Goal: Task Accomplishment & Management: Manage account settings

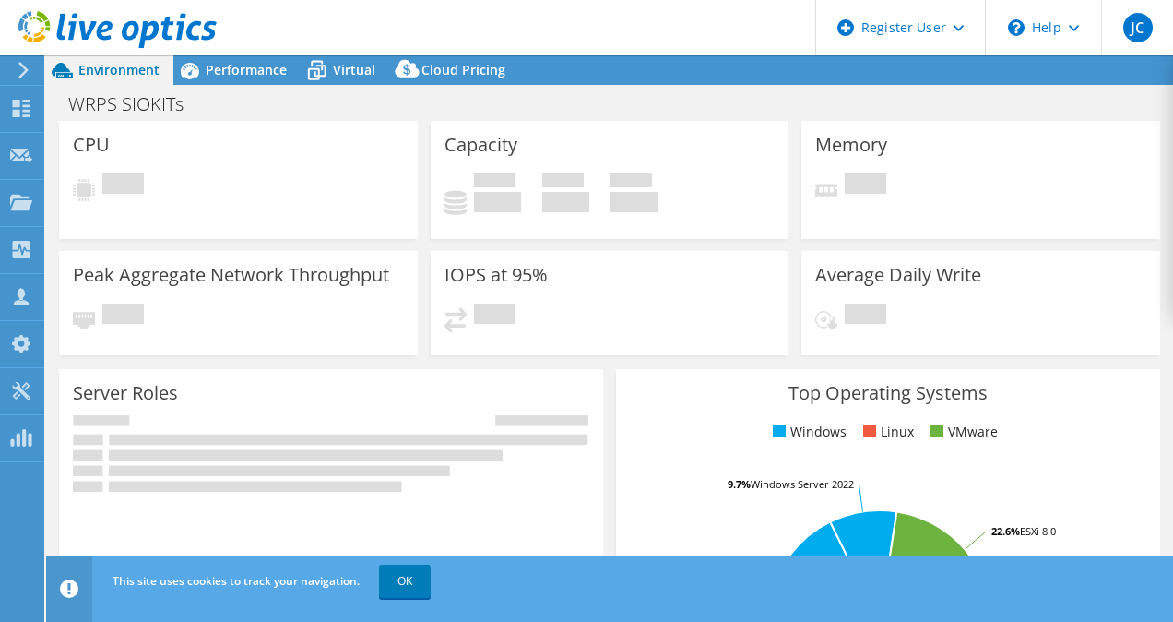
select select "USD"
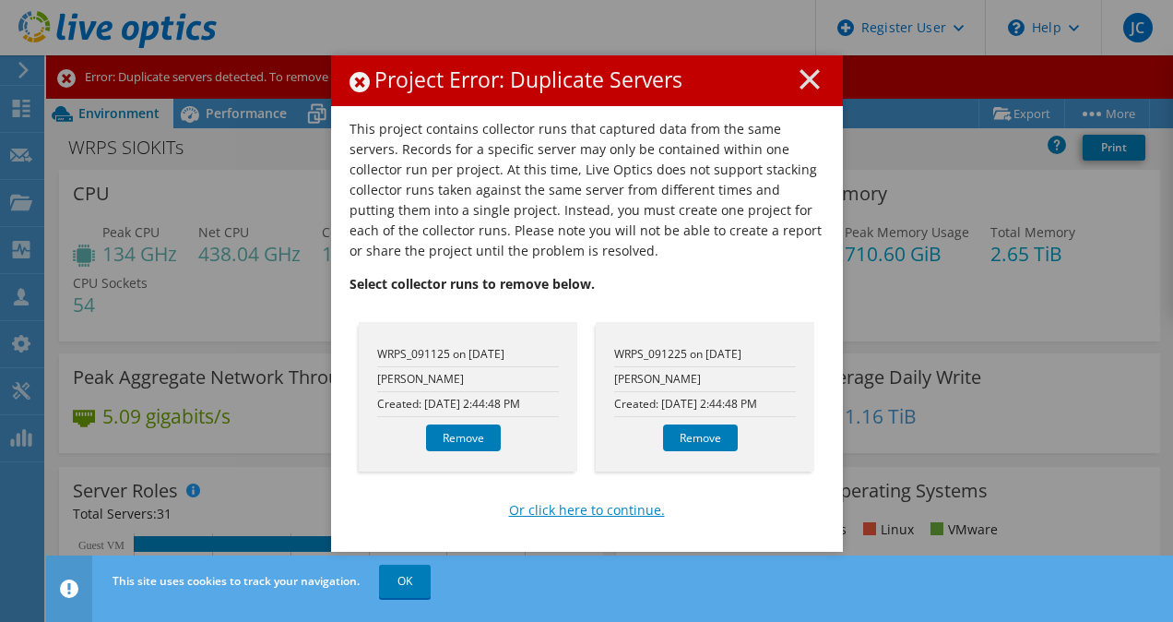
click at [577, 505] on link "Or click here to continue." at bounding box center [587, 510] width 156 height 20
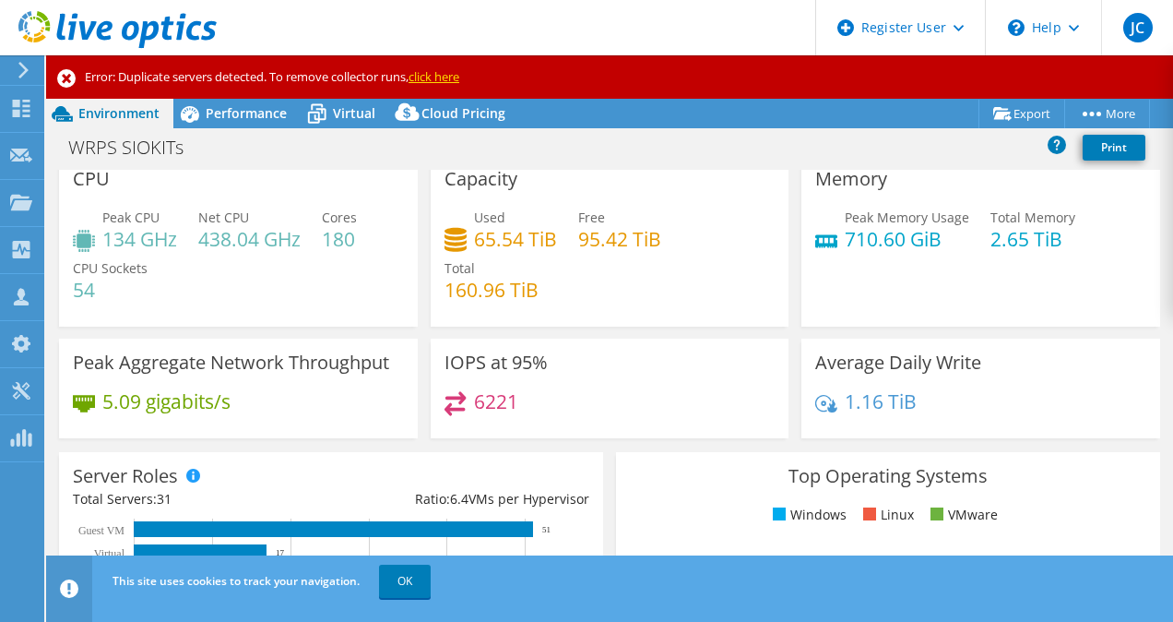
scroll to position [14, 0]
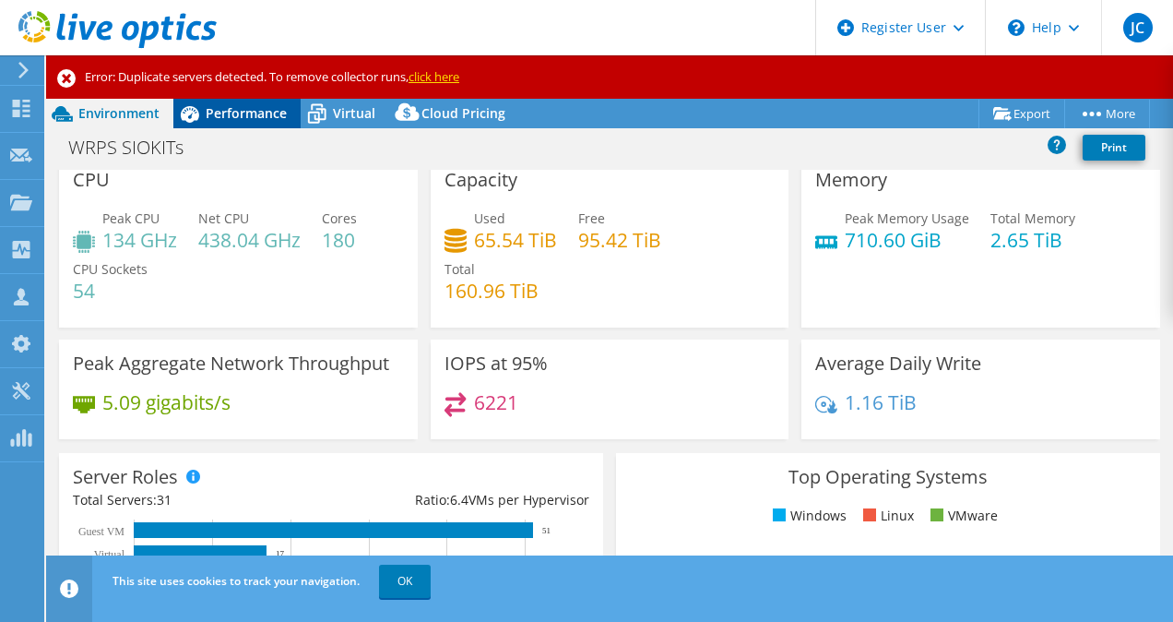
click at [244, 119] on span "Performance" at bounding box center [246, 113] width 81 height 18
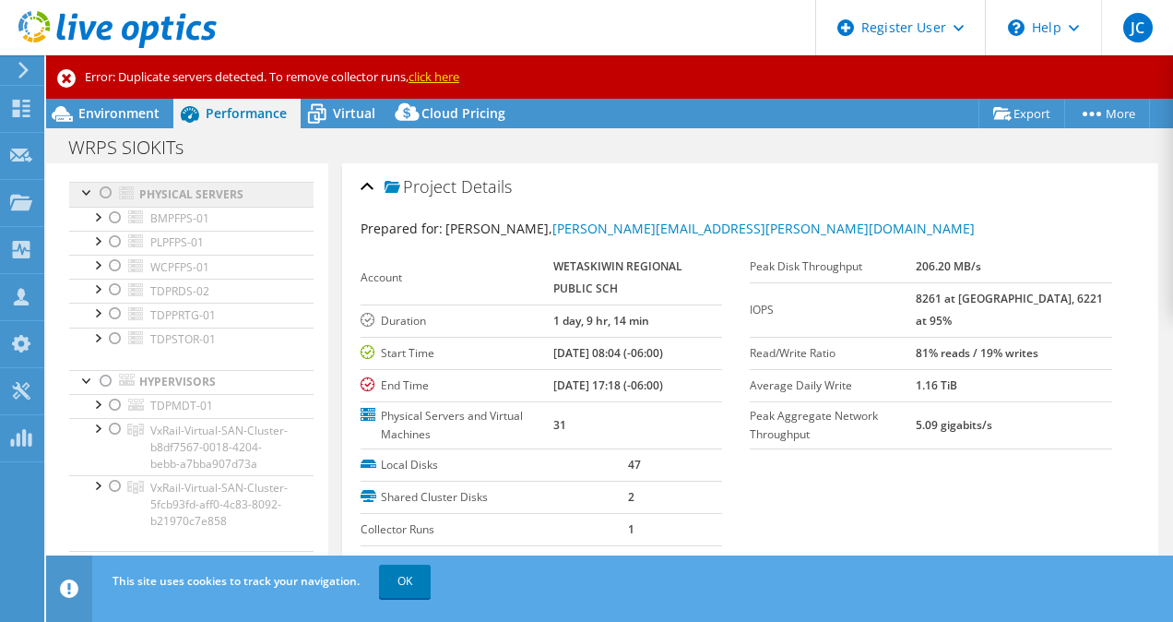
scroll to position [0, 0]
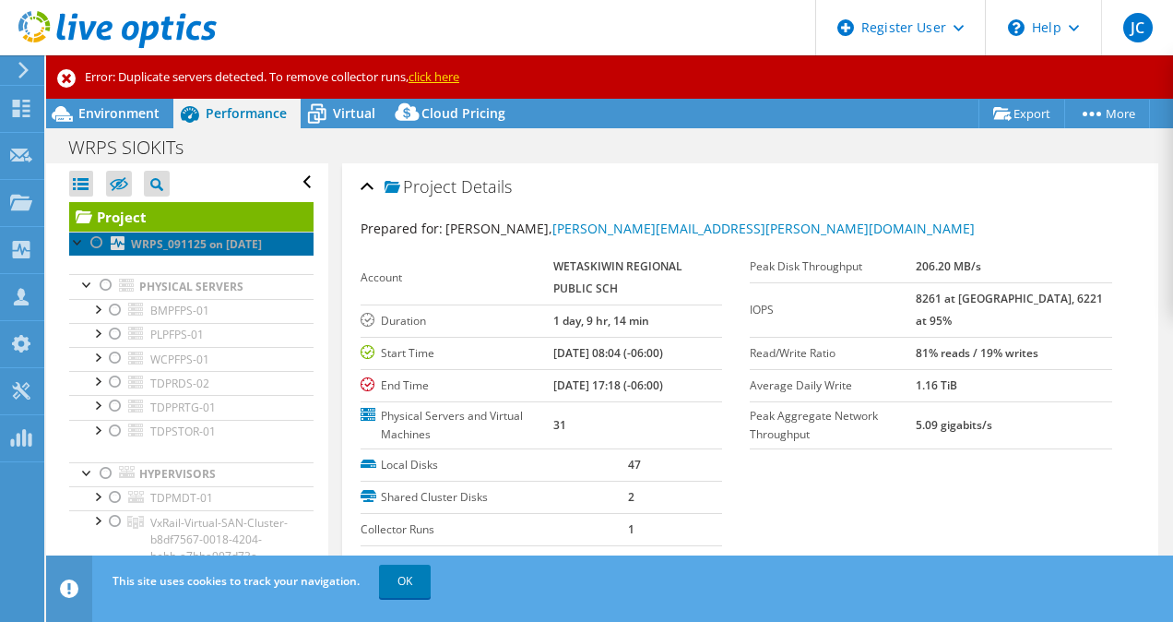
click at [165, 252] on b "WRPS_091125 on [DATE]" at bounding box center [196, 244] width 131 height 16
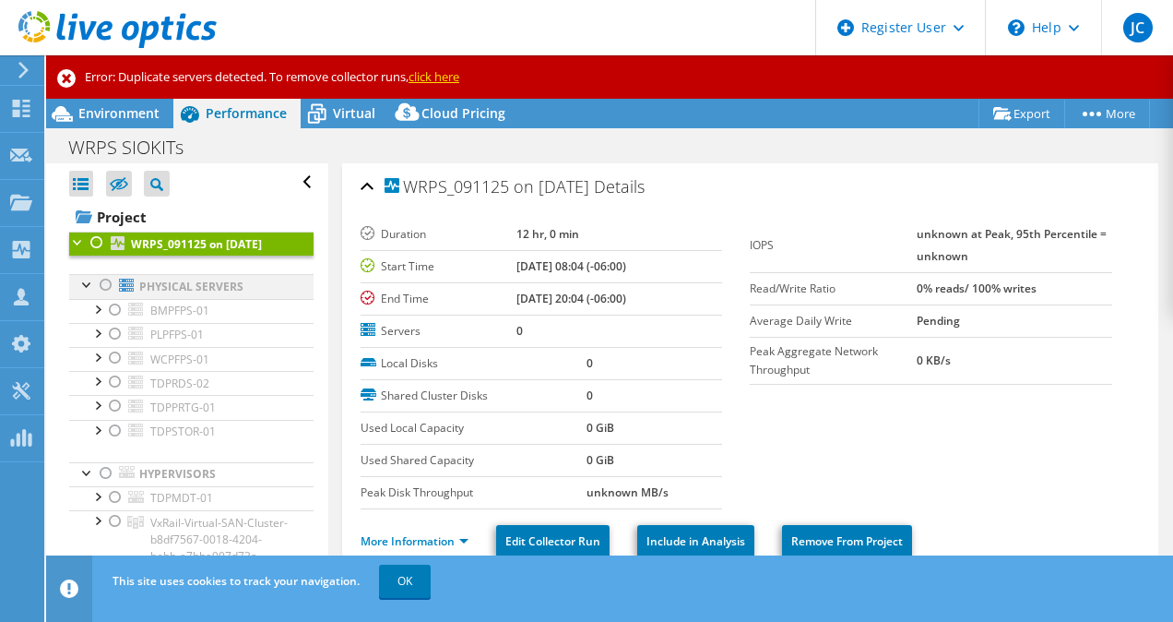
click at [84, 292] on div at bounding box center [87, 283] width 18 height 18
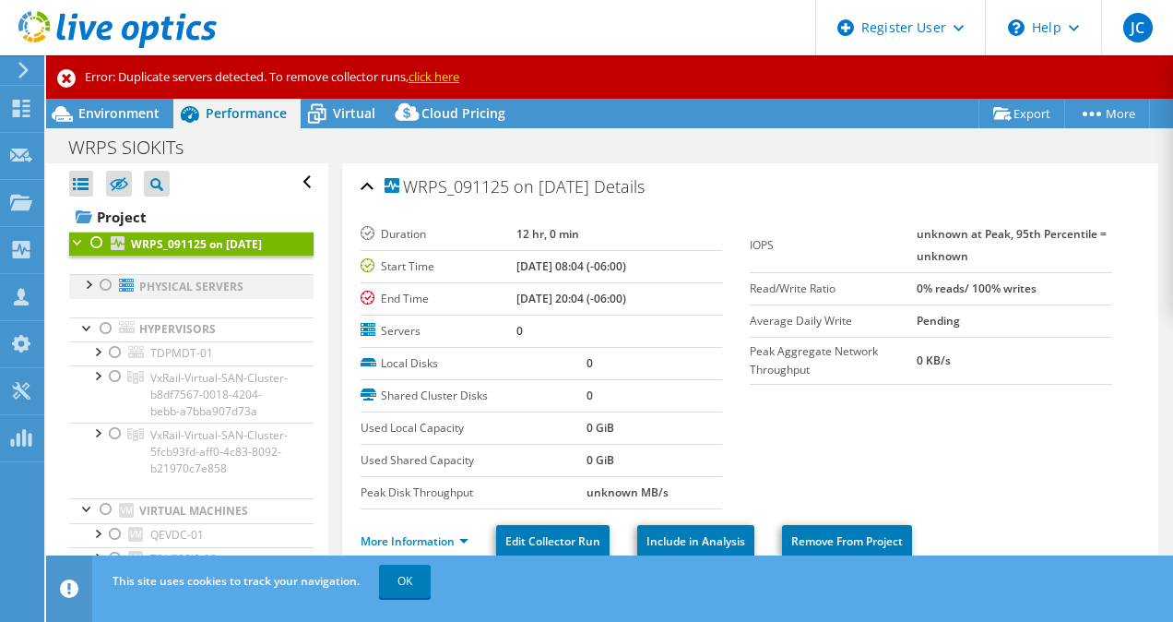
click at [84, 292] on div at bounding box center [87, 283] width 18 height 18
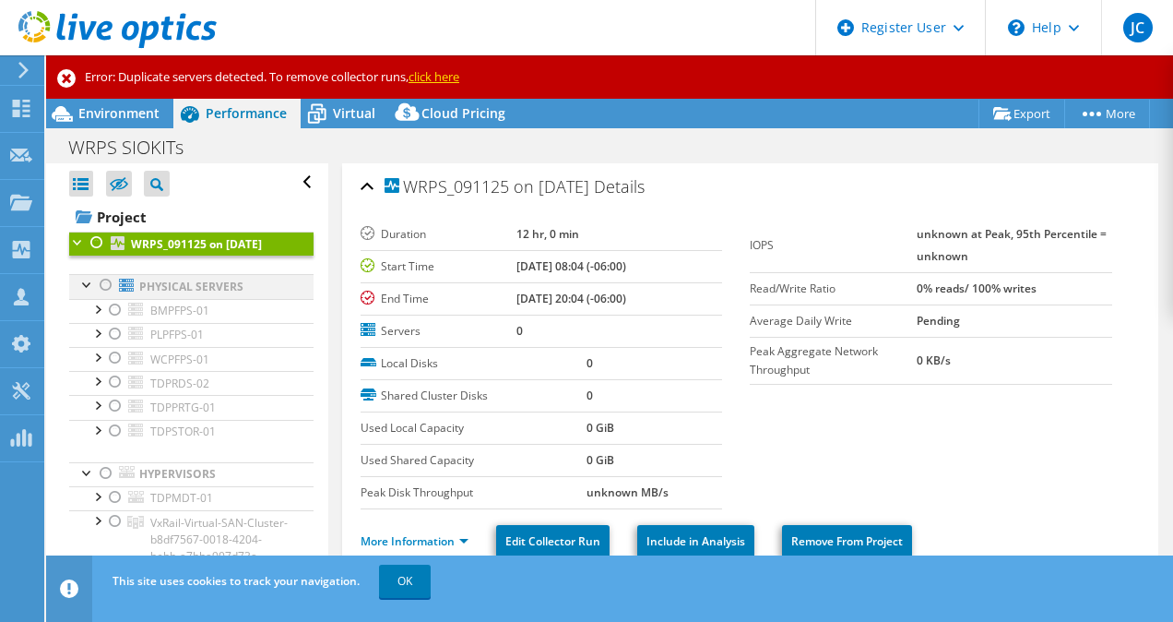
click at [88, 292] on div at bounding box center [87, 283] width 18 height 18
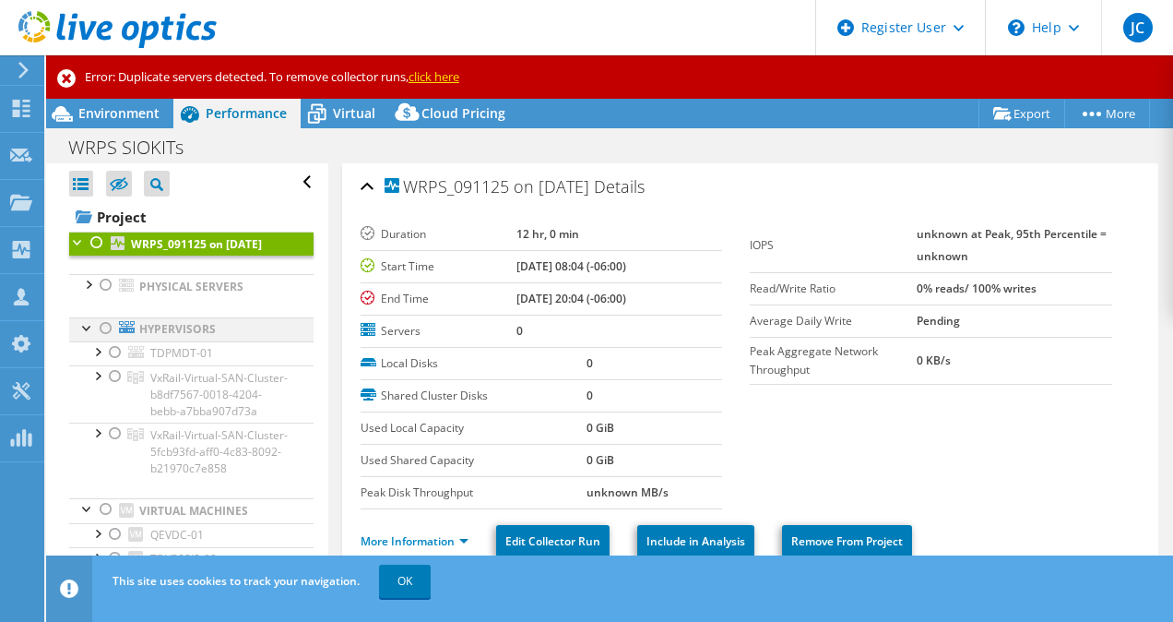
click at [87, 336] on div at bounding box center [87, 326] width 18 height 18
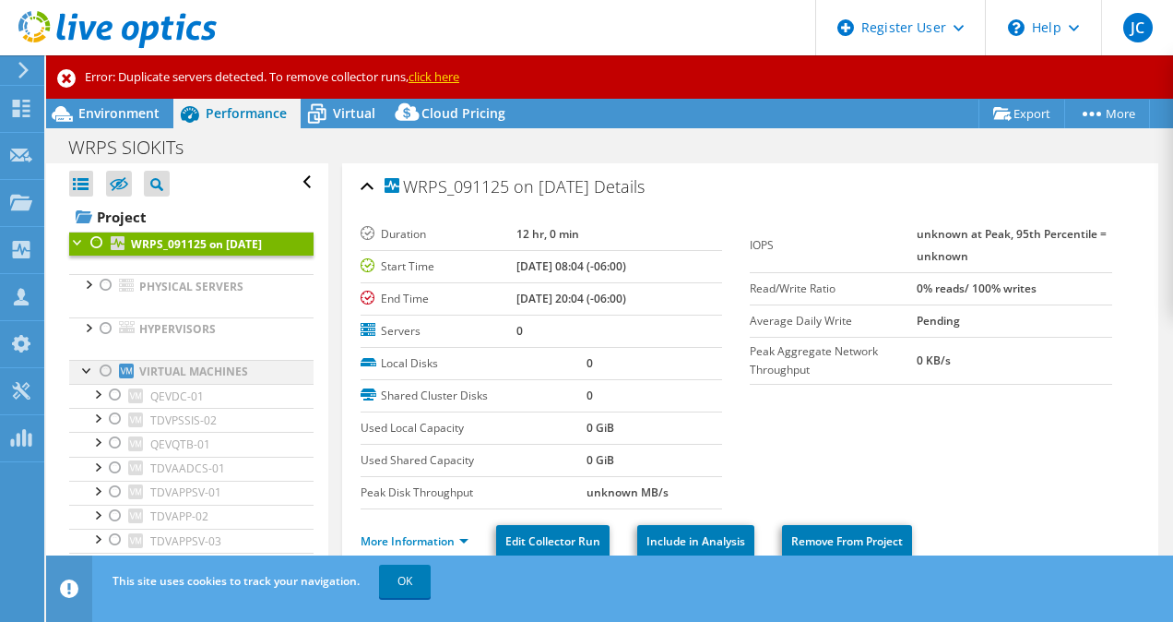
click at [85, 378] on div at bounding box center [87, 369] width 18 height 18
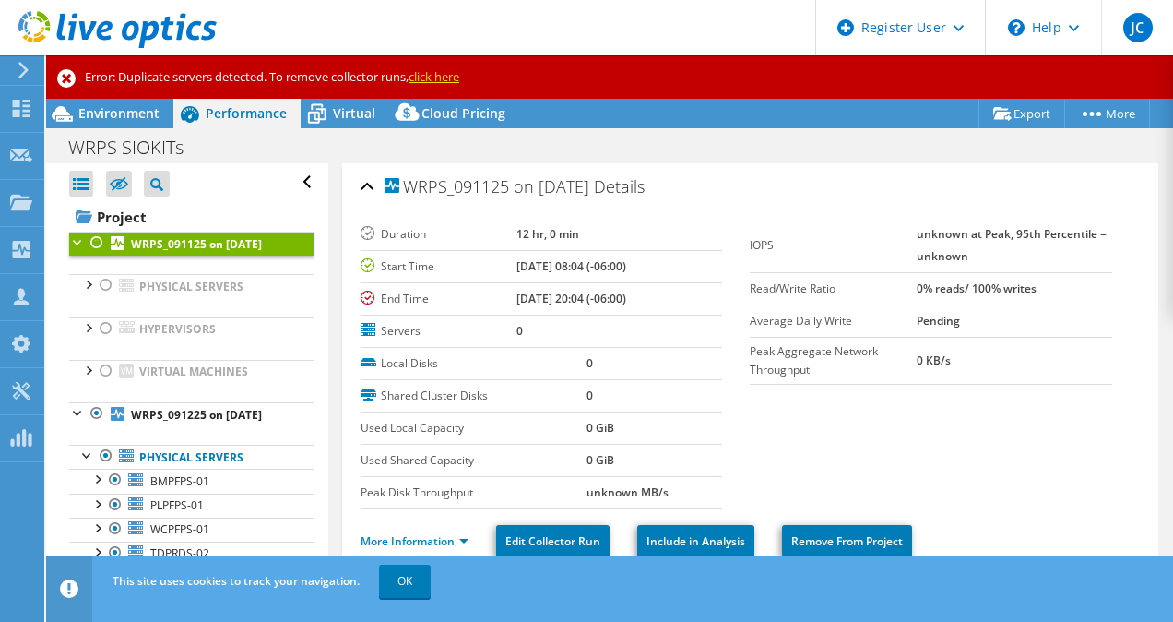
click at [78, 245] on div at bounding box center [78, 241] width 18 height 18
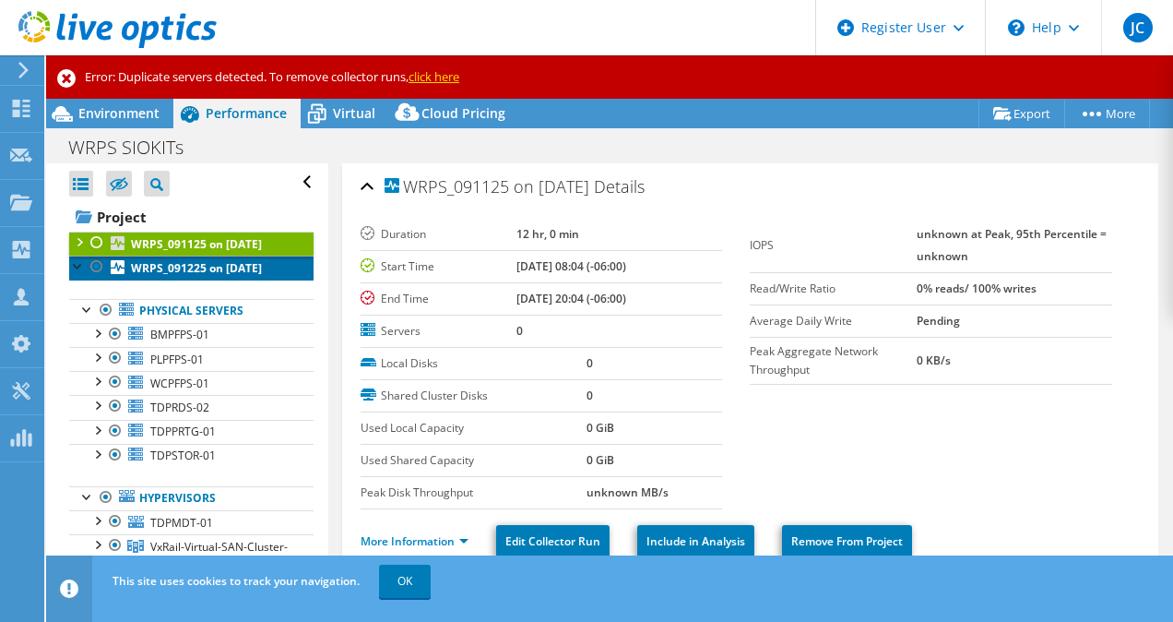
drag, startPoint x: 206, startPoint y: 301, endPoint x: 192, endPoint y: 291, distance: 16.6
click at [192, 276] on b "WRPS_091225 on [DATE]" at bounding box center [196, 268] width 131 height 16
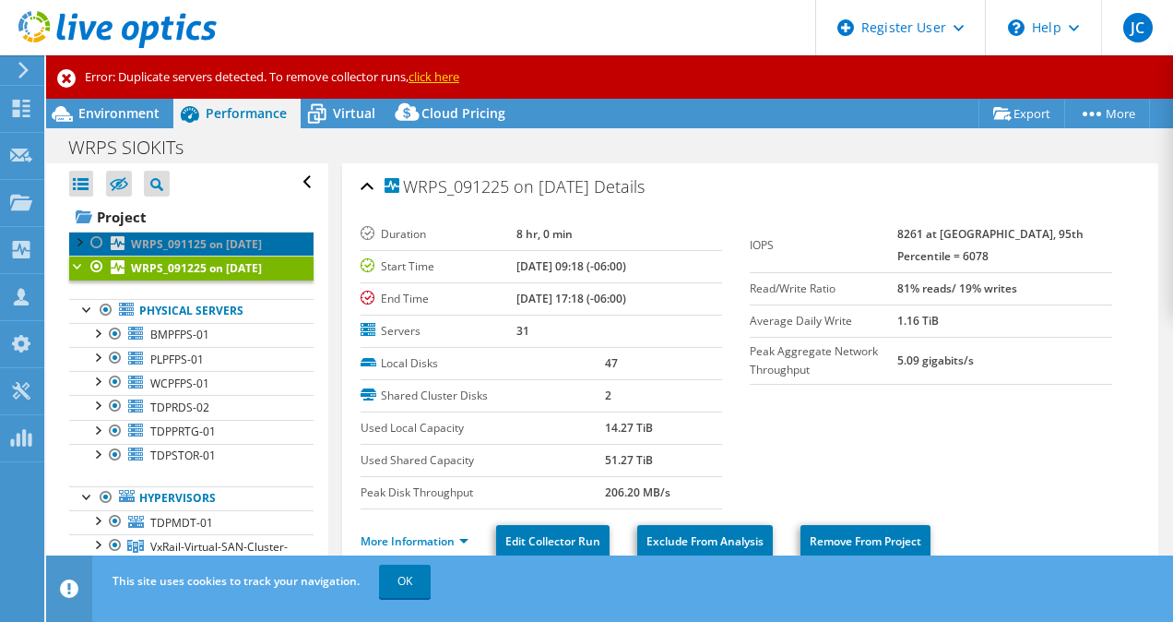
click at [191, 252] on link "WRPS_091125 on [DATE]" at bounding box center [191, 244] width 244 height 24
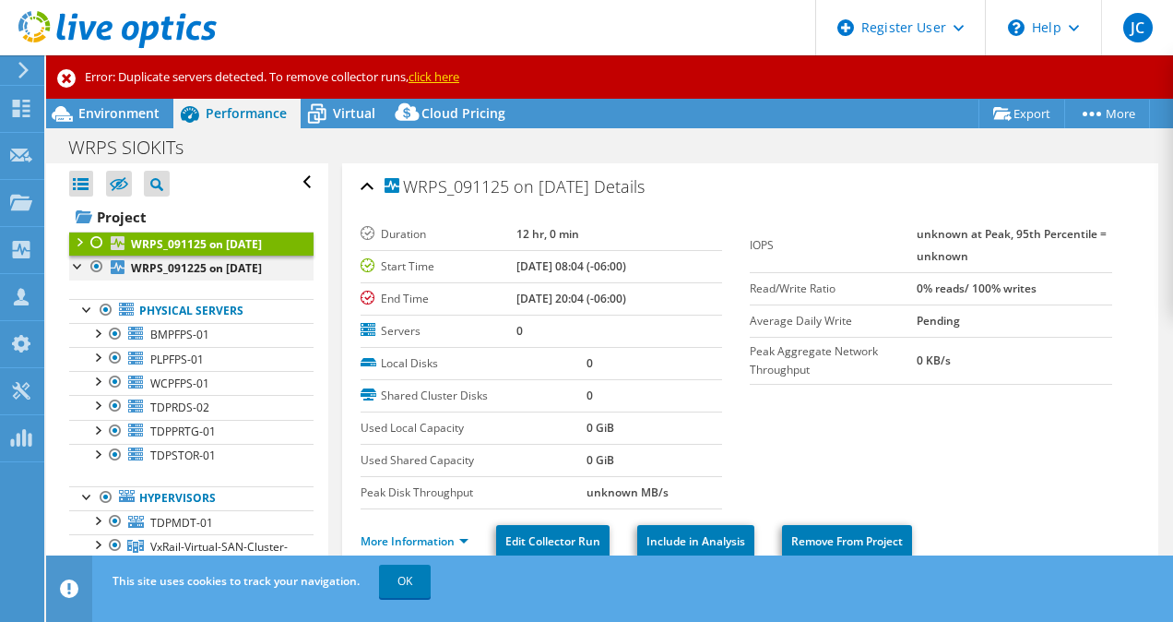
click at [75, 274] on div at bounding box center [78, 265] width 18 height 18
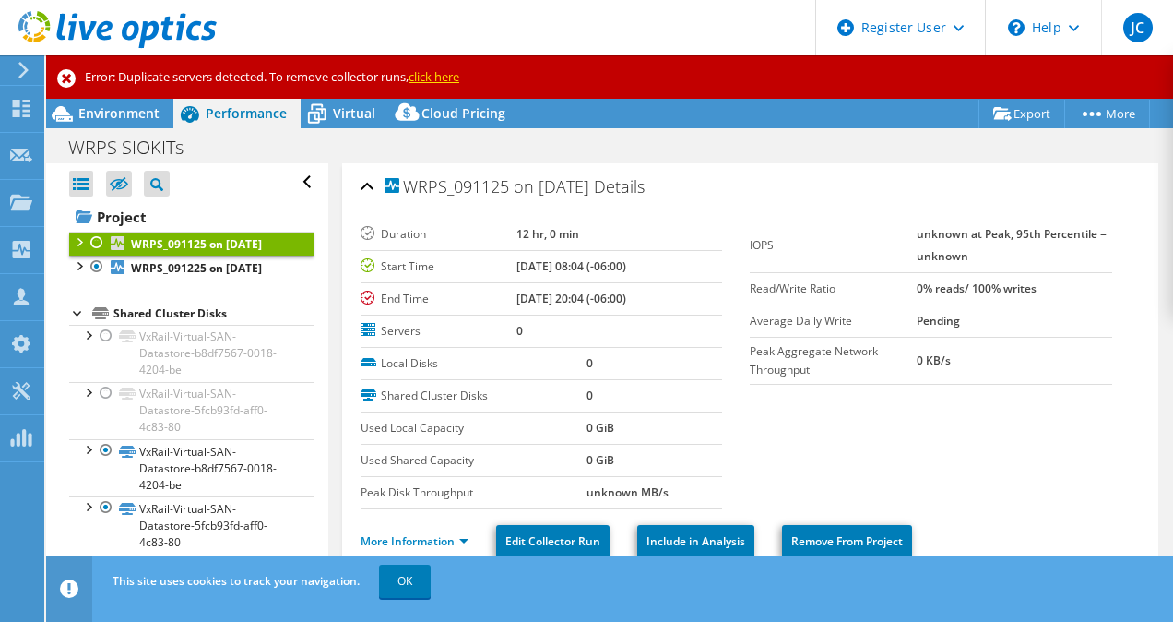
click at [77, 321] on div at bounding box center [78, 312] width 18 height 18
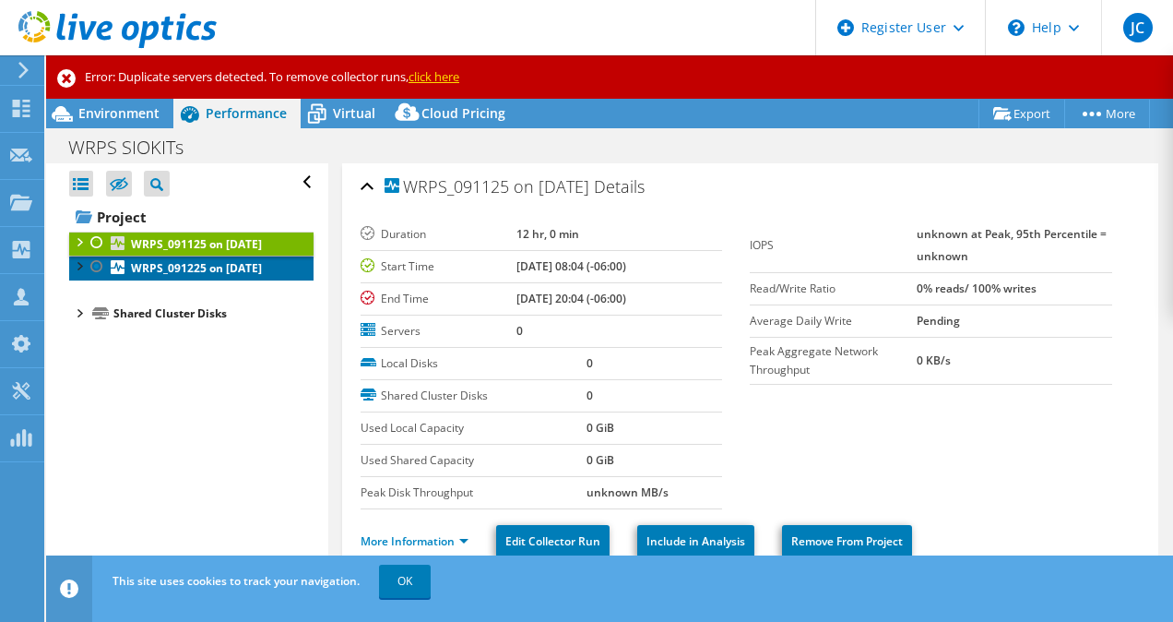
click at [154, 276] on b "WRPS_091225 on [DATE]" at bounding box center [196, 268] width 131 height 16
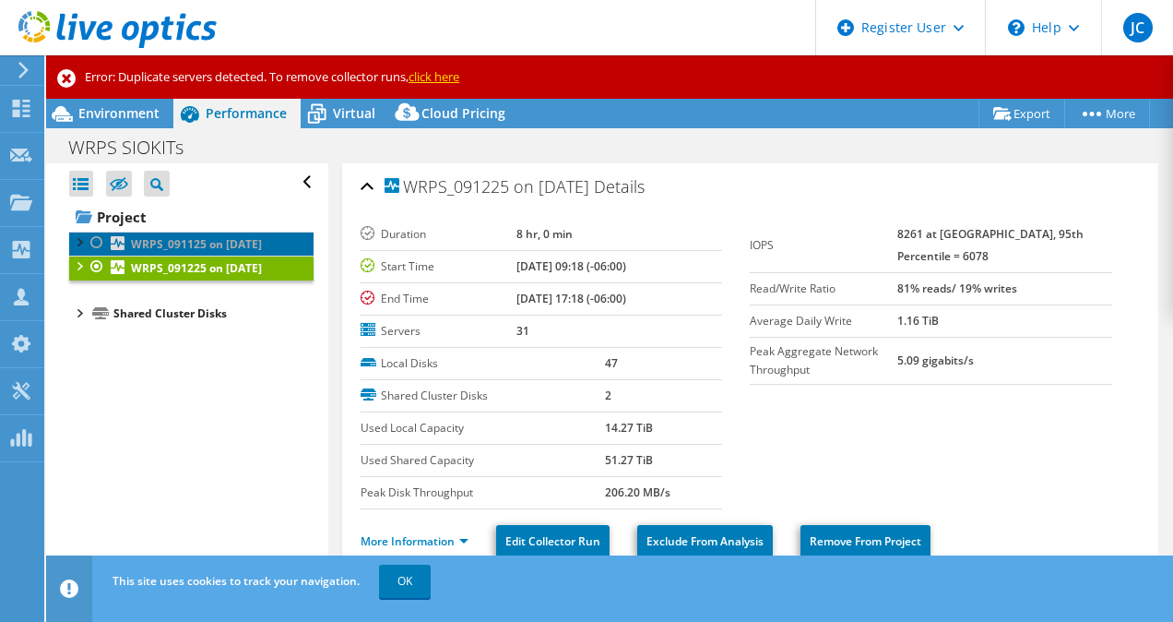
click at [197, 244] on b "WRPS_091125 on [DATE]" at bounding box center [196, 244] width 131 height 16
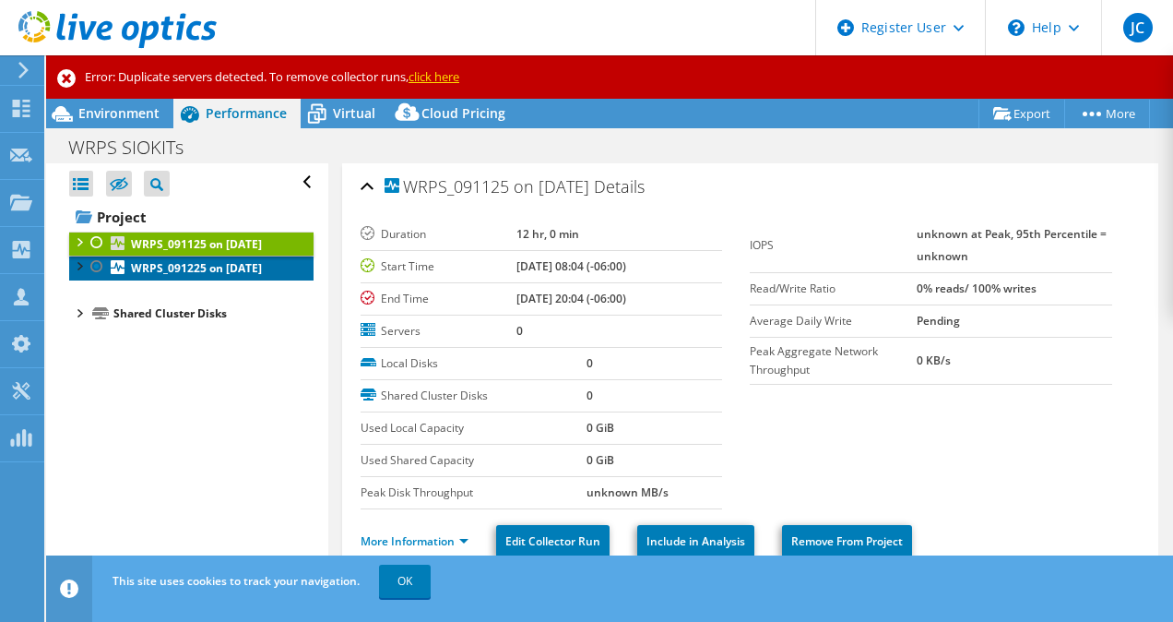
click at [190, 280] on link "WRPS_091225 on [DATE]" at bounding box center [191, 268] width 244 height 24
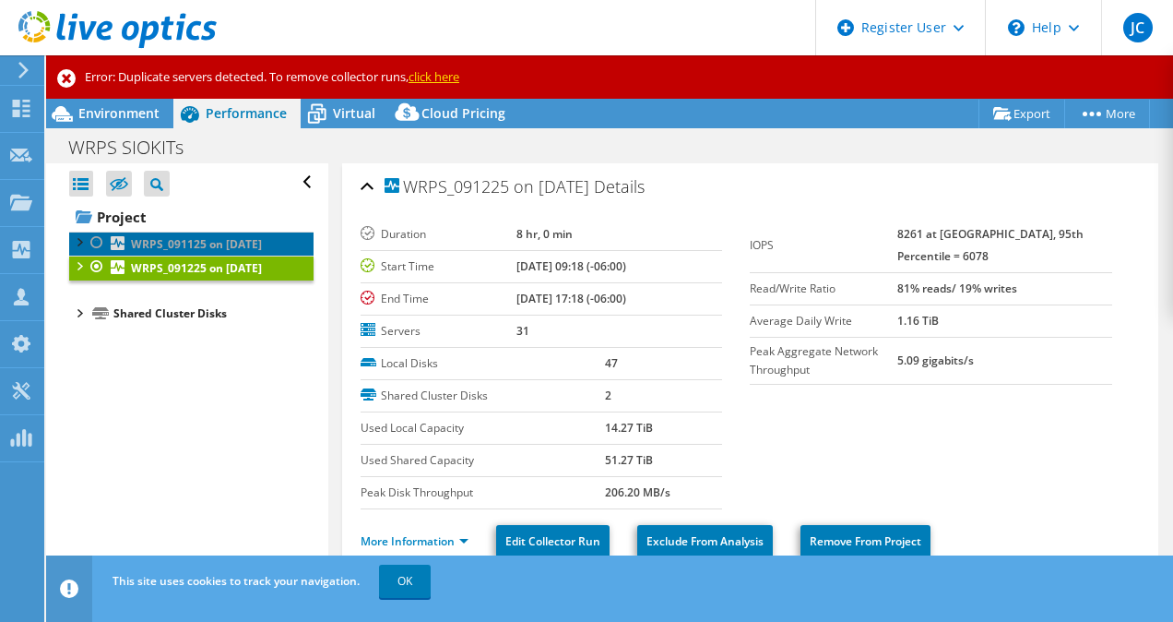
click at [191, 256] on link "WRPS_091125 on [DATE]" at bounding box center [191, 244] width 244 height 24
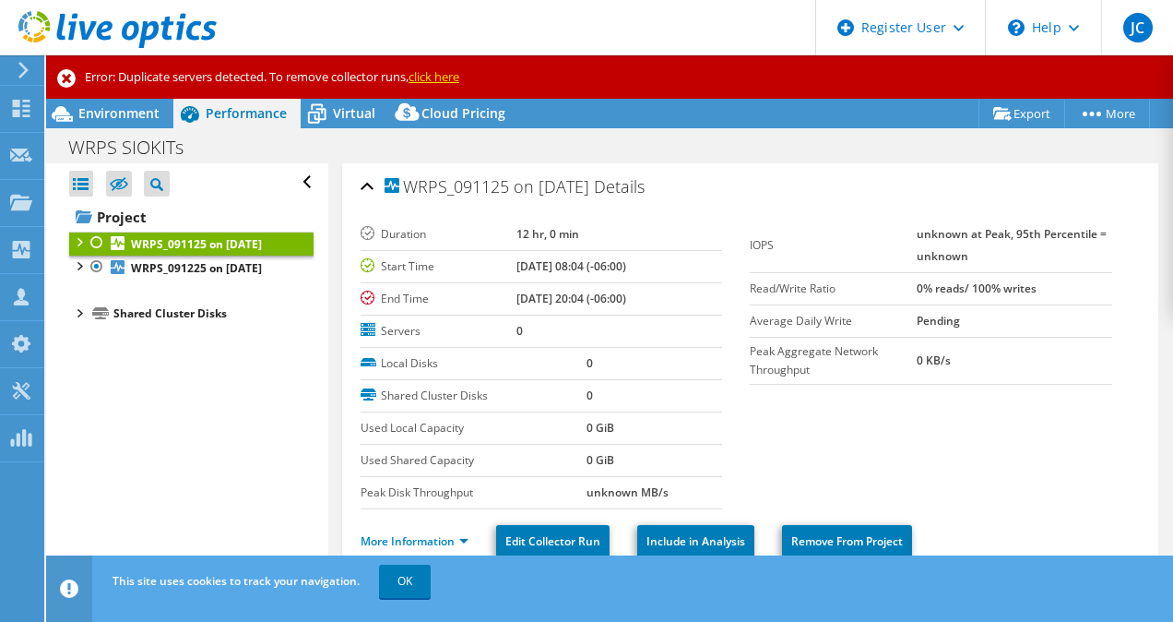
click at [101, 234] on div at bounding box center [97, 243] width 18 height 22
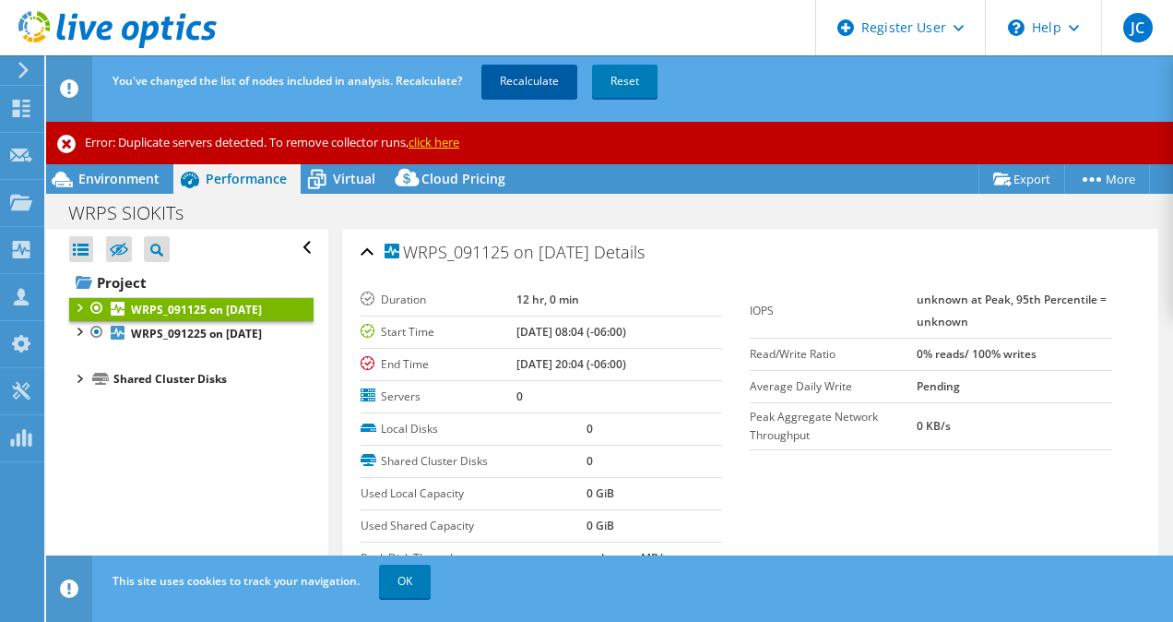
click at [534, 78] on link "Recalculate" at bounding box center [530, 81] width 96 height 33
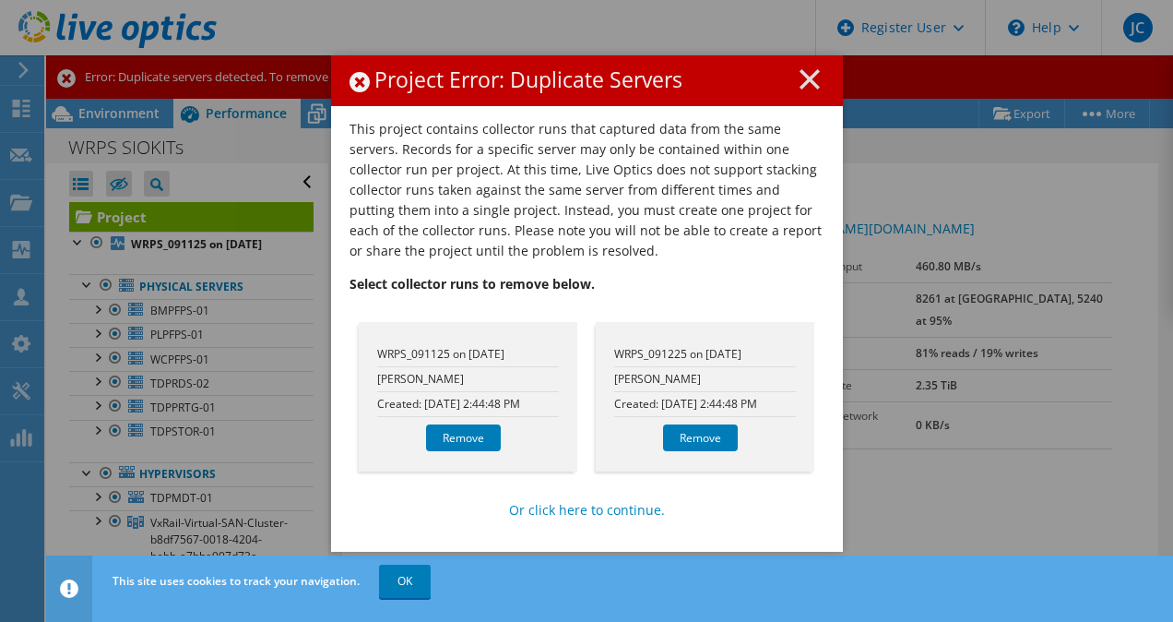
click at [800, 79] on icon at bounding box center [810, 79] width 20 height 20
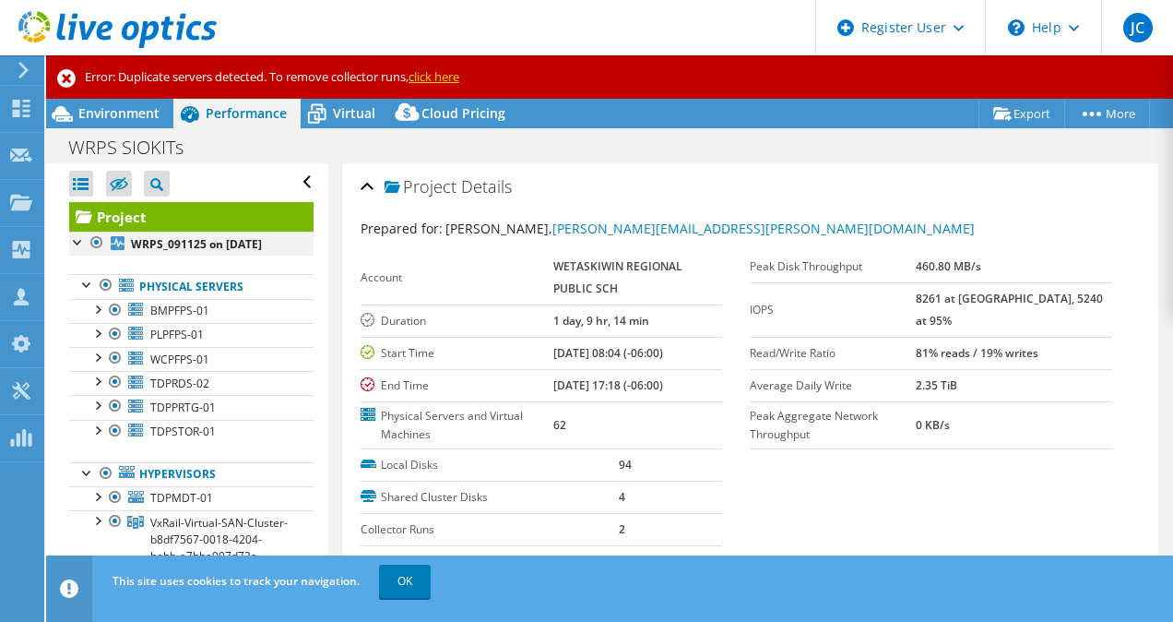
click at [75, 247] on div at bounding box center [78, 241] width 18 height 18
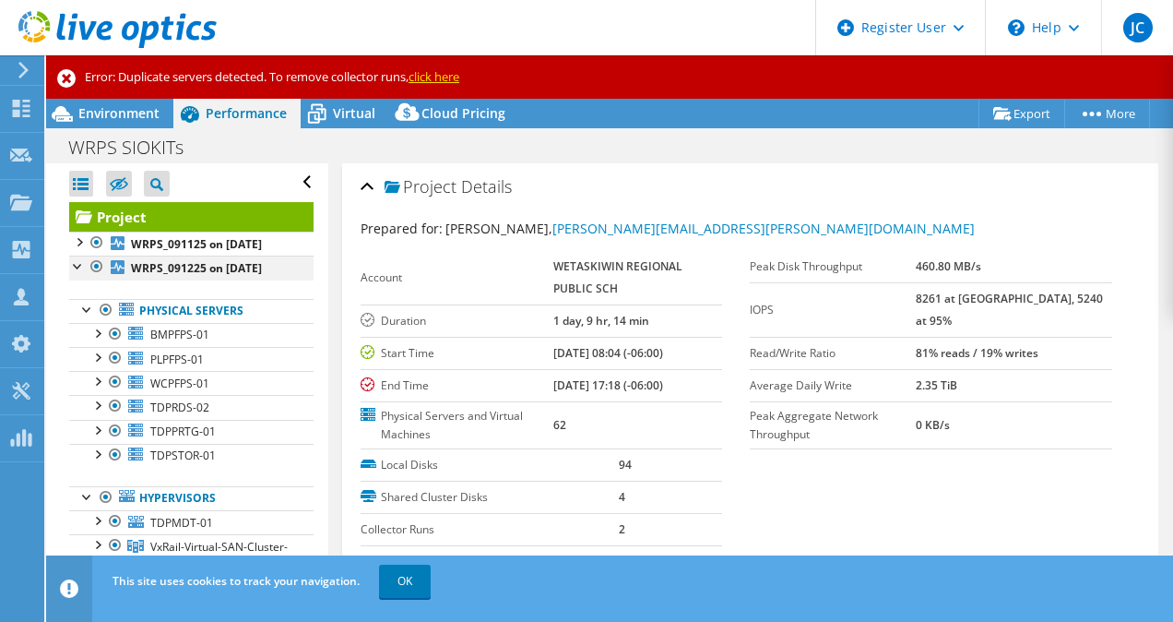
click at [80, 274] on div at bounding box center [78, 265] width 18 height 18
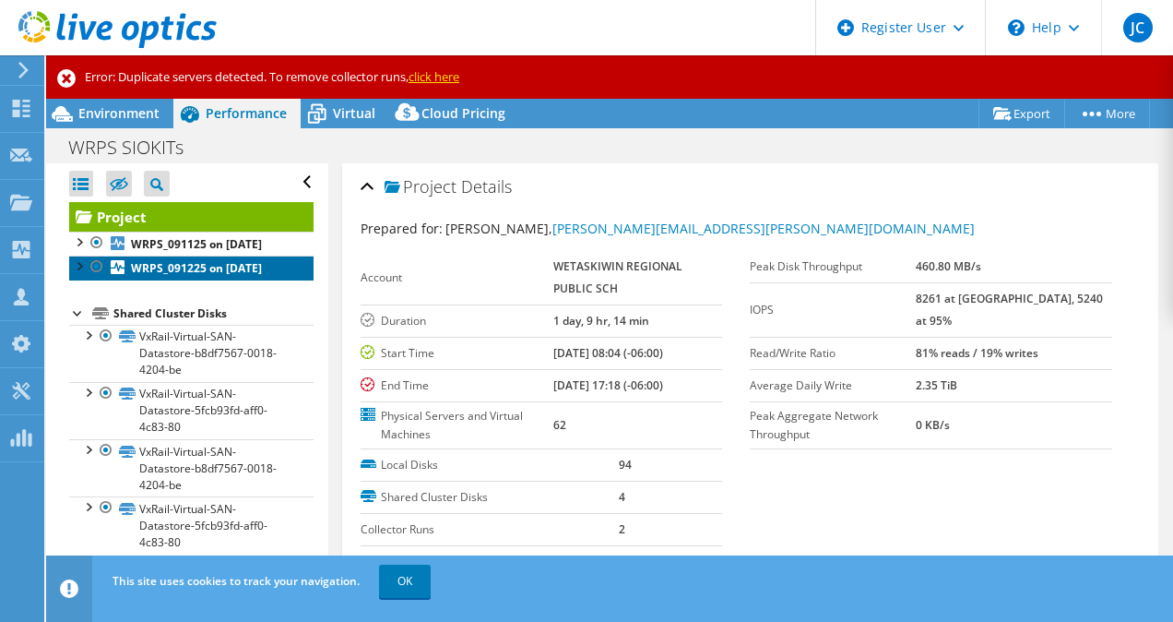
click at [163, 276] on b "WRPS_091225 on [DATE]" at bounding box center [196, 268] width 131 height 16
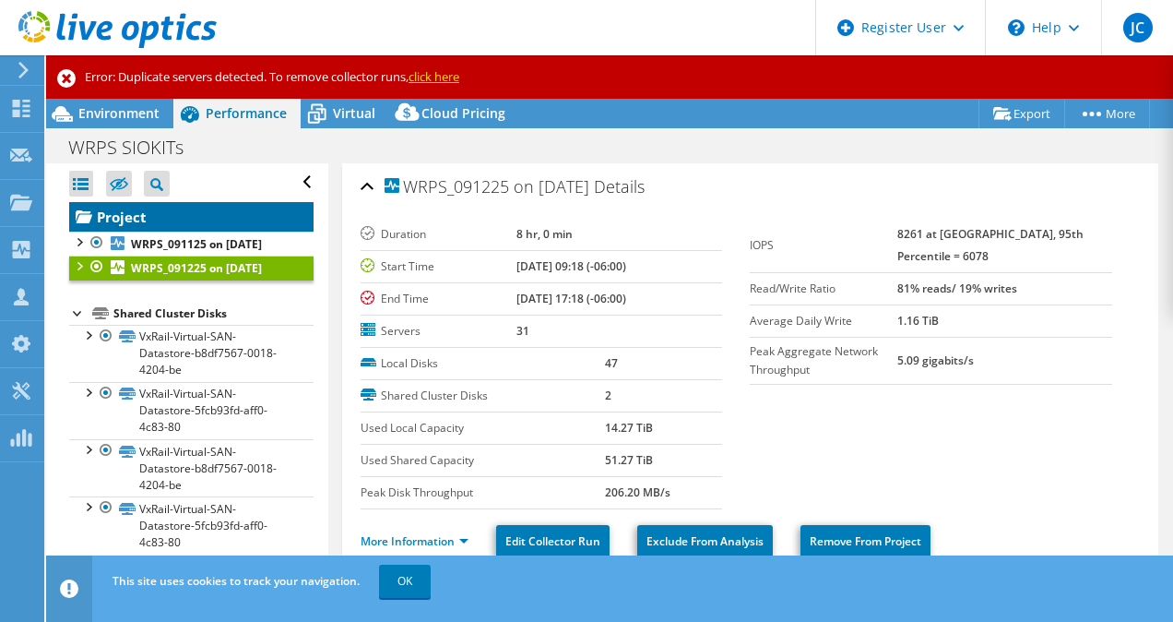
click at [227, 230] on link "Project" at bounding box center [191, 217] width 244 height 30
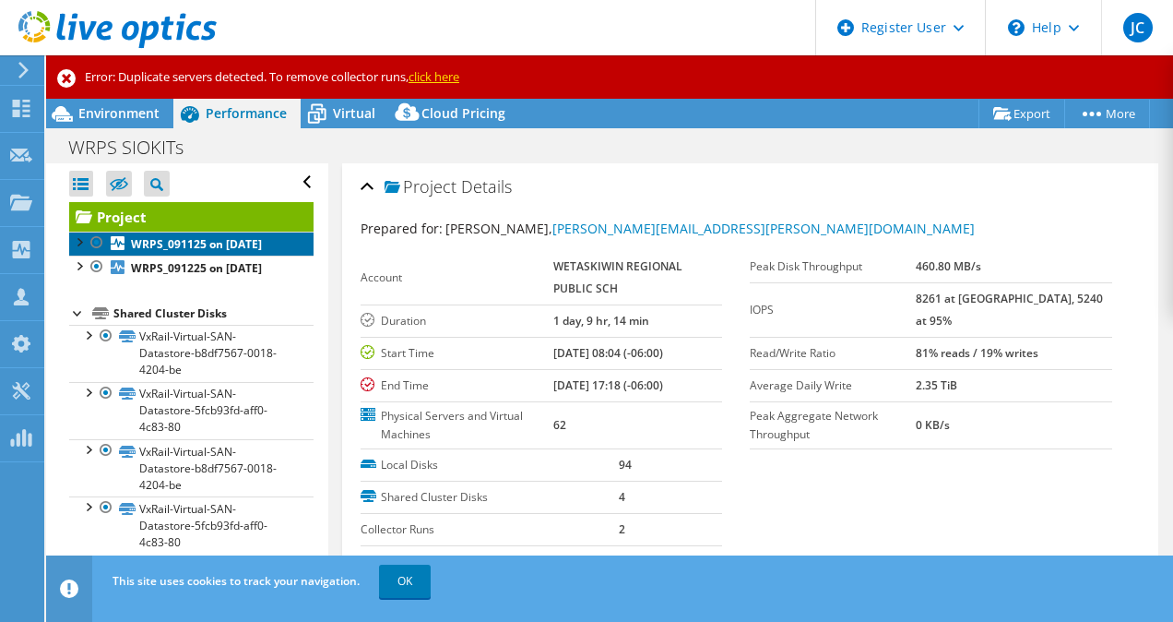
click at [185, 245] on b "WRPS_091125 on [DATE]" at bounding box center [196, 244] width 131 height 16
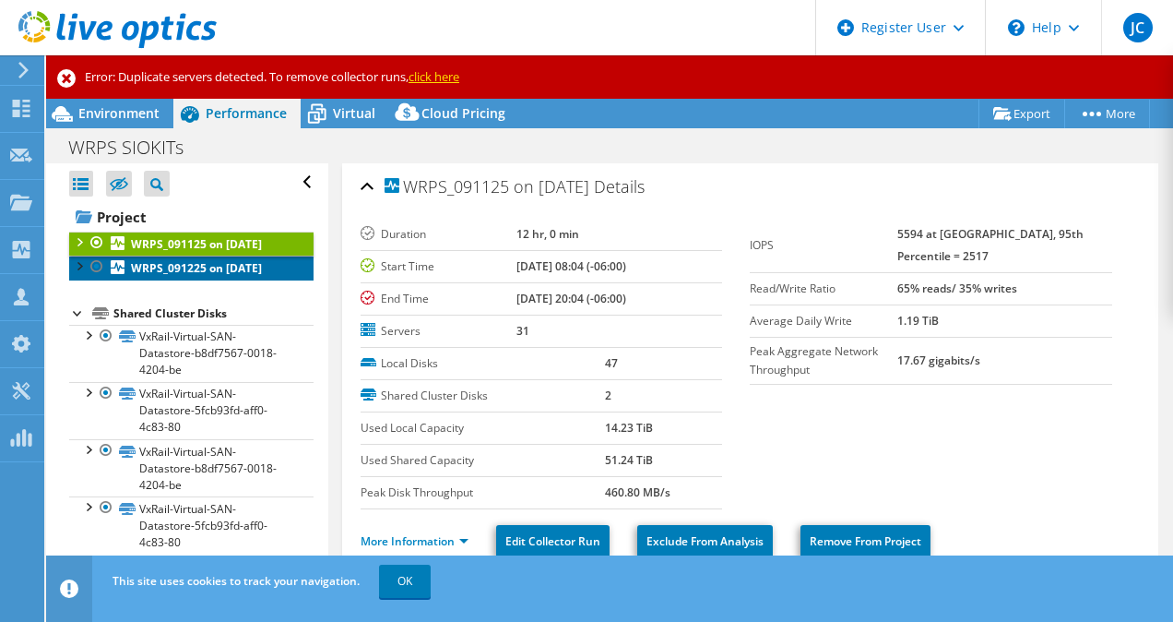
click at [189, 276] on b "WRPS_091225 on [DATE]" at bounding box center [196, 268] width 131 height 16
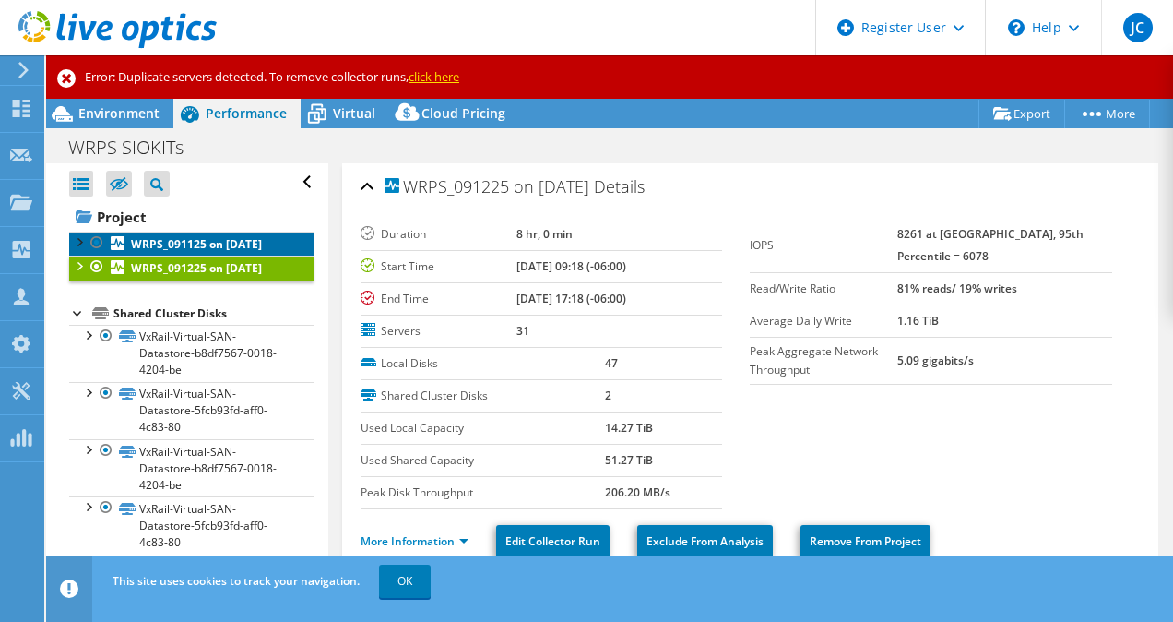
click at [197, 256] on link "WRPS_091125 on [DATE]" at bounding box center [191, 244] width 244 height 24
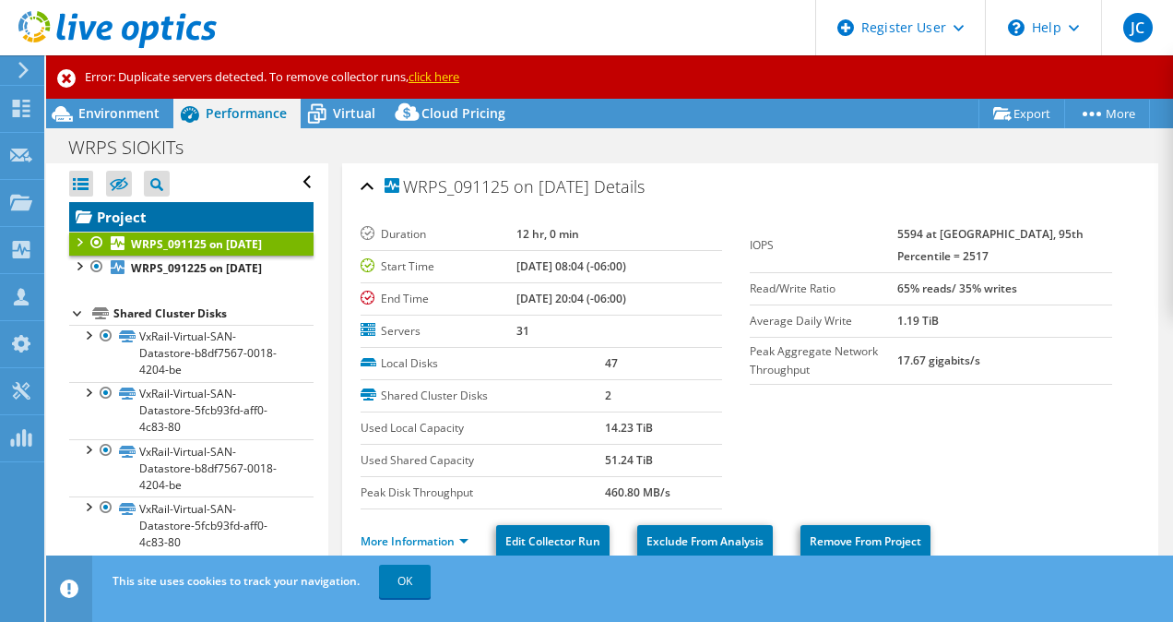
click at [187, 229] on link "Project" at bounding box center [191, 217] width 244 height 30
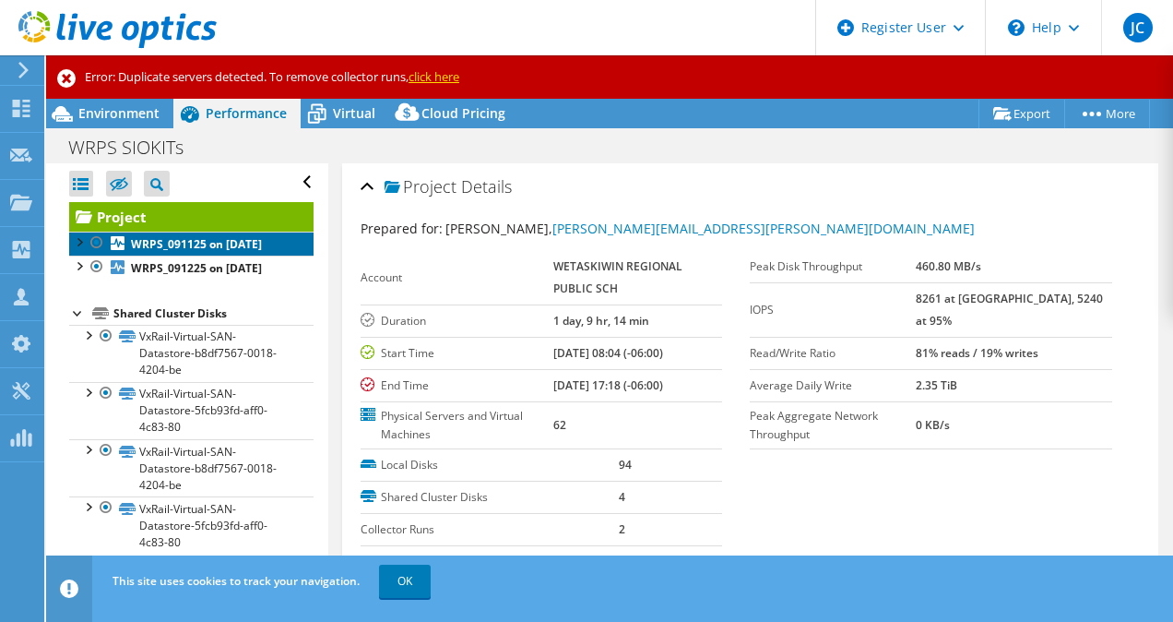
click at [173, 252] on b "WRPS_091125 on [DATE]" at bounding box center [196, 244] width 131 height 16
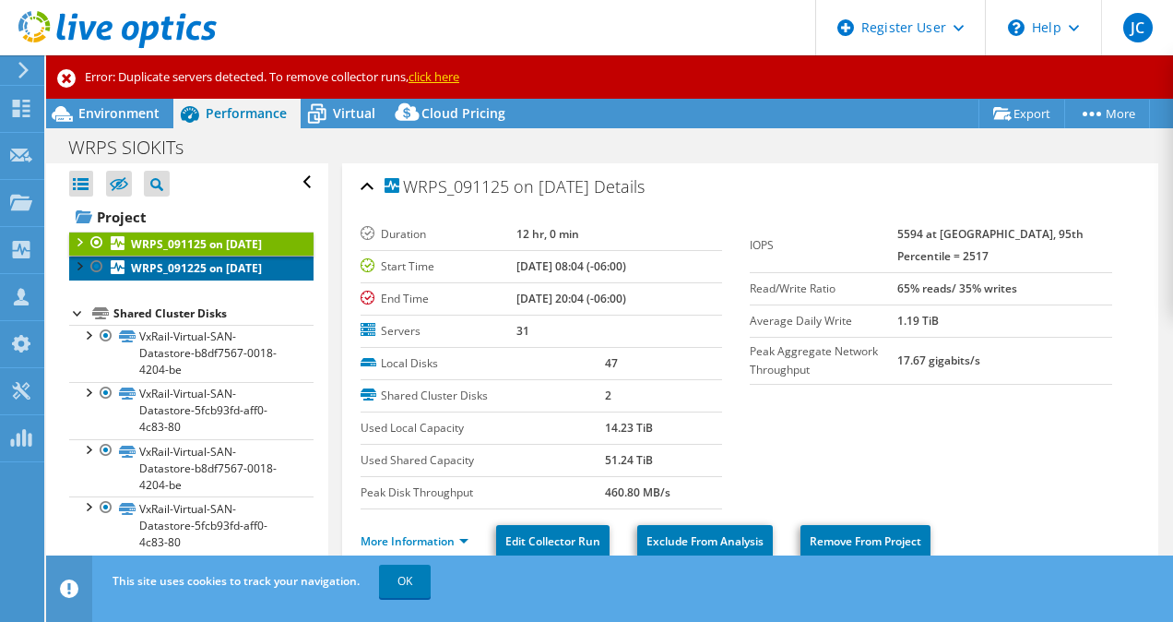
click at [206, 276] on b "WRPS_091225 on [DATE]" at bounding box center [196, 268] width 131 height 16
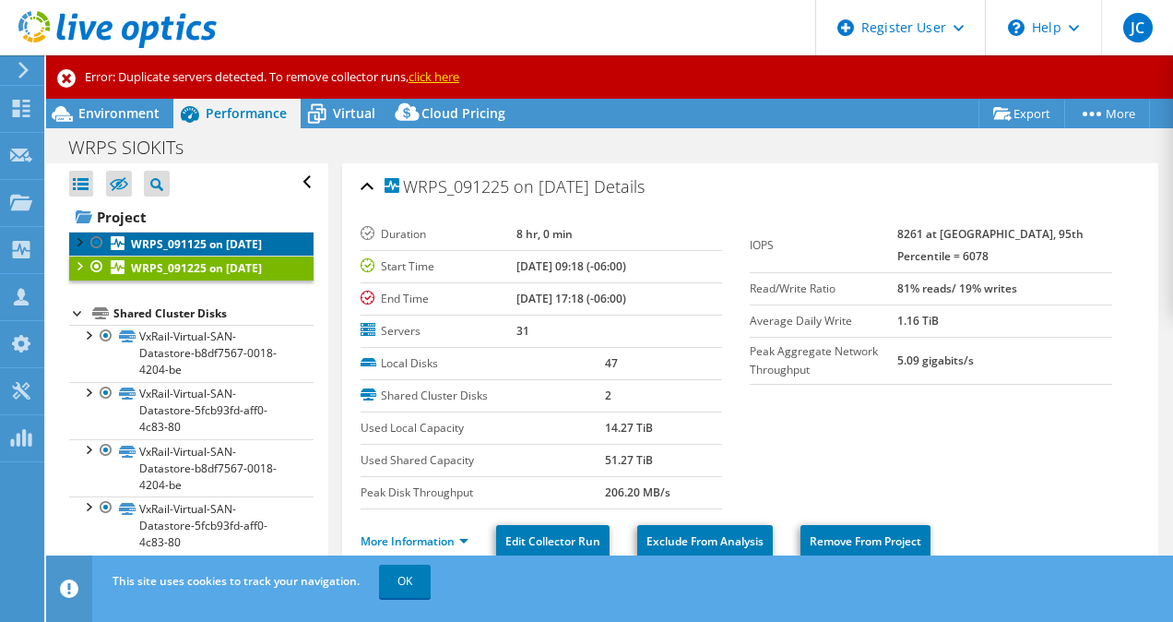
click at [194, 256] on link "WRPS_091125 on [DATE]" at bounding box center [191, 244] width 244 height 24
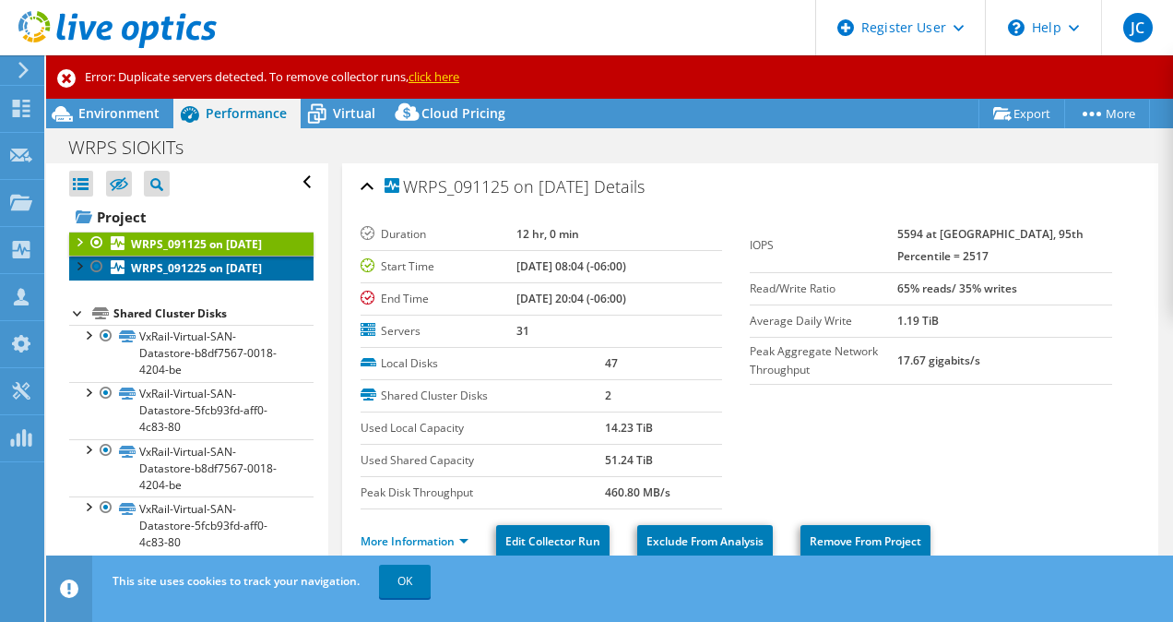
click at [194, 280] on link "WRPS_091225 on [DATE]" at bounding box center [191, 268] width 244 height 24
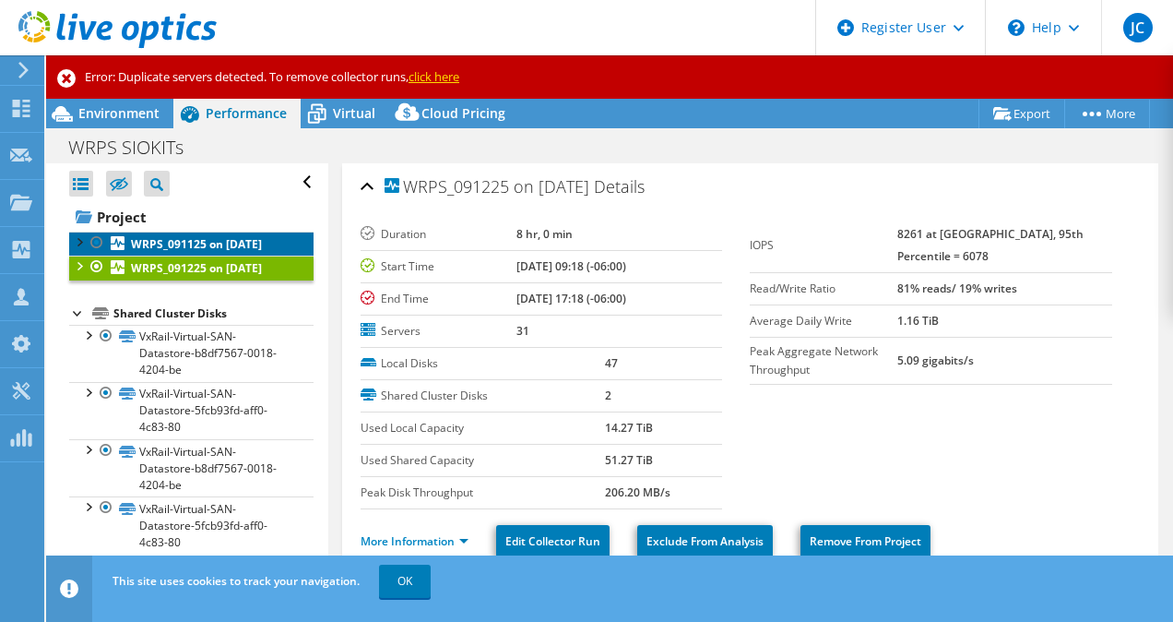
click at [210, 256] on link "WRPS_091125 on [DATE]" at bounding box center [191, 244] width 244 height 24
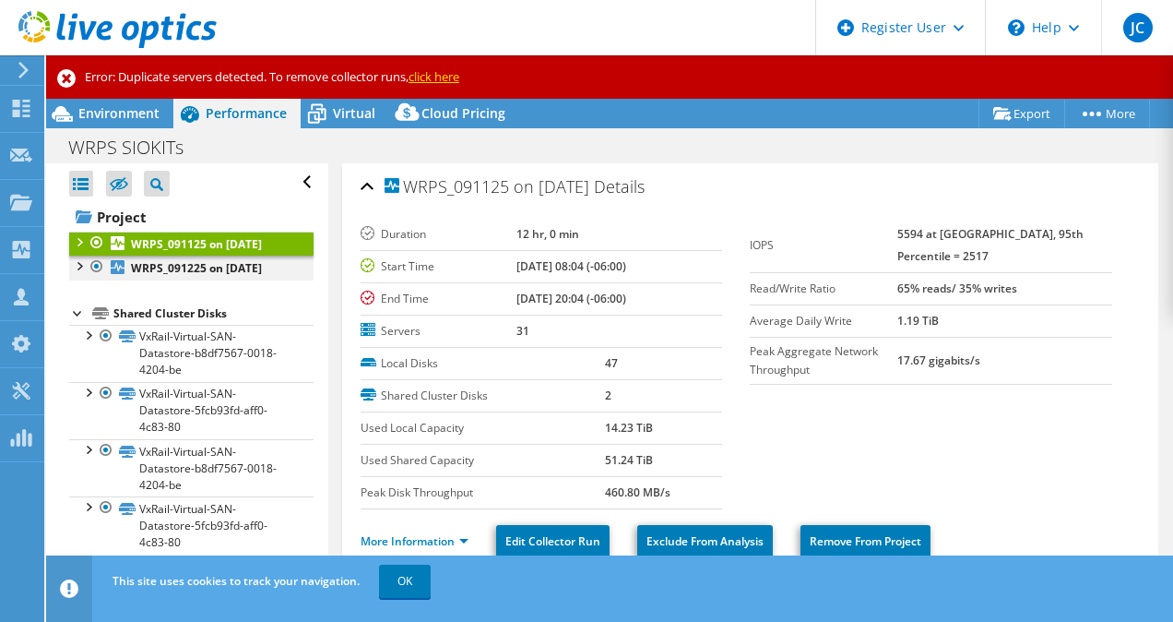
click at [91, 278] on div at bounding box center [97, 267] width 18 height 22
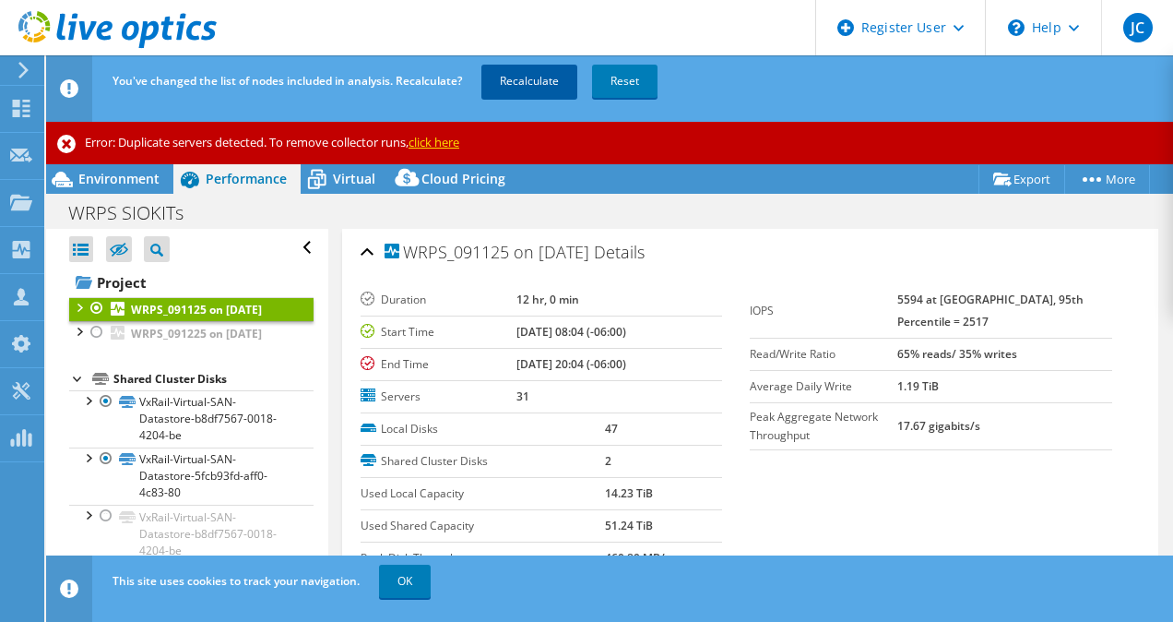
click at [493, 77] on link "Recalculate" at bounding box center [530, 81] width 96 height 33
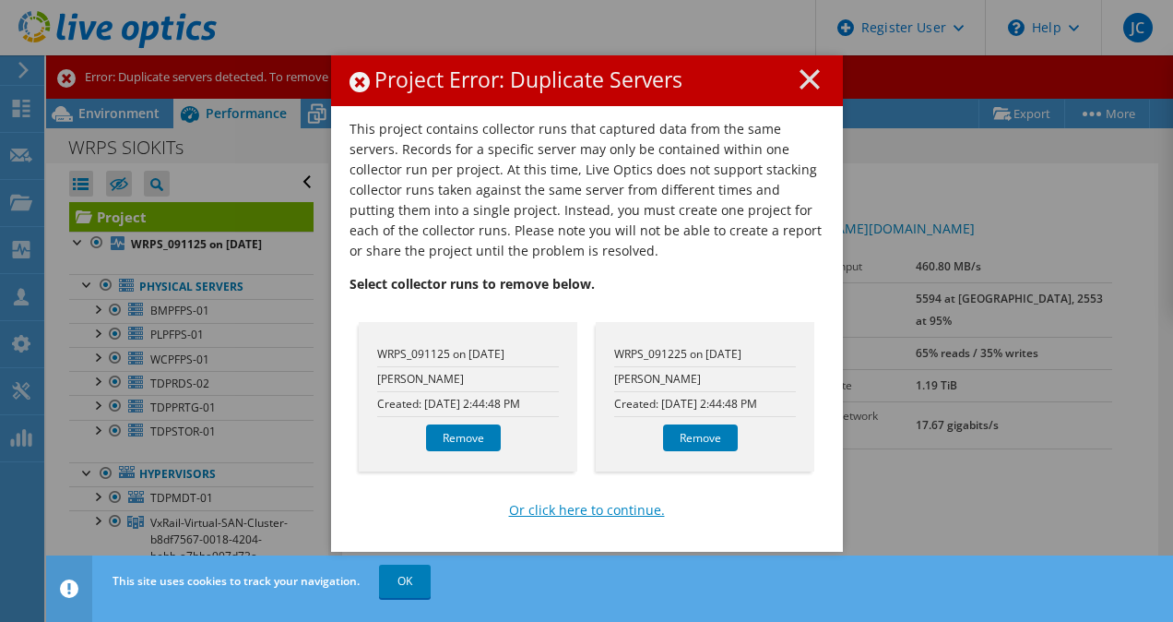
click at [607, 513] on link "Or click here to continue." at bounding box center [587, 510] width 156 height 20
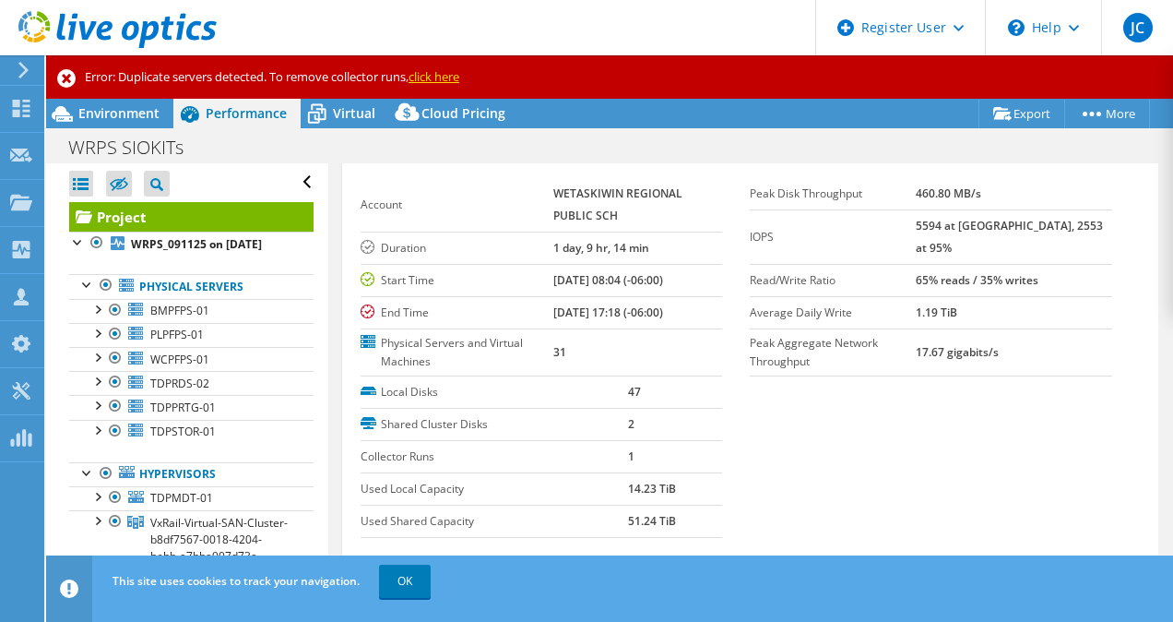
scroll to position [72, 0]
click at [786, 411] on section "Prepared for: Cindy Foss, cindy.foss@wrps11.ca Account WETASKIWIN REGIONAL PUBL…" at bounding box center [751, 369] width 780 height 444
click at [399, 583] on link "OK" at bounding box center [405, 581] width 52 height 33
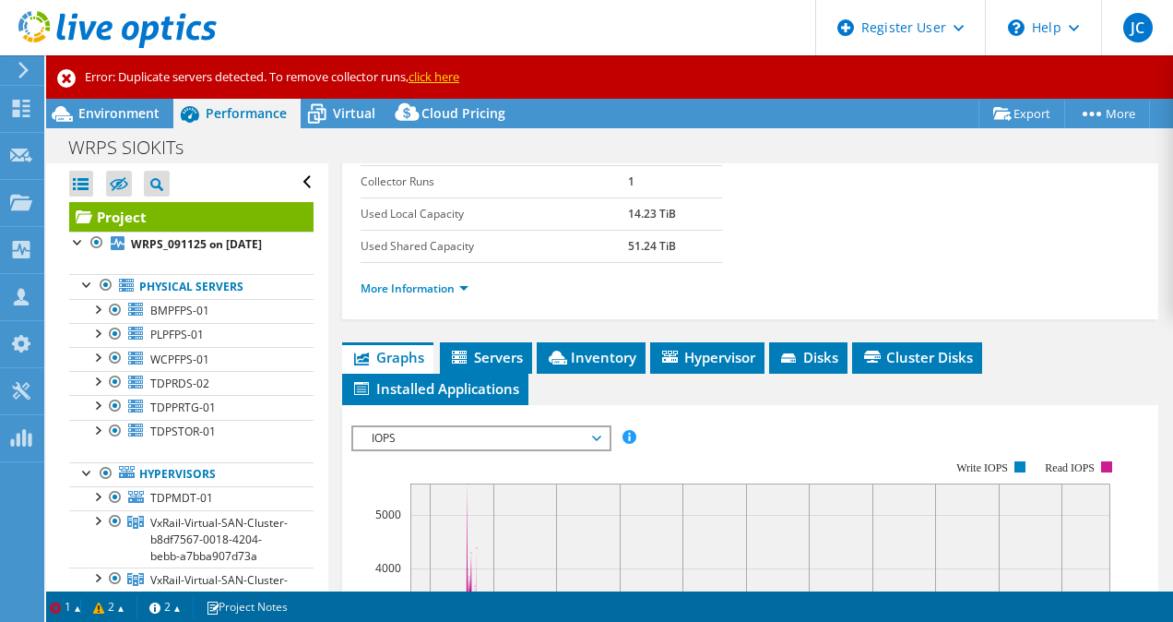
scroll to position [380, 0]
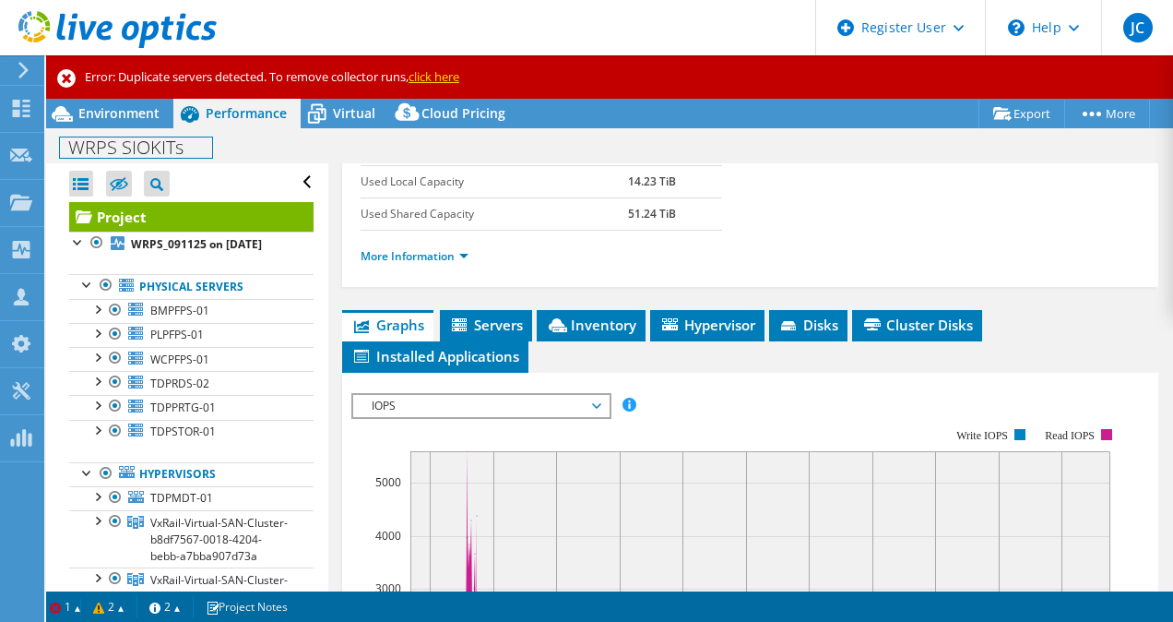
click at [99, 137] on h1 "WRPS SIOKITs" at bounding box center [136, 147] width 152 height 20
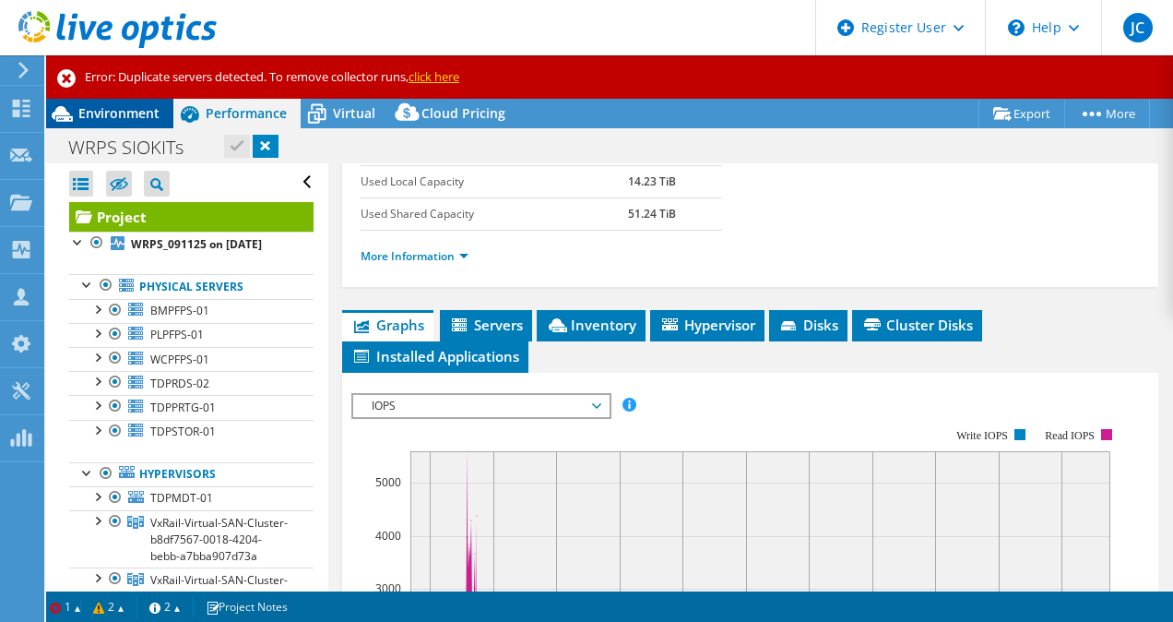
click at [124, 124] on div "Environment" at bounding box center [109, 114] width 127 height 30
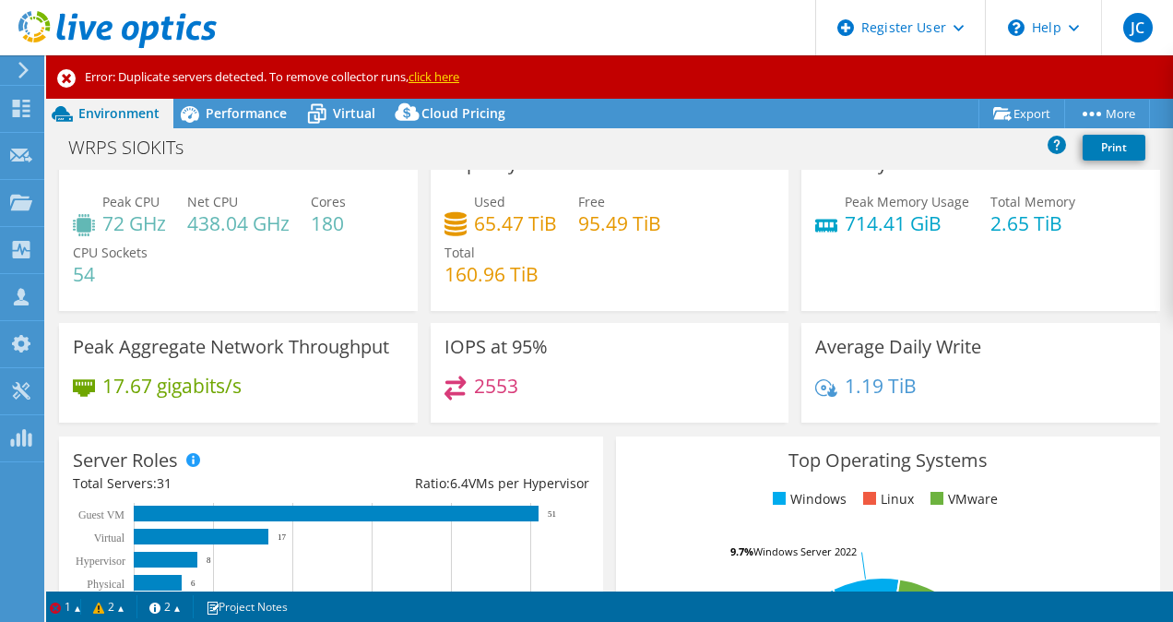
scroll to position [23, 0]
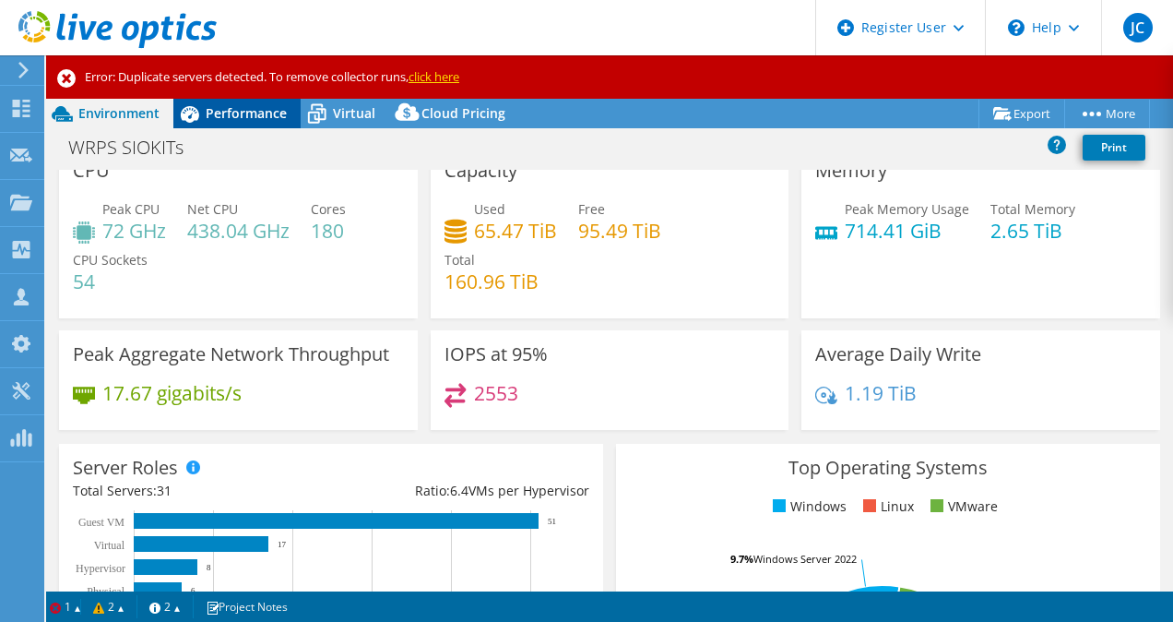
click at [252, 115] on span "Performance" at bounding box center [246, 113] width 81 height 18
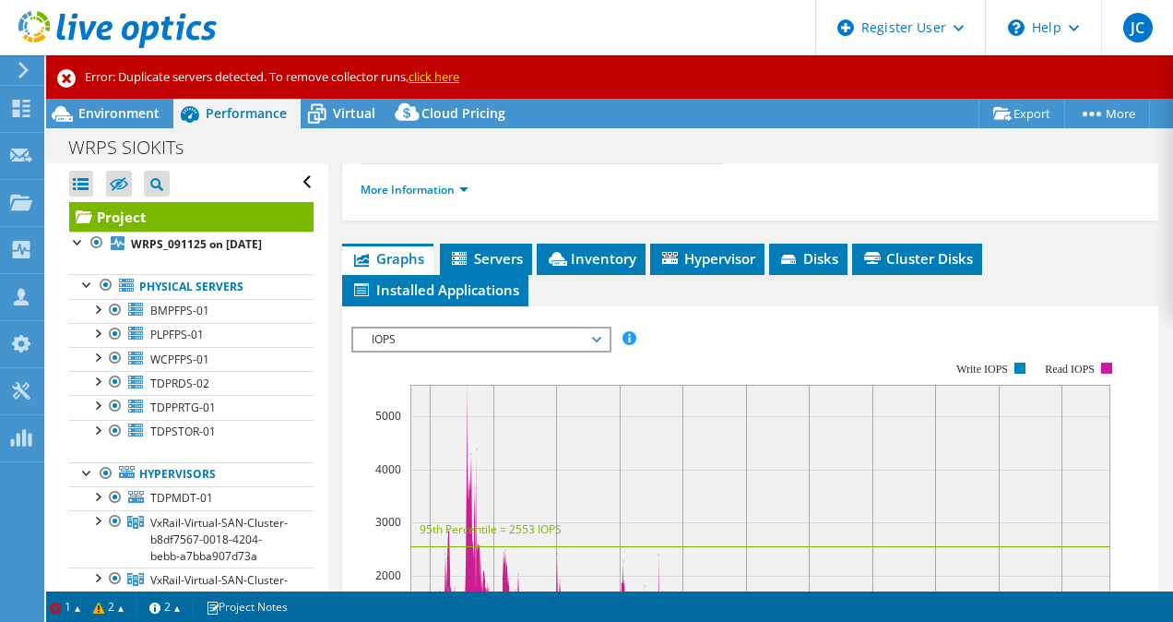
scroll to position [455, 0]
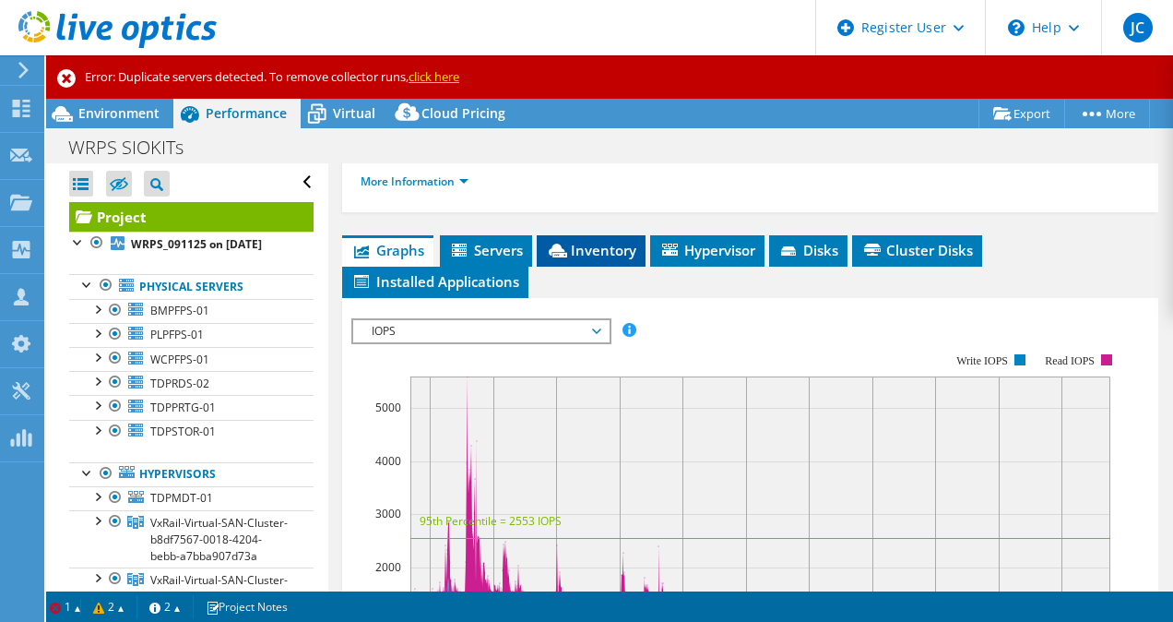
click at [562, 252] on icon at bounding box center [558, 251] width 18 height 14
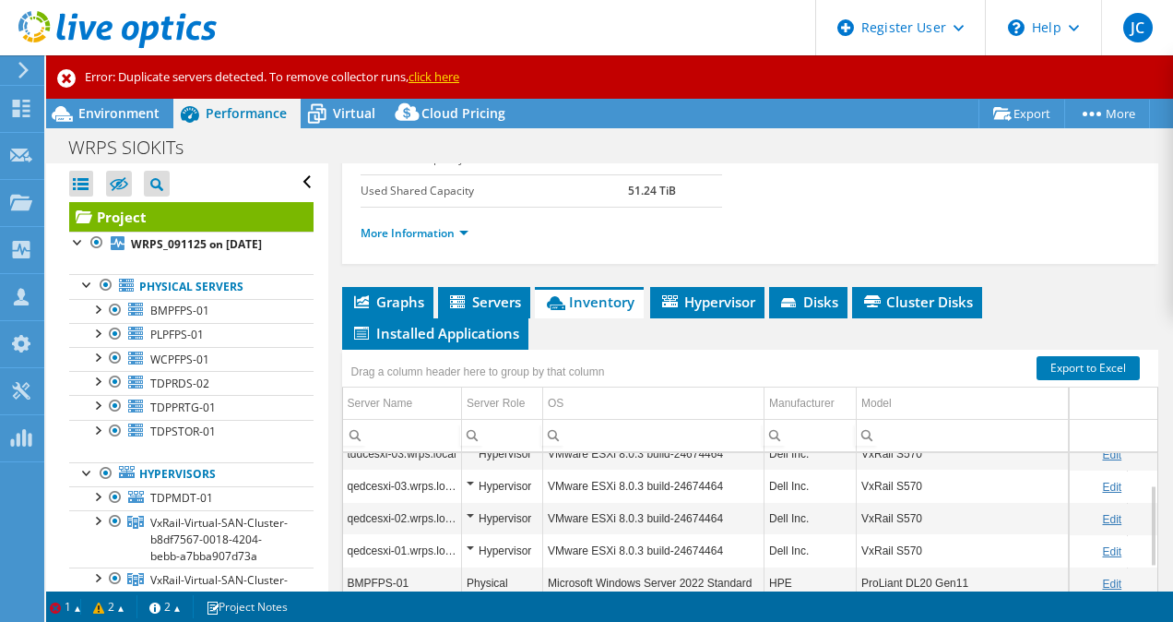
scroll to position [112, 0]
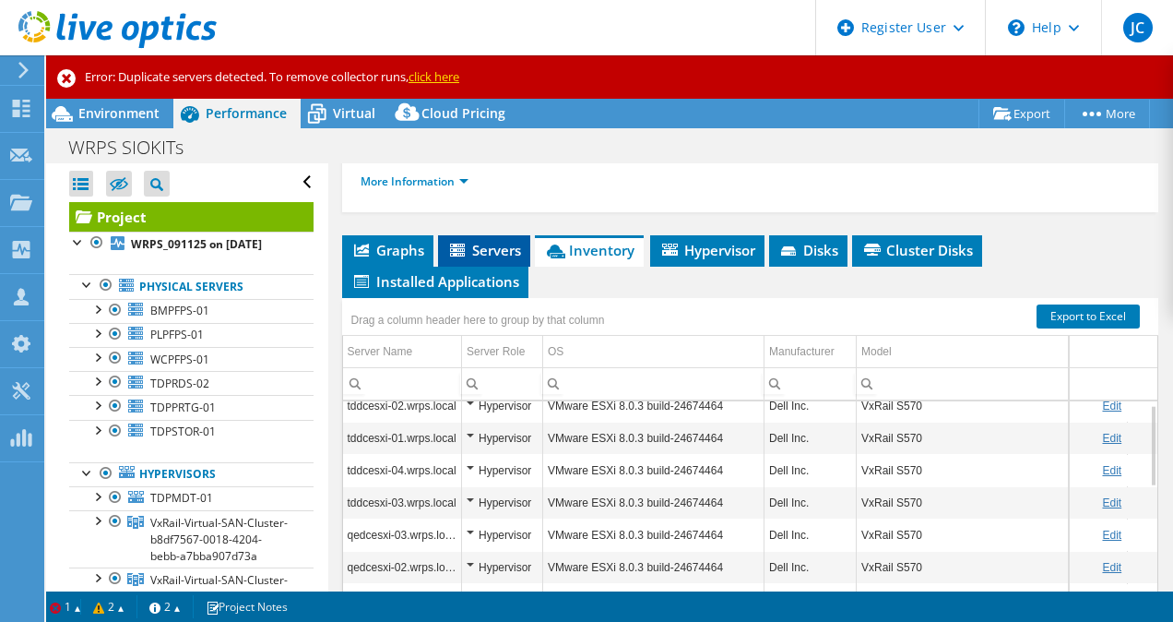
click at [493, 254] on span "Servers" at bounding box center [484, 250] width 74 height 18
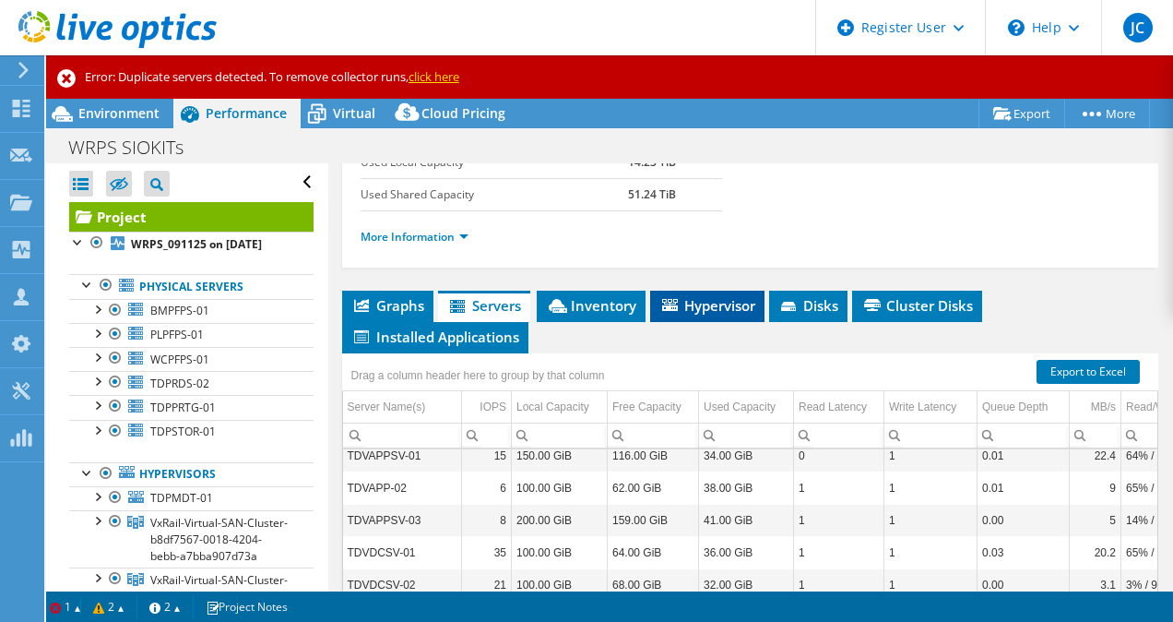
click at [723, 315] on li "Hypervisor" at bounding box center [707, 306] width 114 height 31
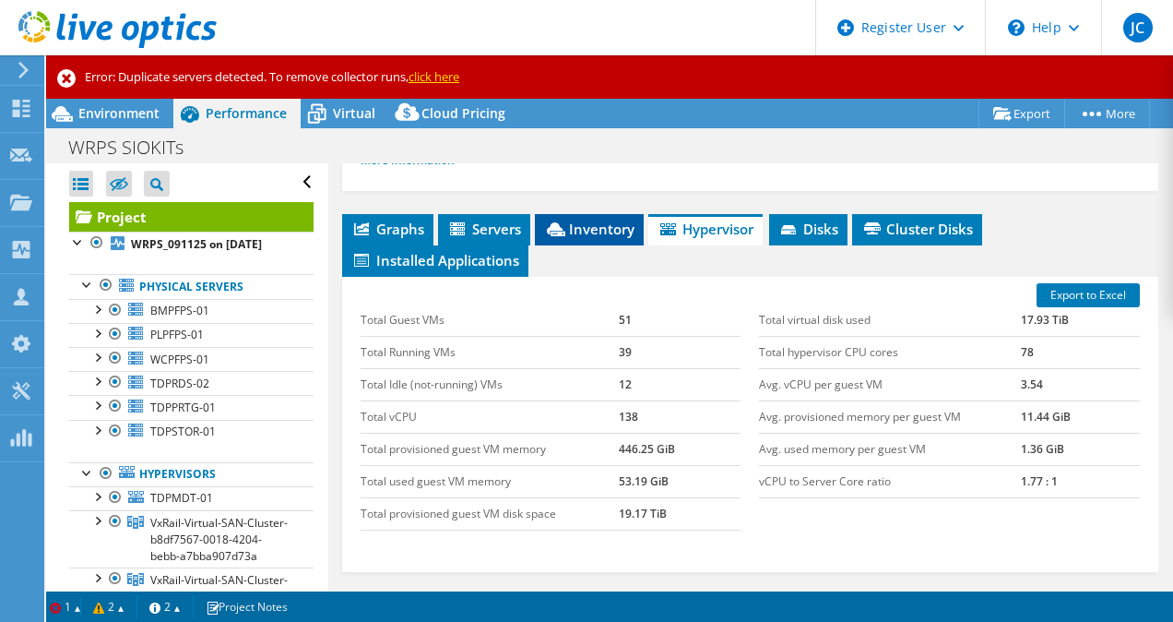
click at [598, 225] on span "Inventory" at bounding box center [589, 229] width 90 height 18
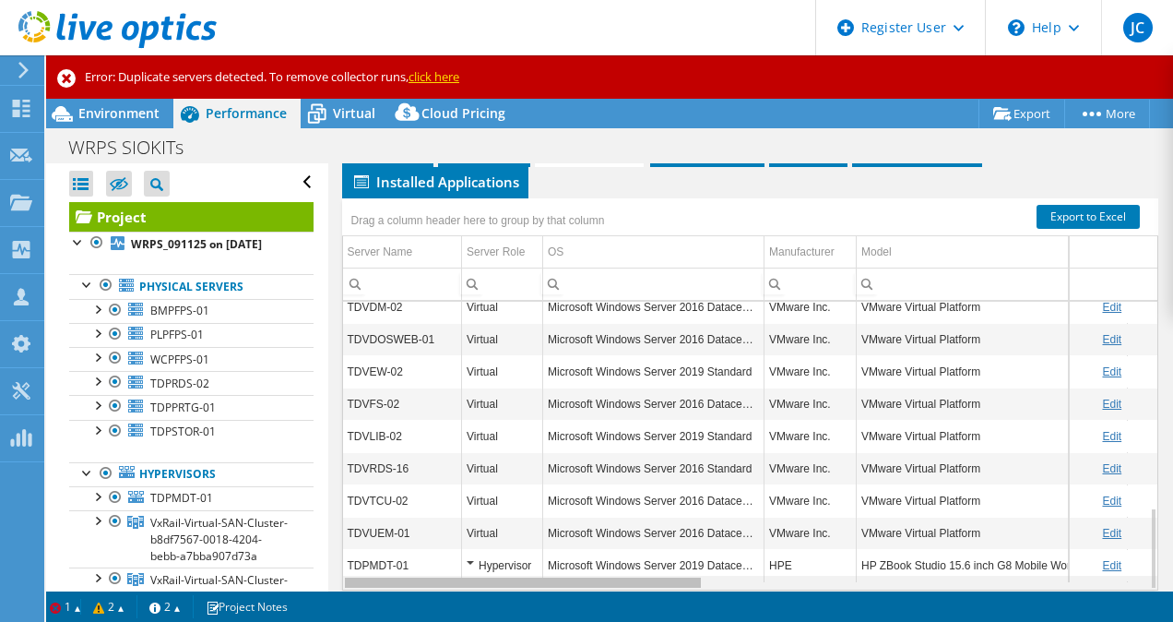
drag, startPoint x: 670, startPoint y: 583, endPoint x: 673, endPoint y: 550, distance: 33.4
click at [673, 550] on body "JC Dell User Jeremy Chan Jeremy.Chan@Dell.com Dell My Profile Log Out \n Help E…" at bounding box center [586, 311] width 1173 height 622
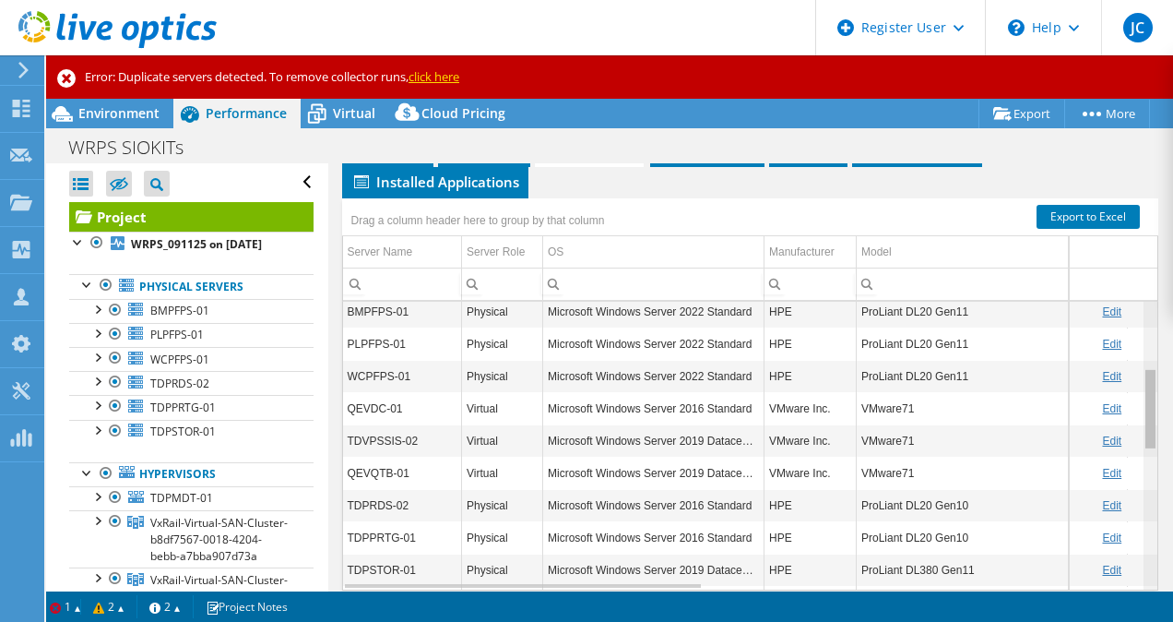
drag, startPoint x: 1141, startPoint y: 416, endPoint x: 1114, endPoint y: 356, distance: 65.7
click at [1114, 356] on body "JC Dell User Jeremy Chan Jeremy.Chan@Dell.com Dell My Profile Log Out \n Help E…" at bounding box center [586, 311] width 1173 height 622
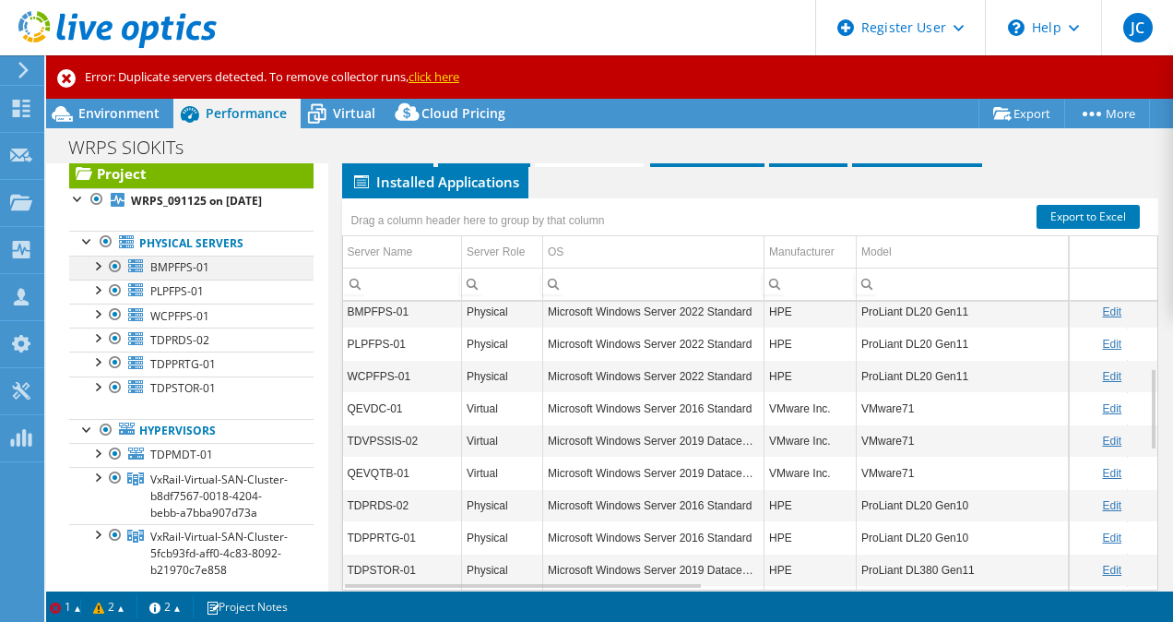
click at [102, 274] on div at bounding box center [97, 265] width 18 height 18
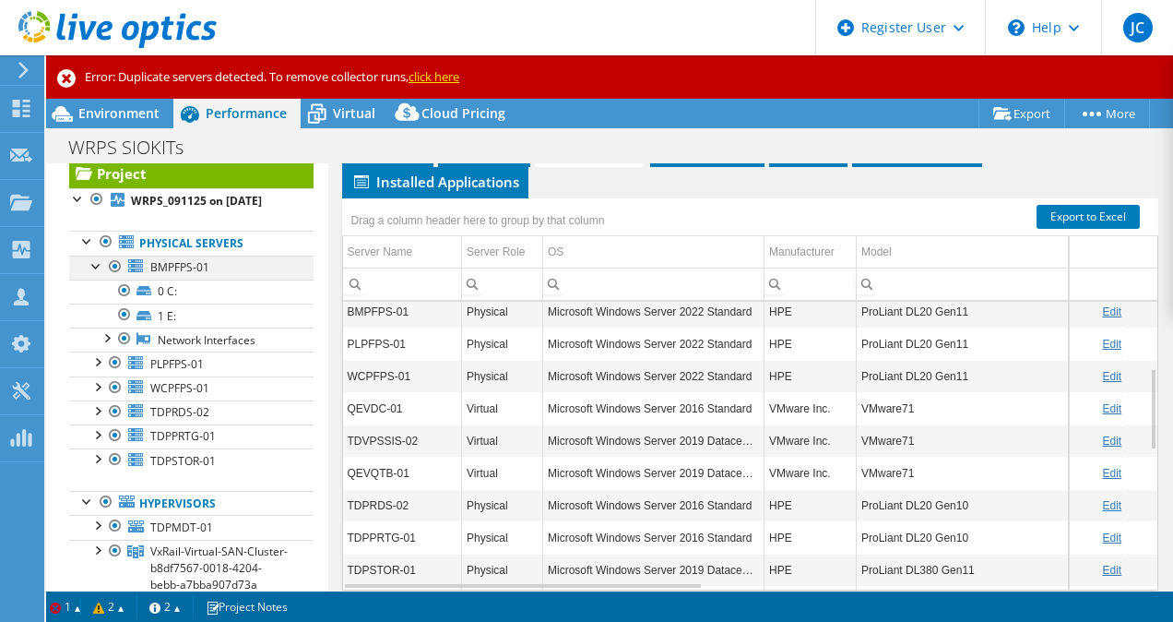
click at [102, 274] on div at bounding box center [97, 265] width 18 height 18
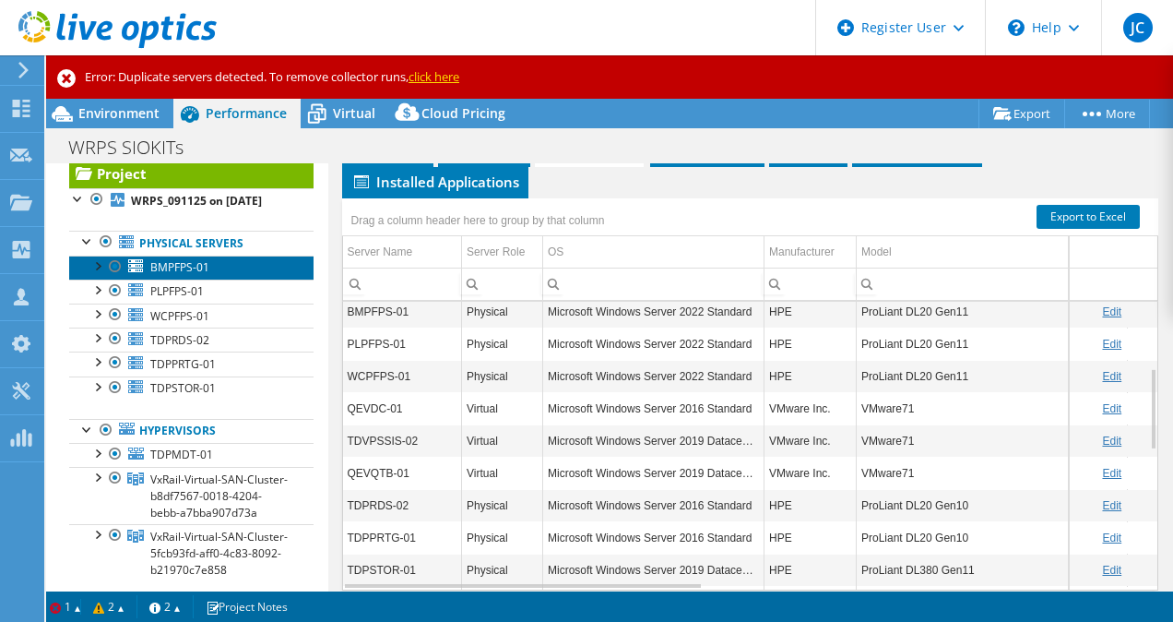
click at [187, 280] on link "BMPFPS-01" at bounding box center [191, 268] width 244 height 24
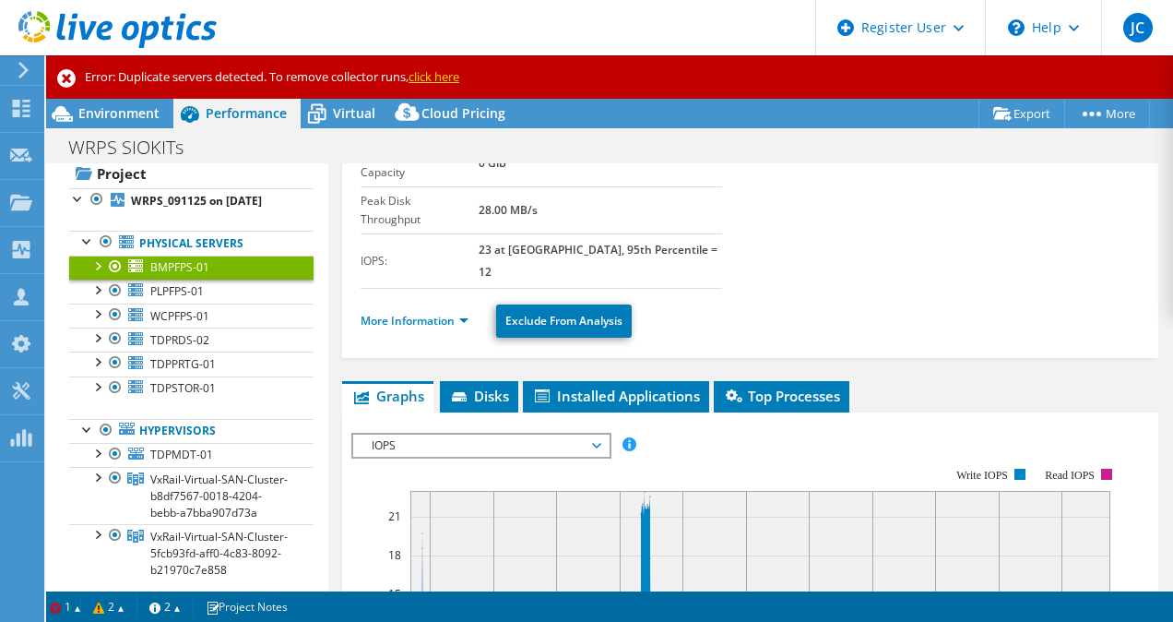
click at [437, 300] on ul "More Information Exclude From Analysis" at bounding box center [750, 319] width 779 height 38
click at [420, 313] on link "More Information" at bounding box center [415, 321] width 108 height 16
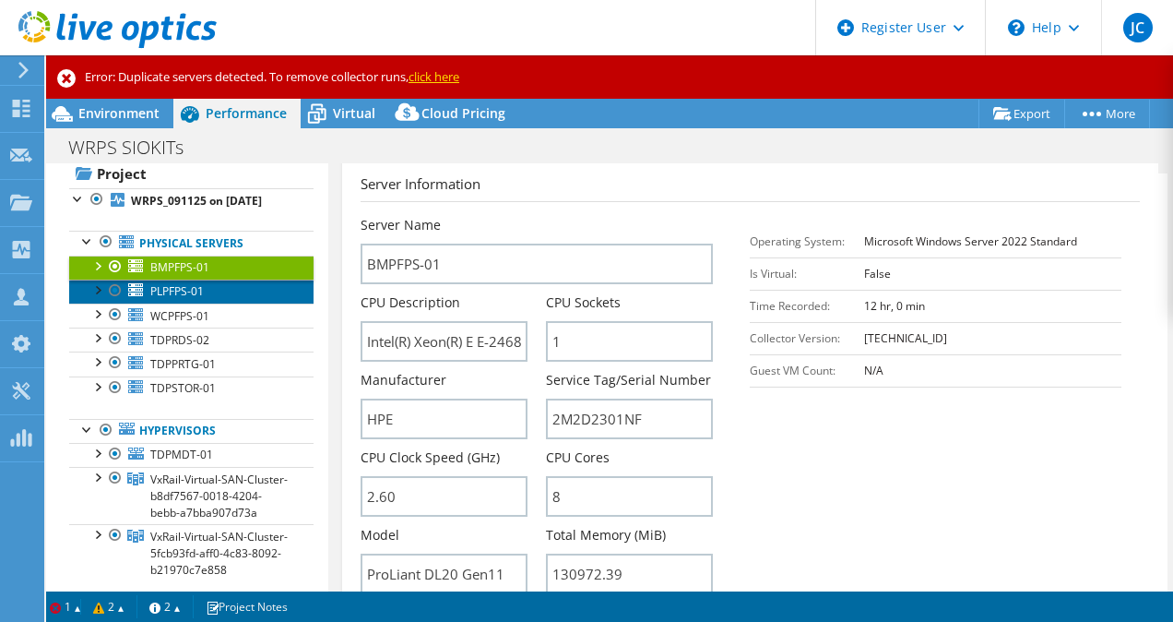
click at [214, 303] on link "PLPFPS-01" at bounding box center [191, 292] width 244 height 24
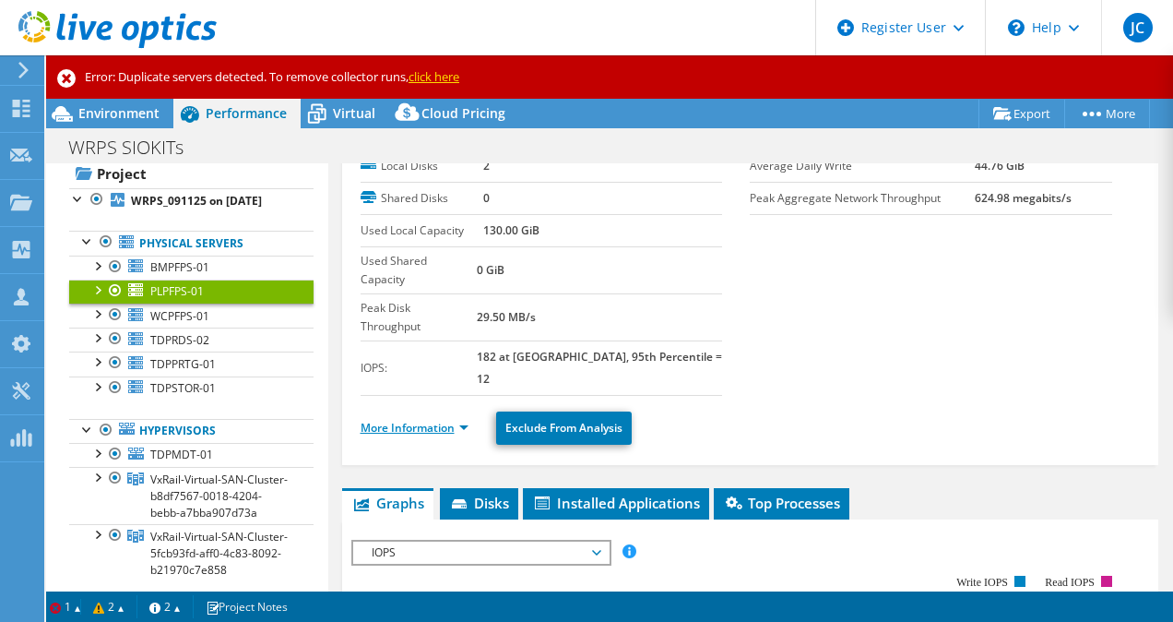
click at [409, 420] on link "More Information" at bounding box center [415, 428] width 108 height 16
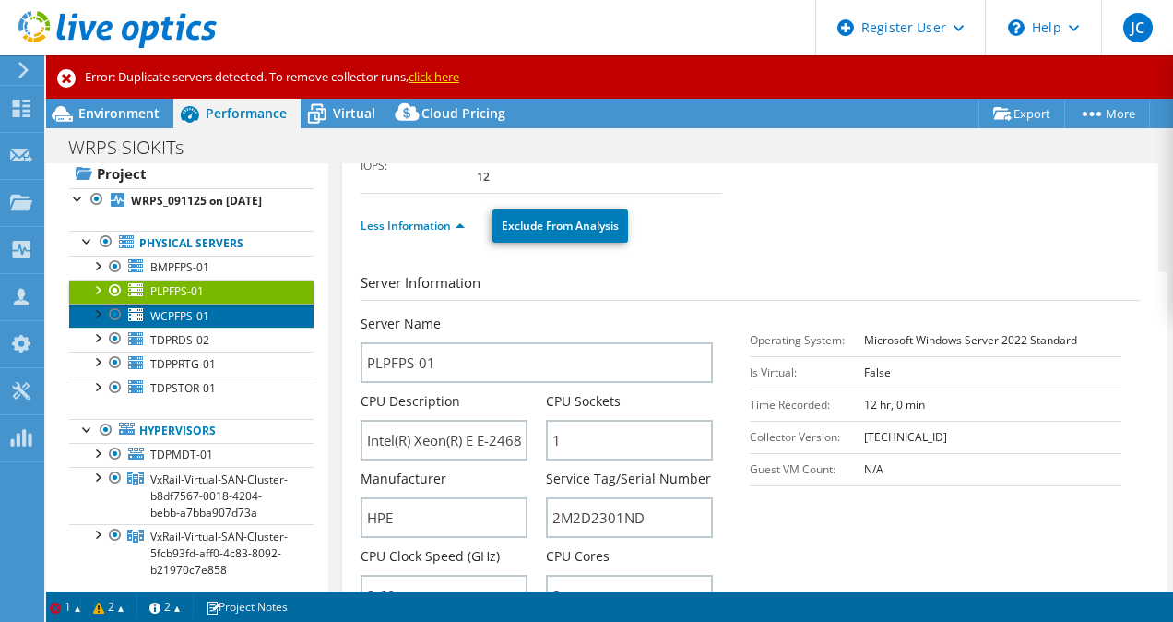
click at [208, 324] on span "WCPFPS-01" at bounding box center [179, 316] width 59 height 16
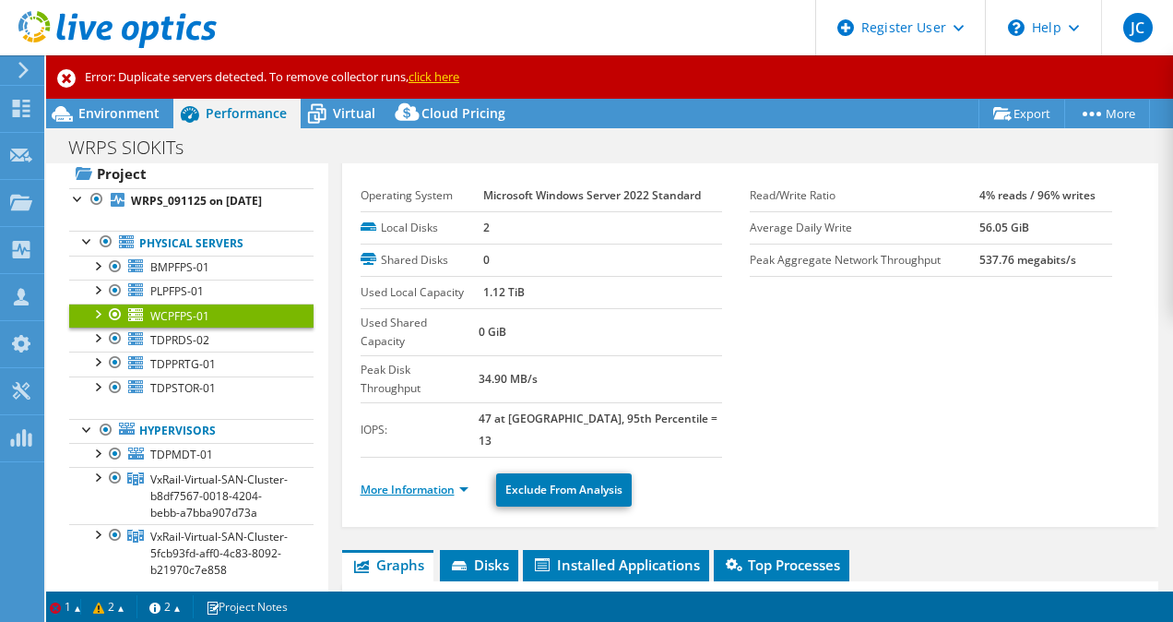
click at [446, 482] on link "More Information" at bounding box center [415, 490] width 108 height 16
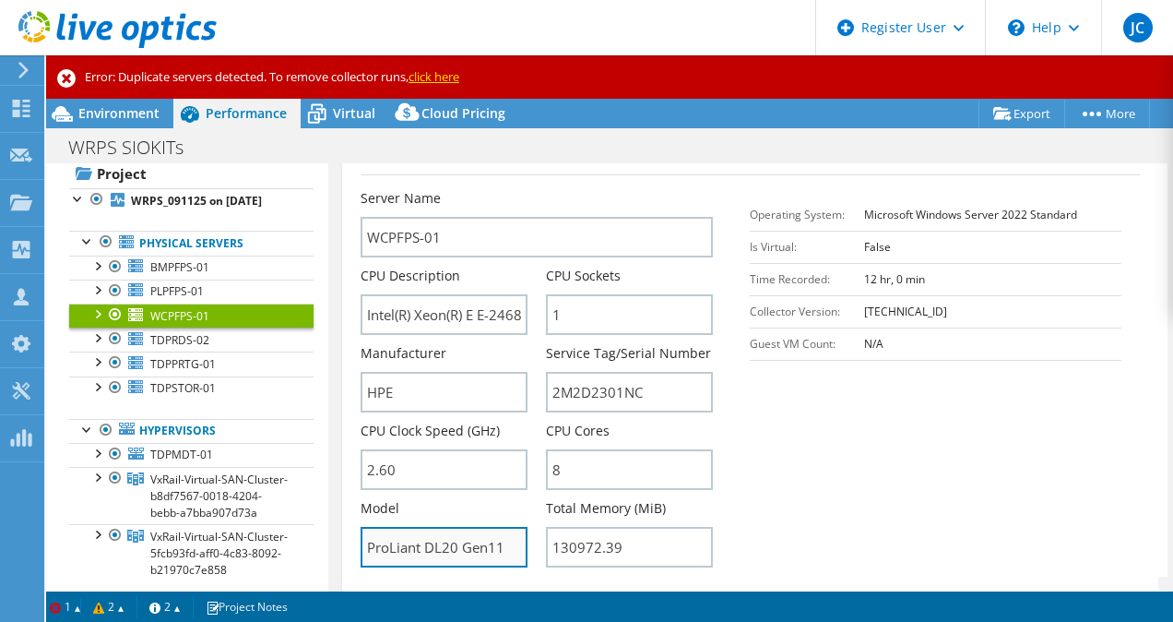
click at [373, 527] on input "ProLiant DL20 Gen11" at bounding box center [444, 547] width 167 height 41
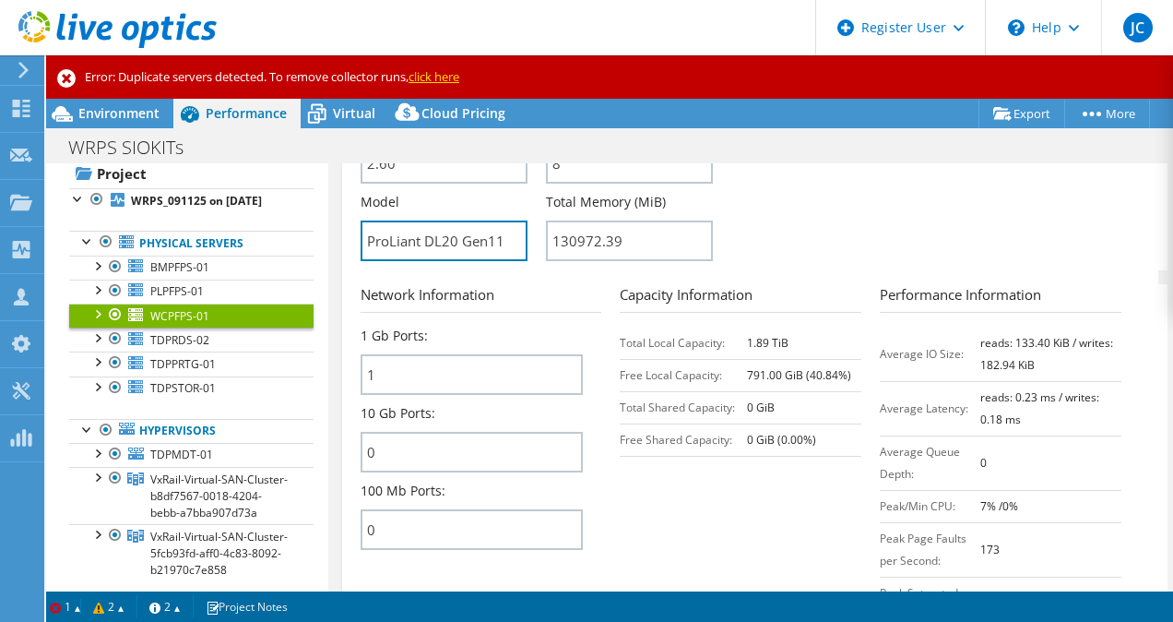
scroll to position [714, 0]
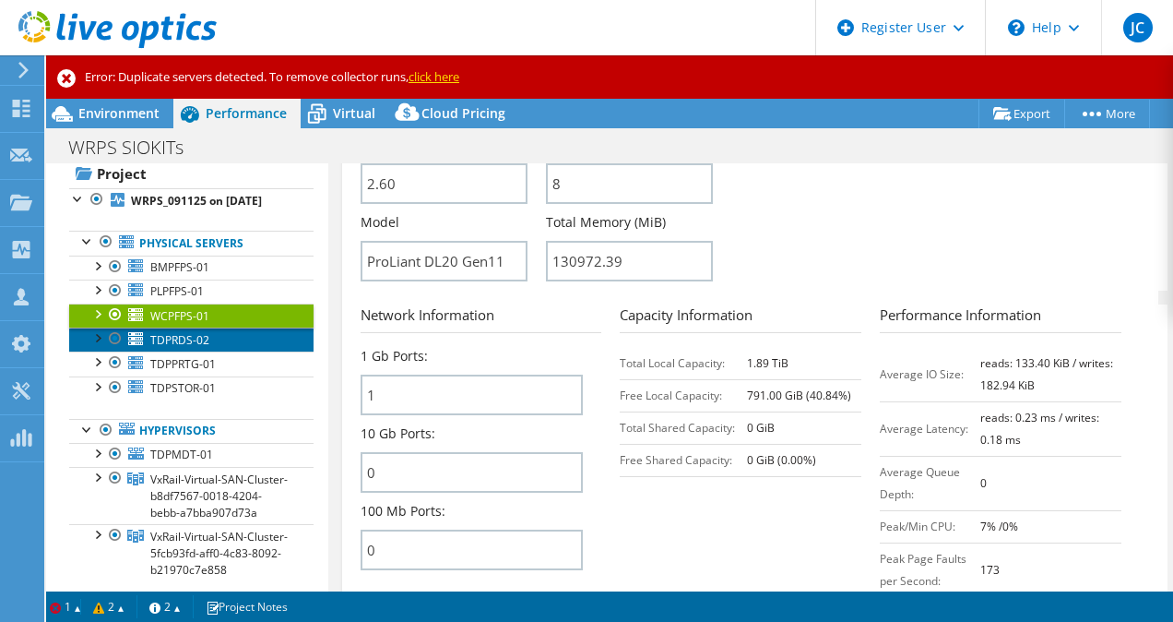
click at [218, 351] on link "TDPRDS-02" at bounding box center [191, 339] width 244 height 24
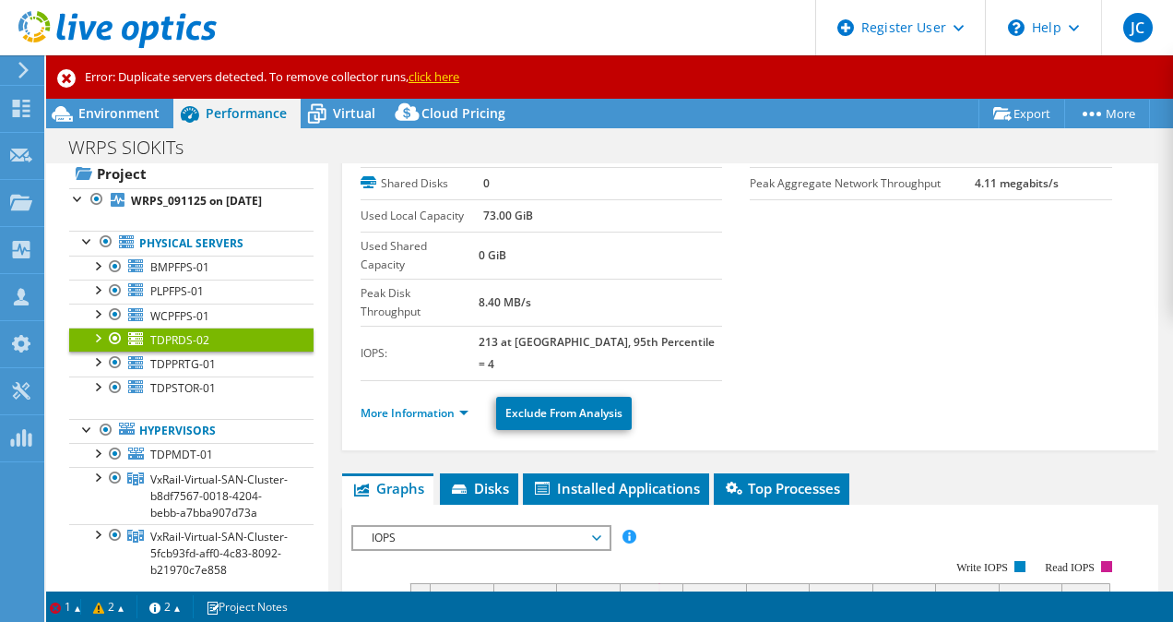
scroll to position [0, 0]
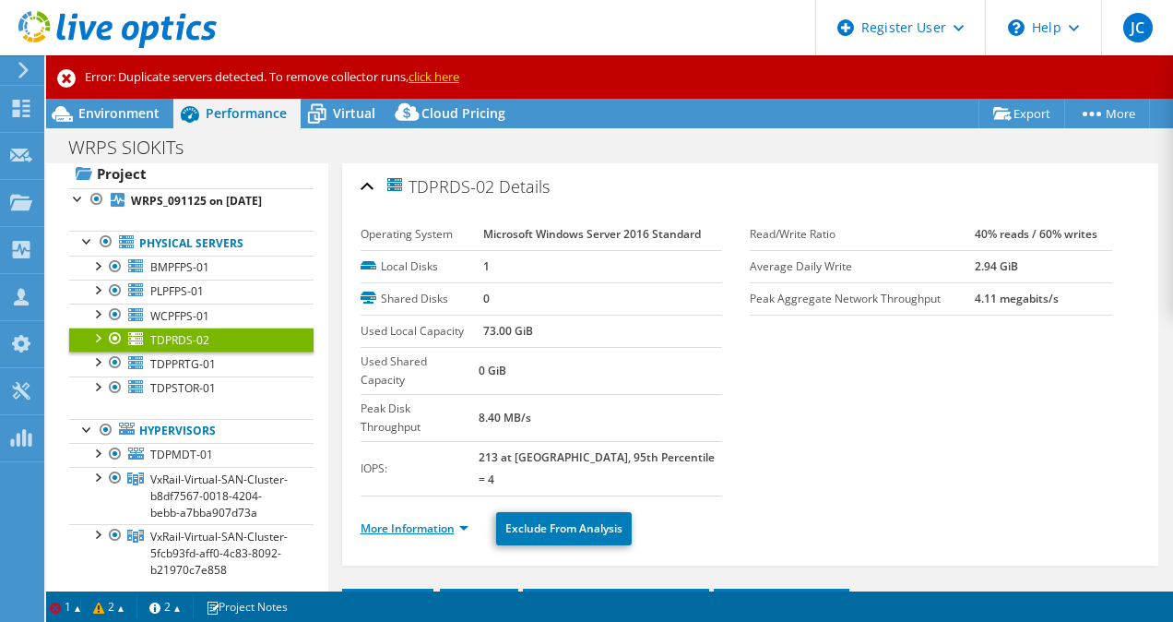
click at [427, 520] on link "More Information" at bounding box center [415, 528] width 108 height 16
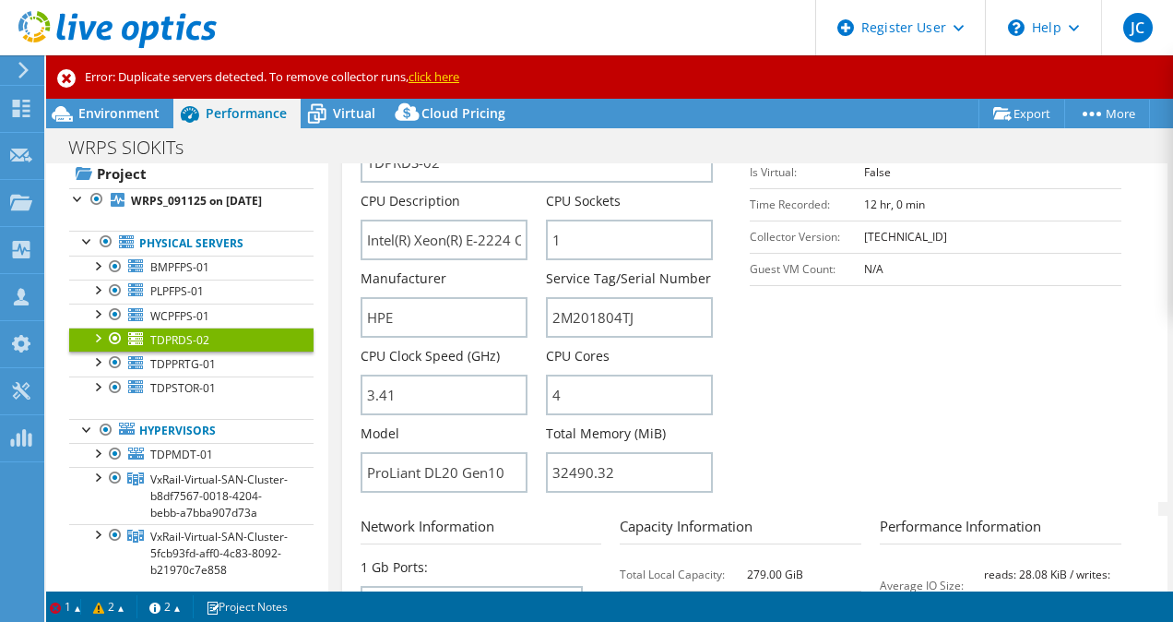
scroll to position [504, 0]
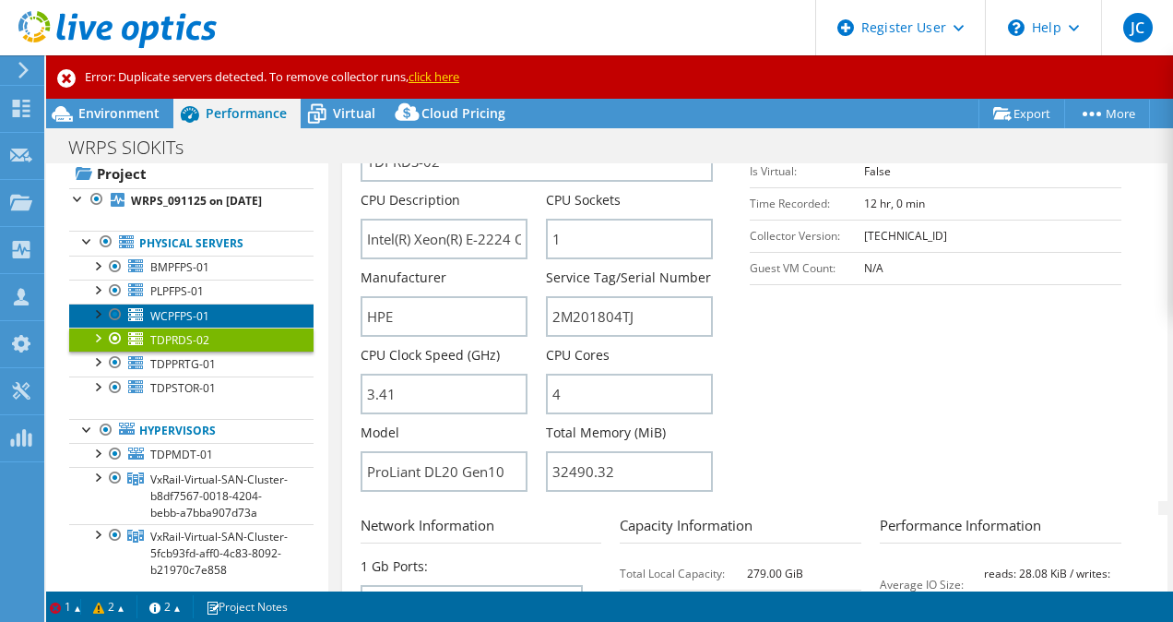
click at [193, 324] on span "WCPFPS-01" at bounding box center [179, 316] width 59 height 16
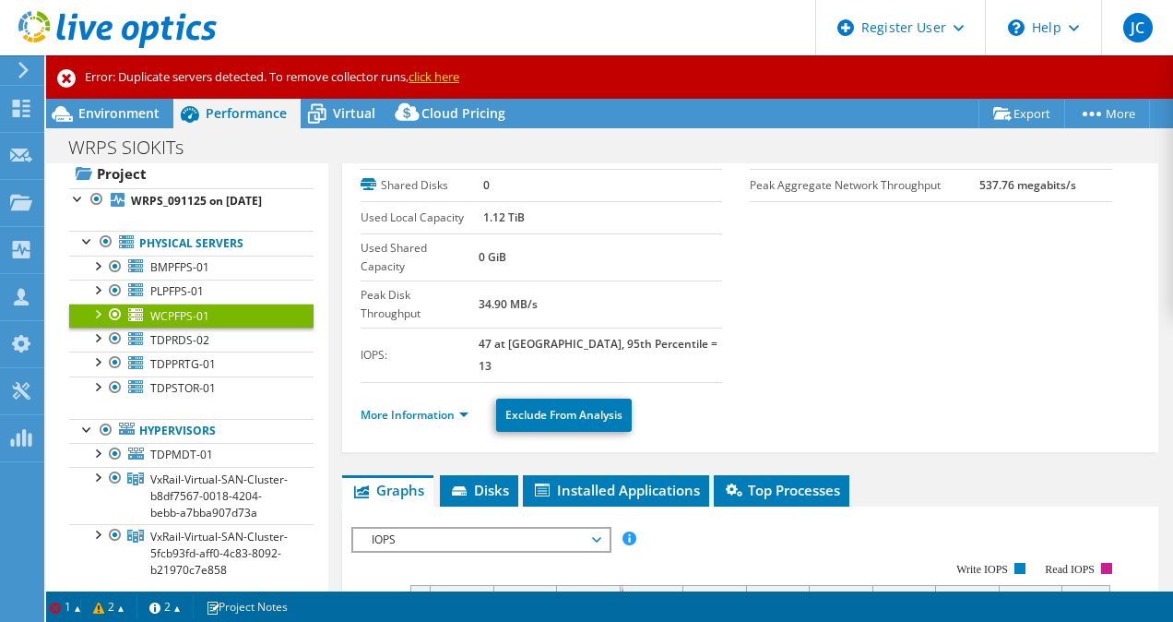
scroll to position [112, 0]
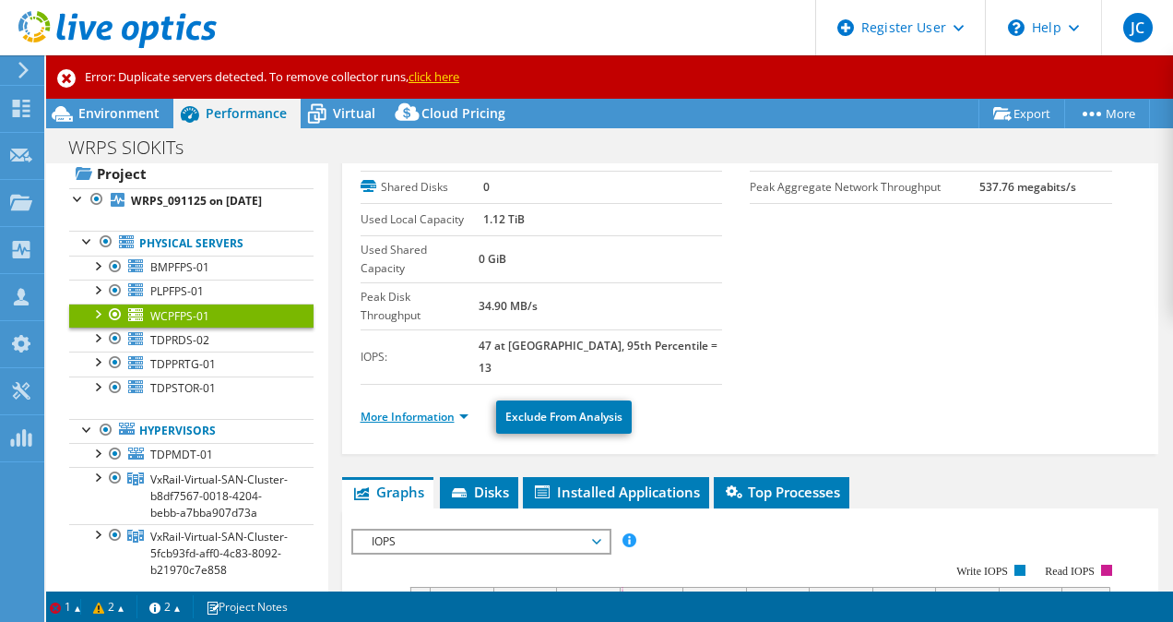
click at [412, 409] on link "More Information" at bounding box center [415, 417] width 108 height 16
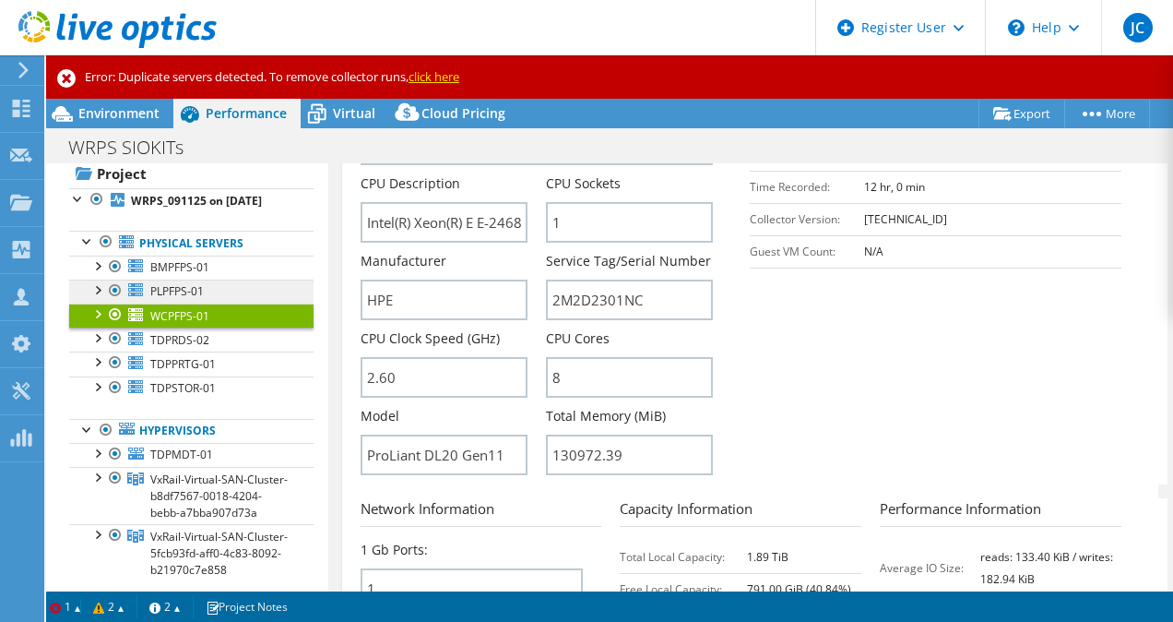
scroll to position [521, 0]
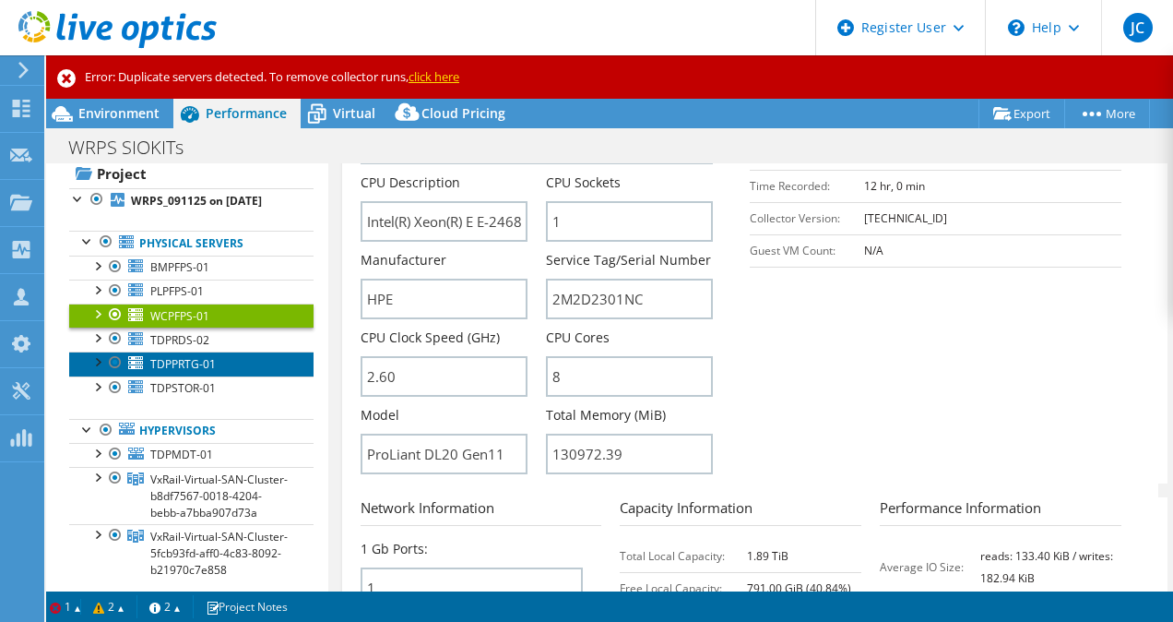
click at [161, 372] on span "TDPPRTG-01" at bounding box center [182, 364] width 65 height 16
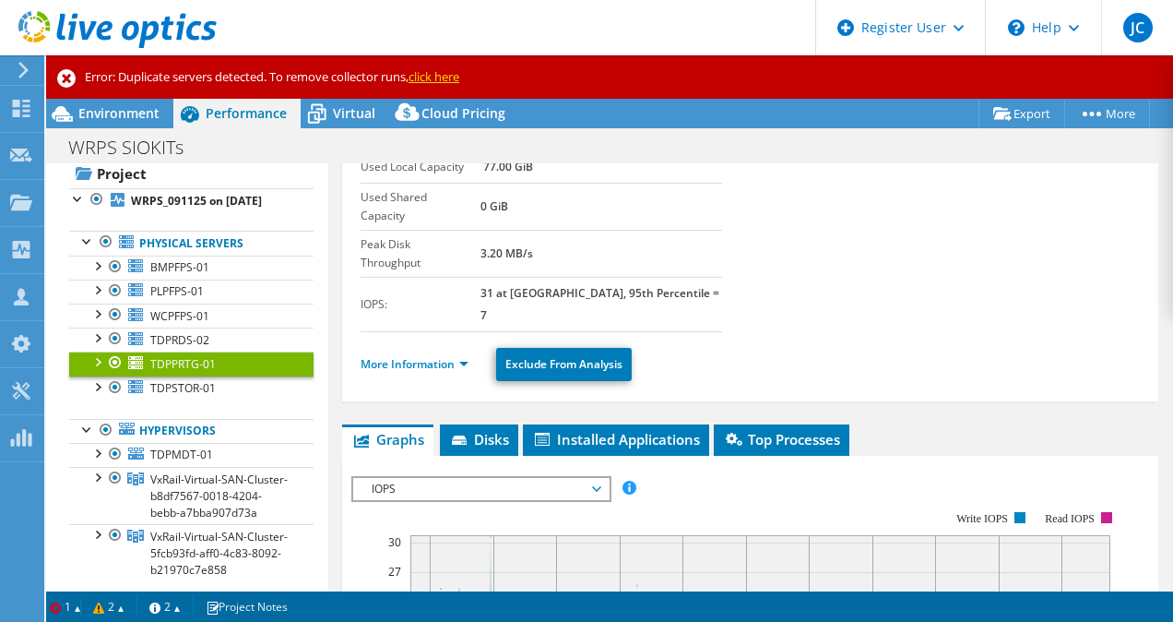
scroll to position [143, 0]
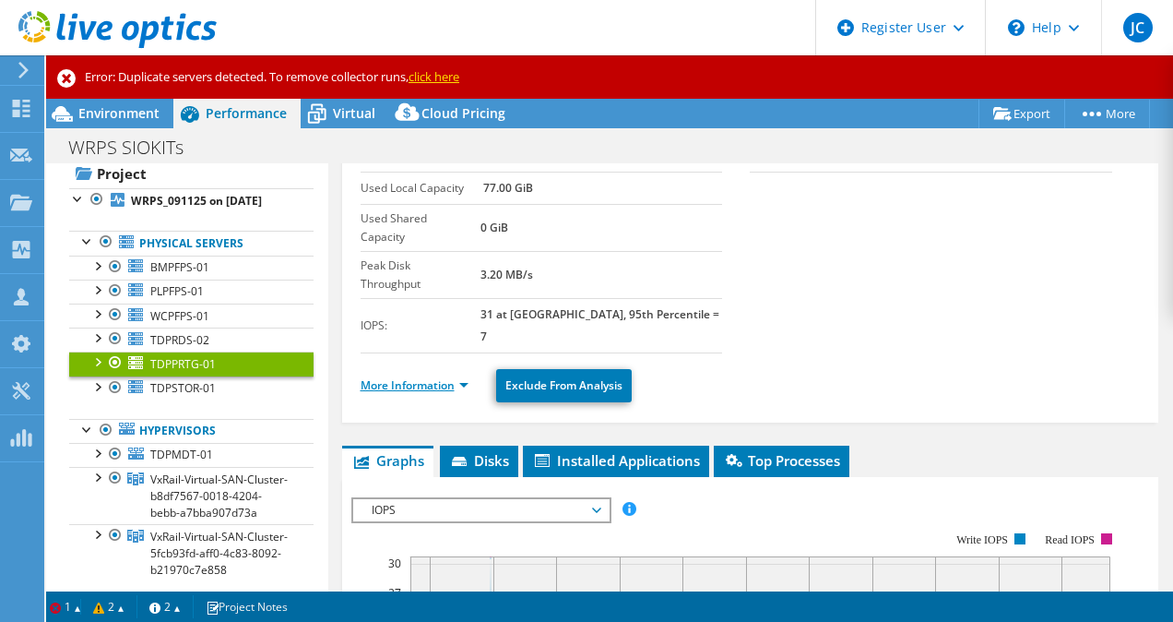
click at [444, 377] on link "More Information" at bounding box center [415, 385] width 108 height 16
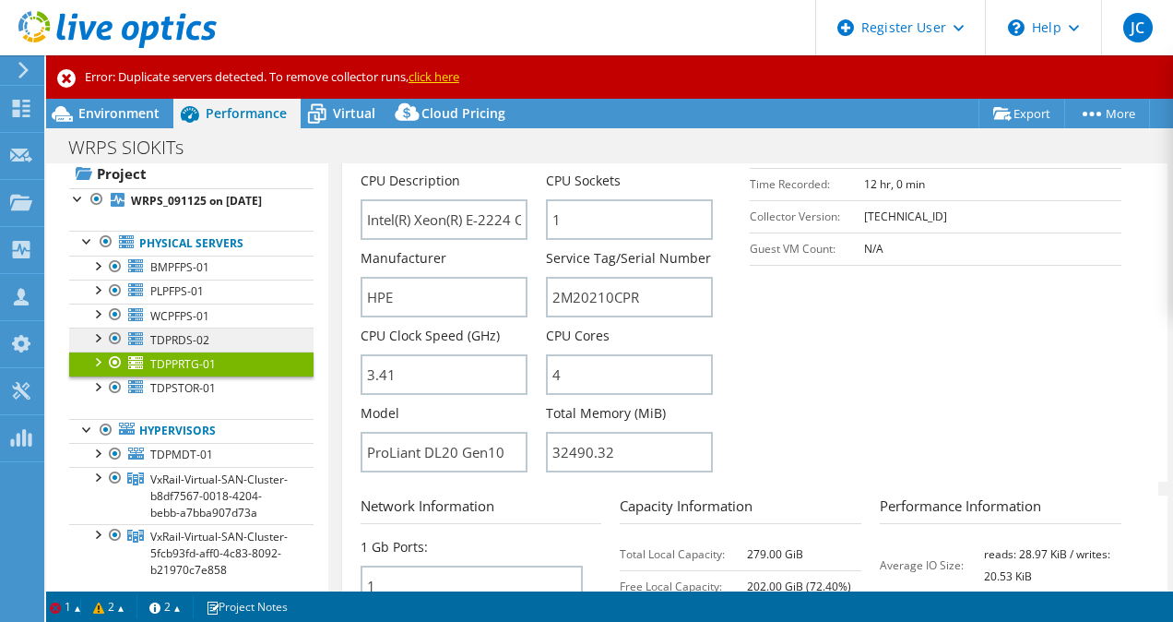
scroll to position [526, 0]
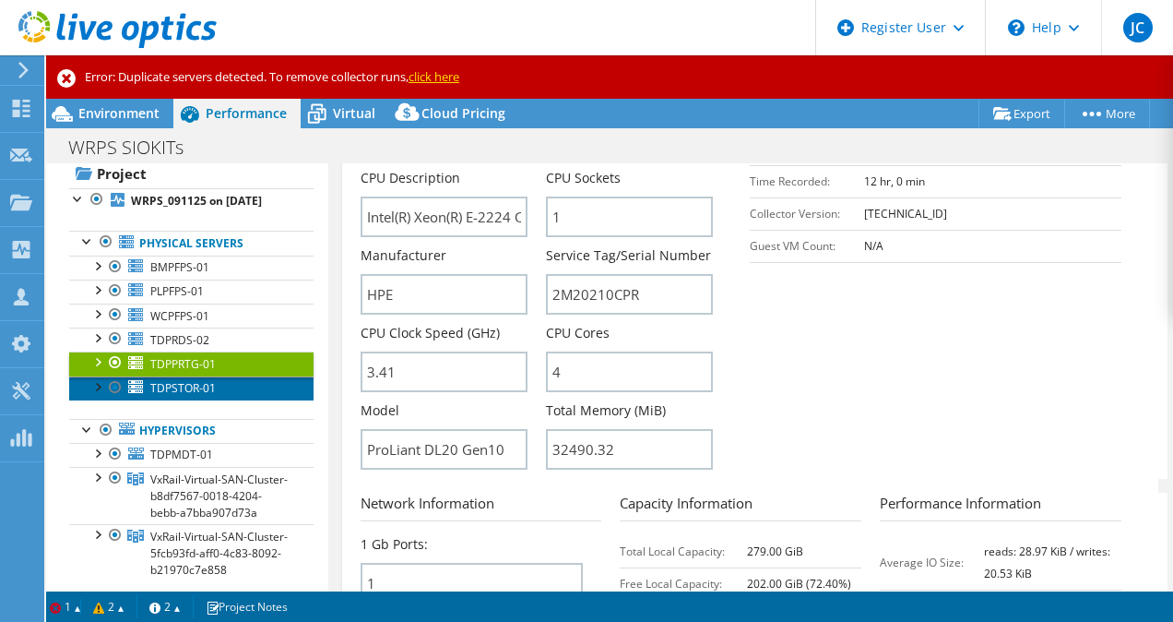
click at [160, 396] on span "TDPSTOR-01" at bounding box center [182, 388] width 65 height 16
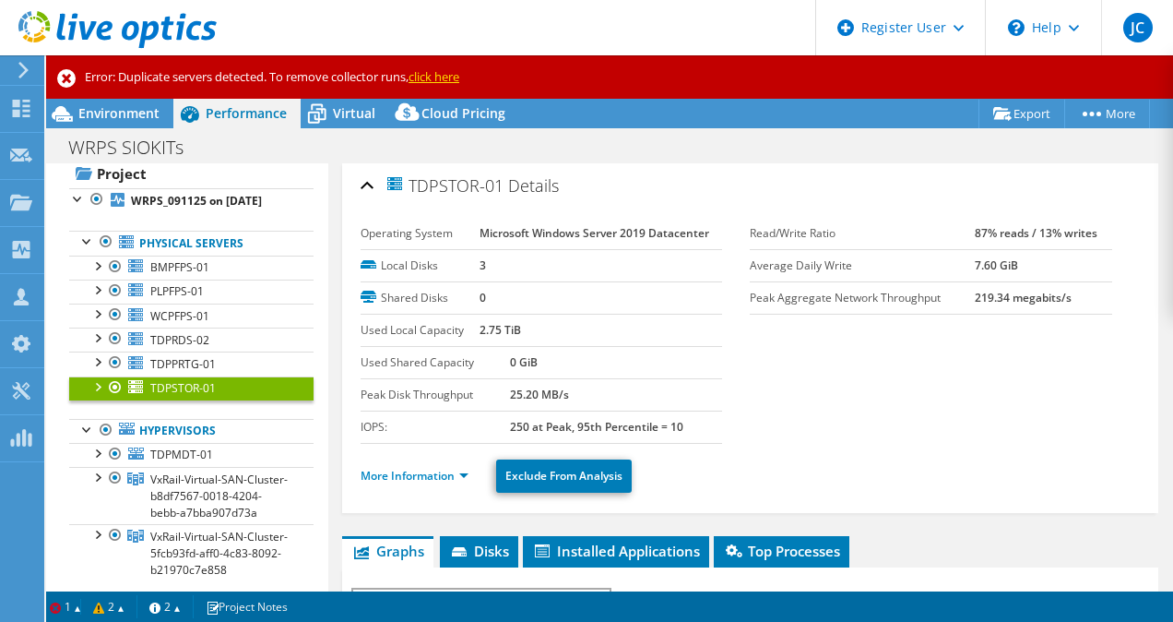
scroll to position [0, 0]
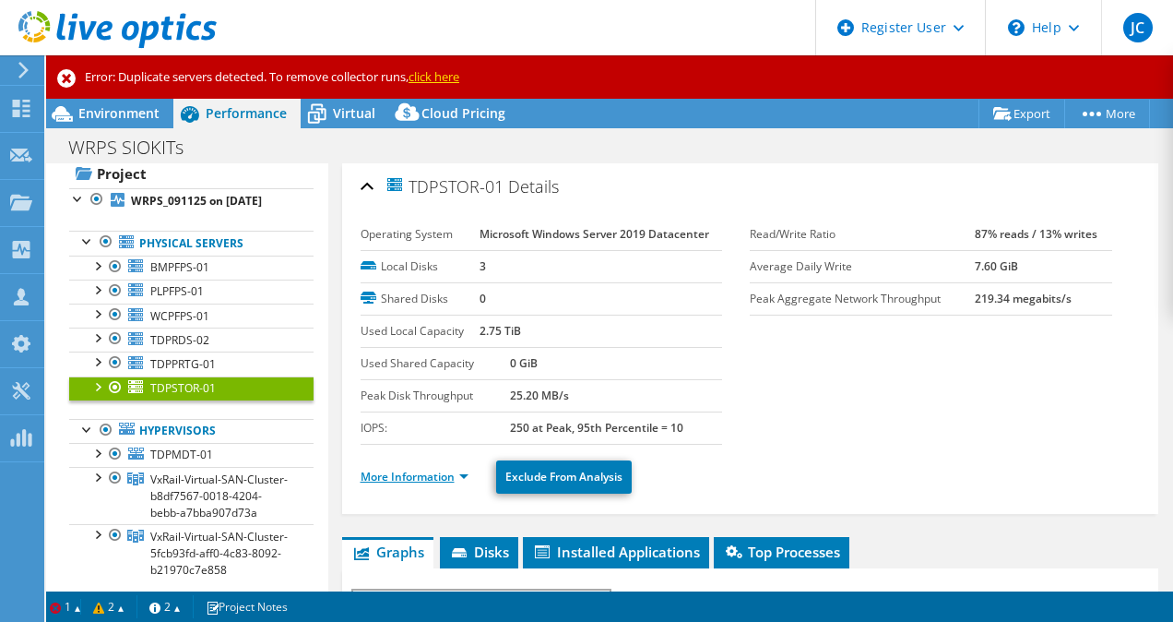
click at [444, 470] on link "More Information" at bounding box center [415, 477] width 108 height 16
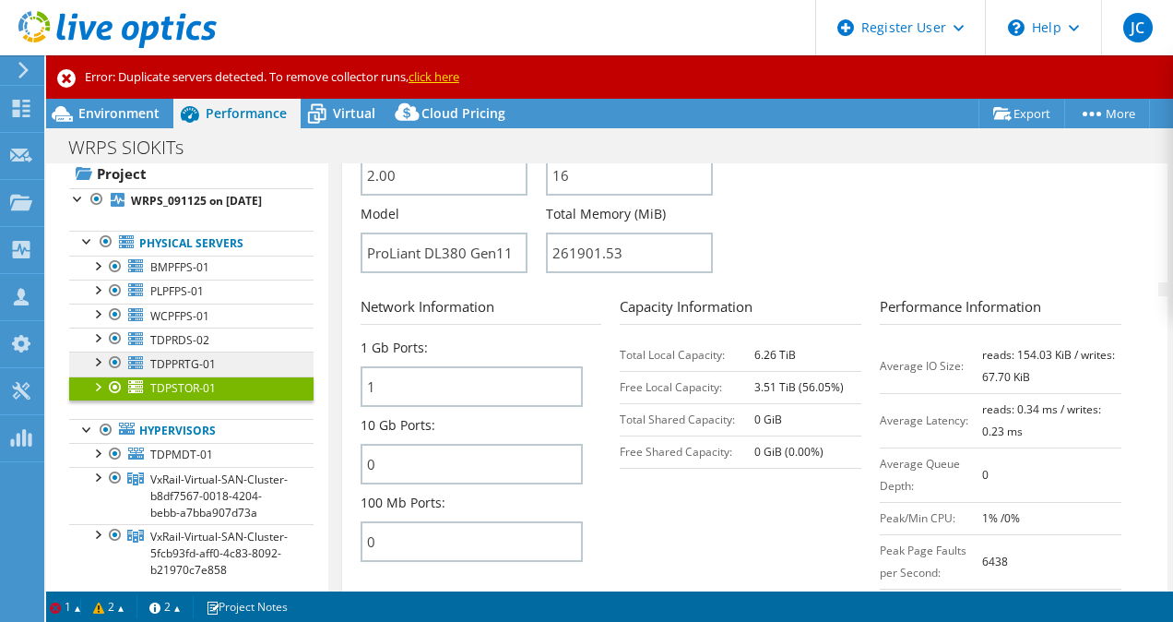
scroll to position [672, 0]
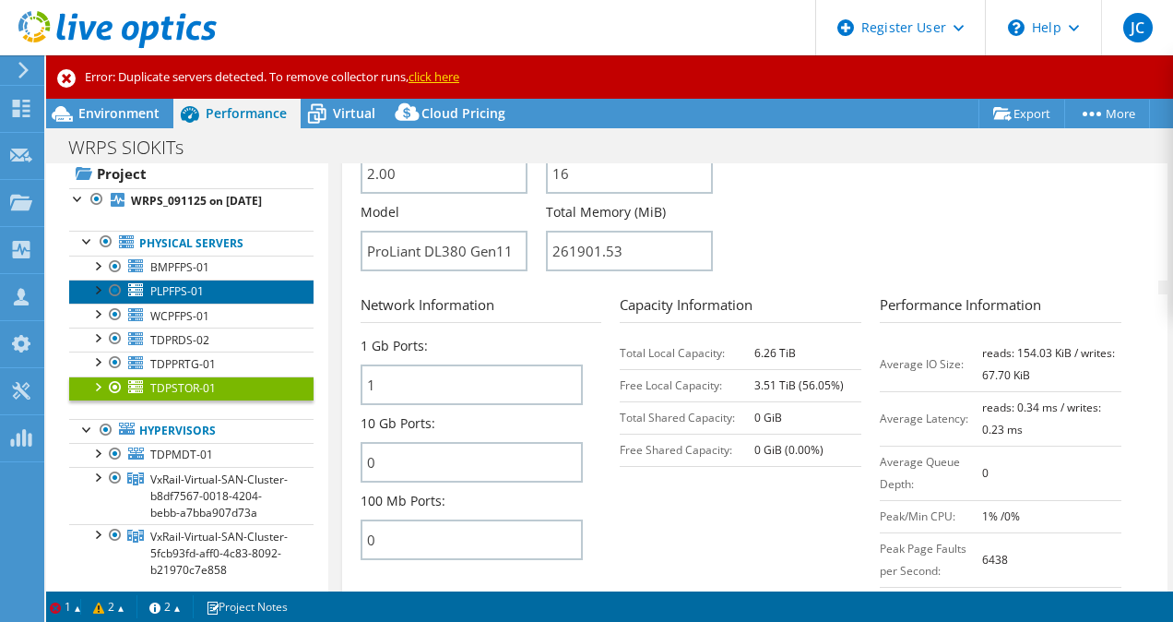
click at [180, 299] on span "PLPFPS-01" at bounding box center [177, 291] width 54 height 16
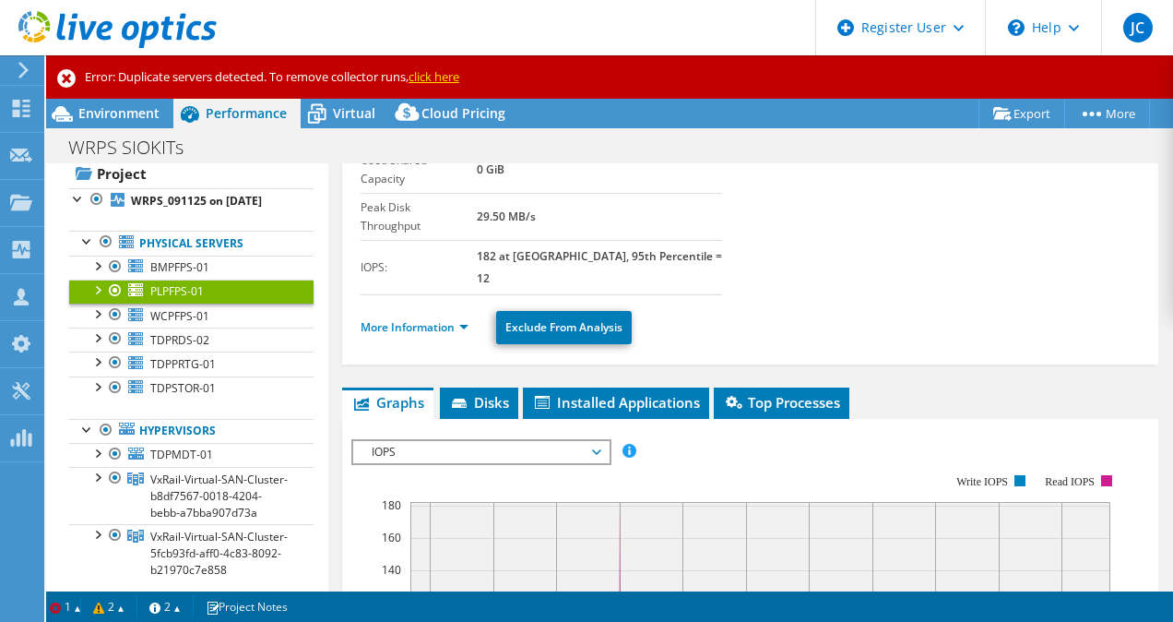
scroll to position [0, 0]
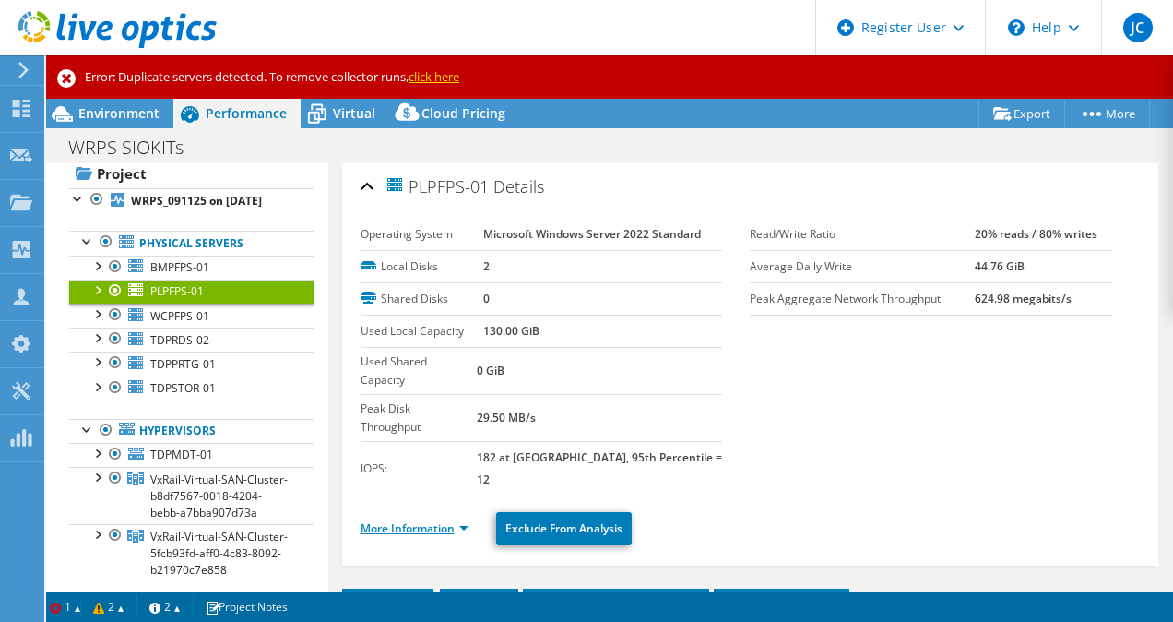
click at [437, 520] on link "More Information" at bounding box center [415, 528] width 108 height 16
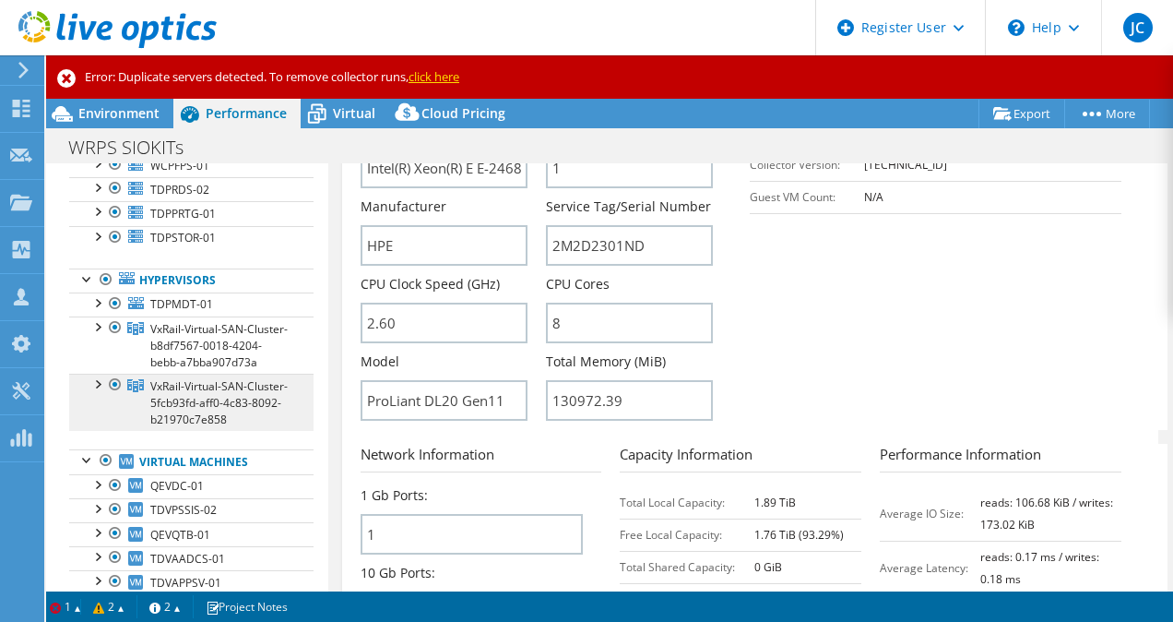
scroll to position [256, 0]
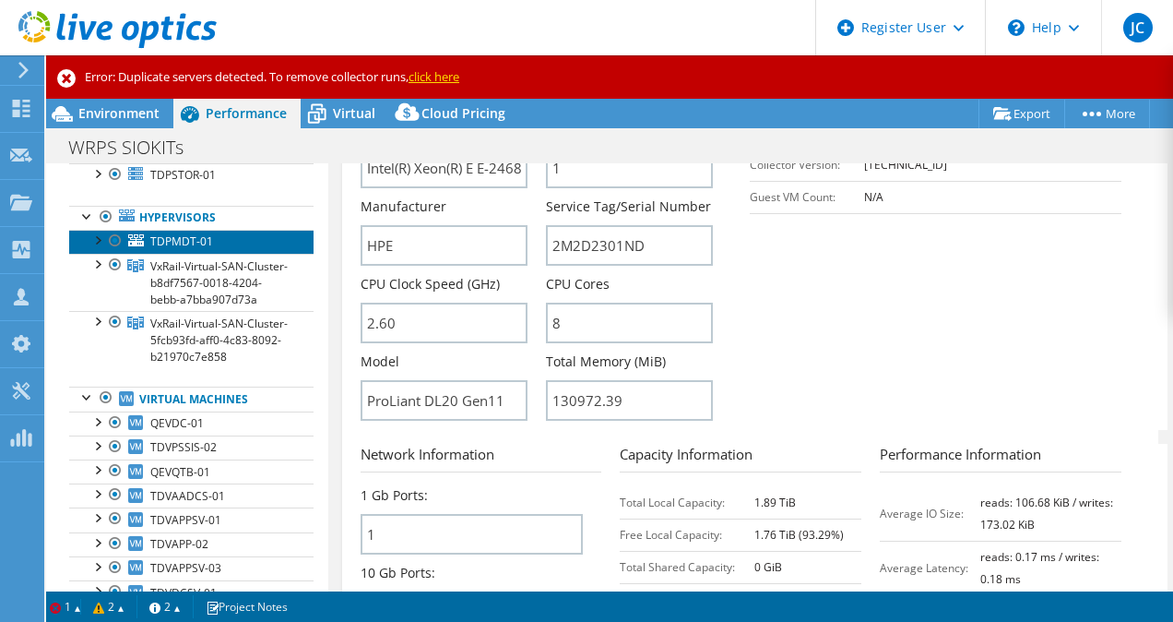
click at [222, 253] on link "TDPMDT-01" at bounding box center [191, 242] width 244 height 24
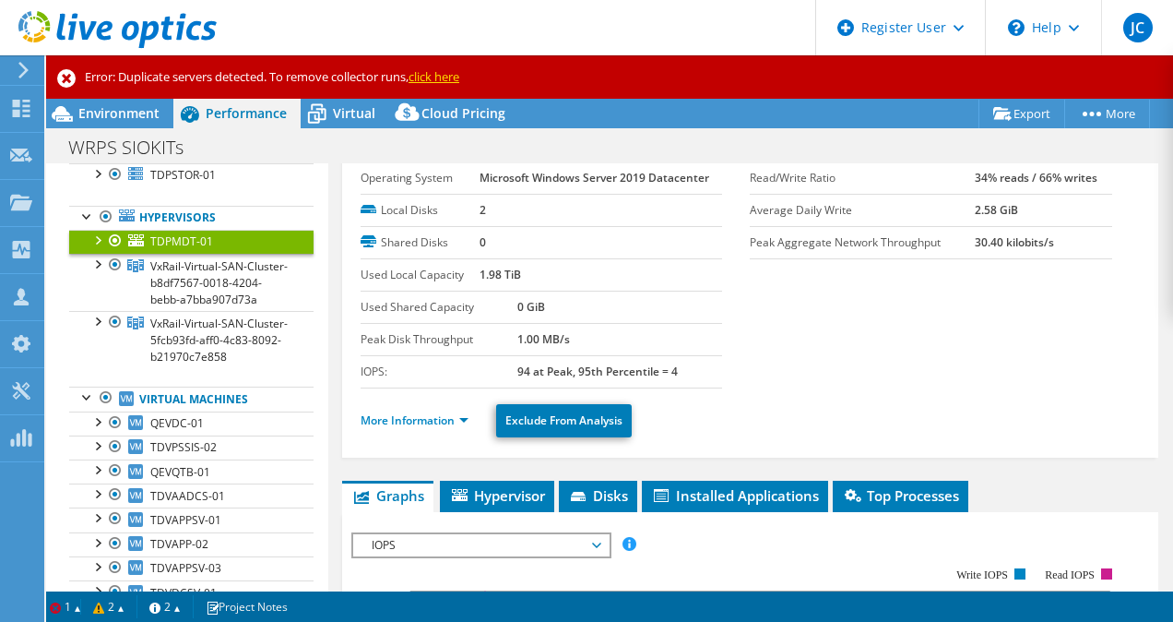
scroll to position [55, 0]
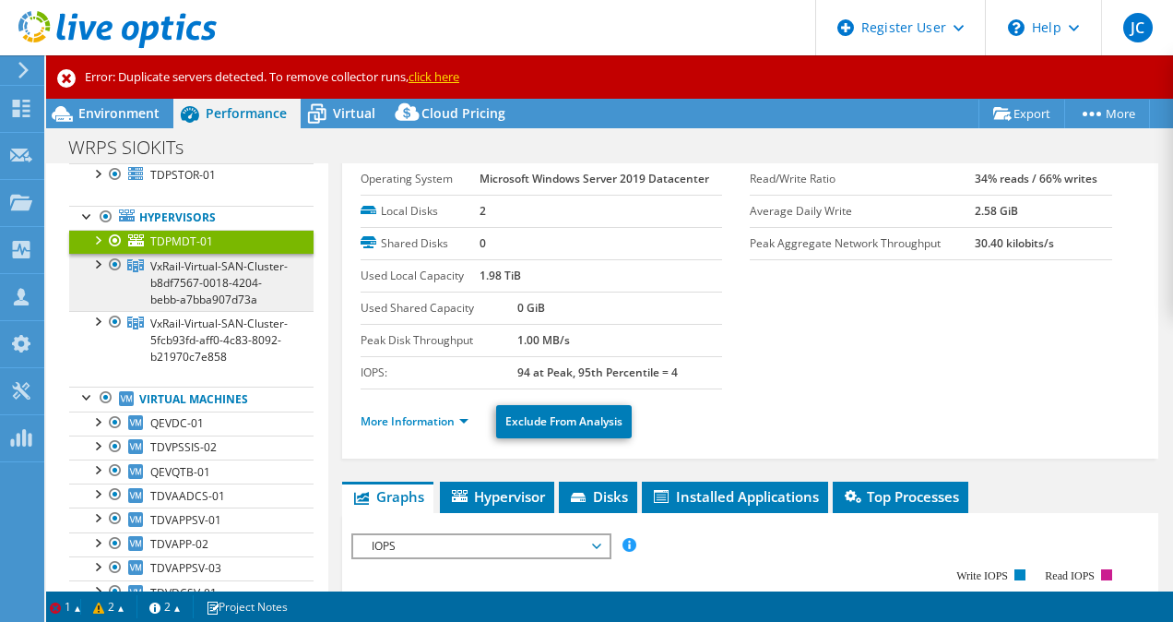
click at [192, 283] on span "VxRail-Virtual-SAN-Cluster-b8df7567-0018-4204-bebb-a7bba907d73a" at bounding box center [218, 282] width 137 height 49
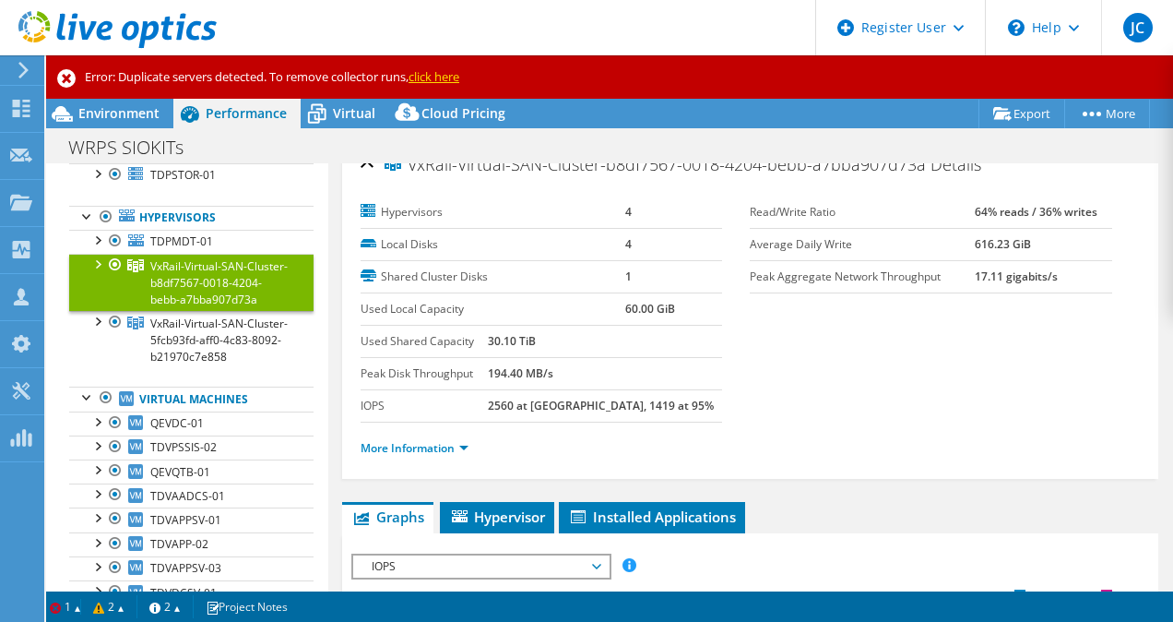
scroll to position [0, 0]
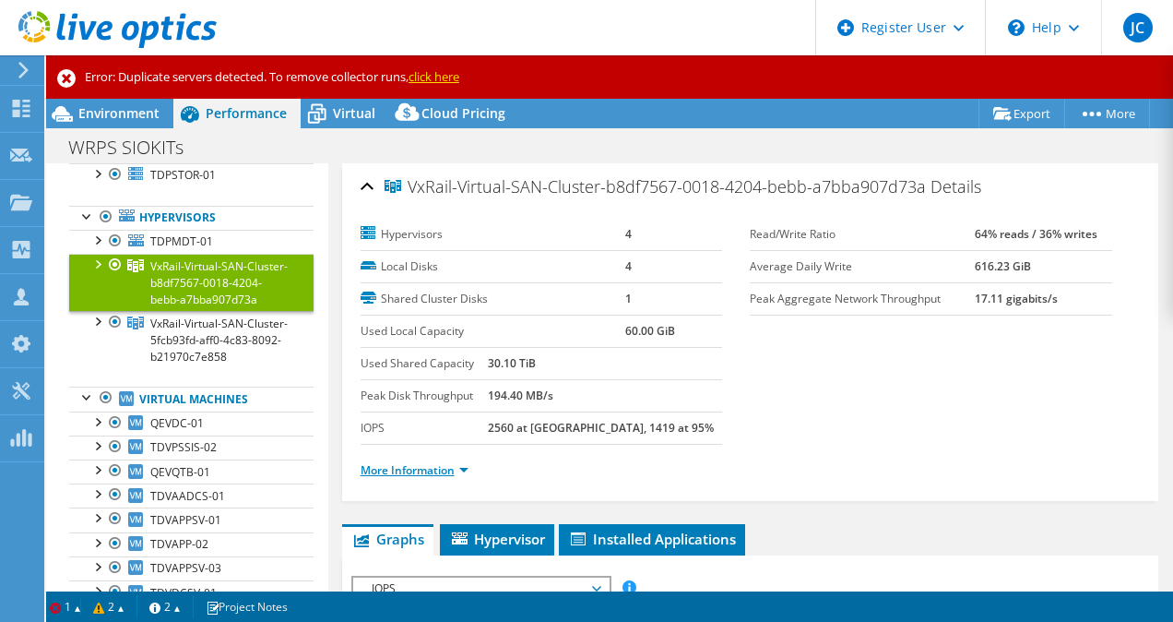
click at [407, 470] on link "More Information" at bounding box center [415, 470] width 108 height 16
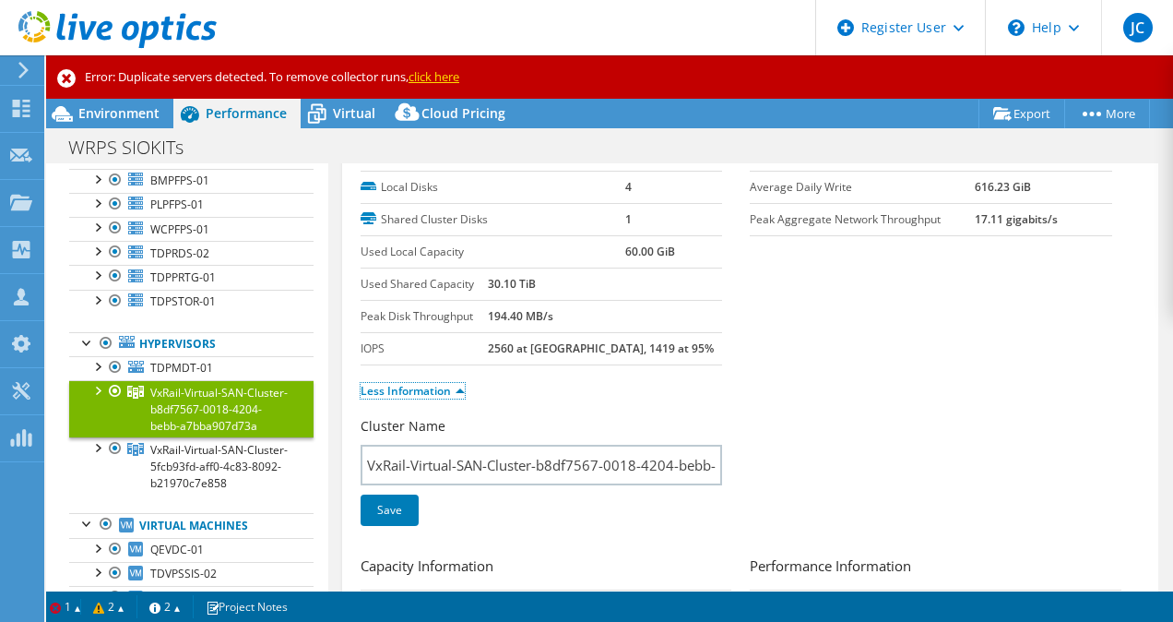
scroll to position [135, 0]
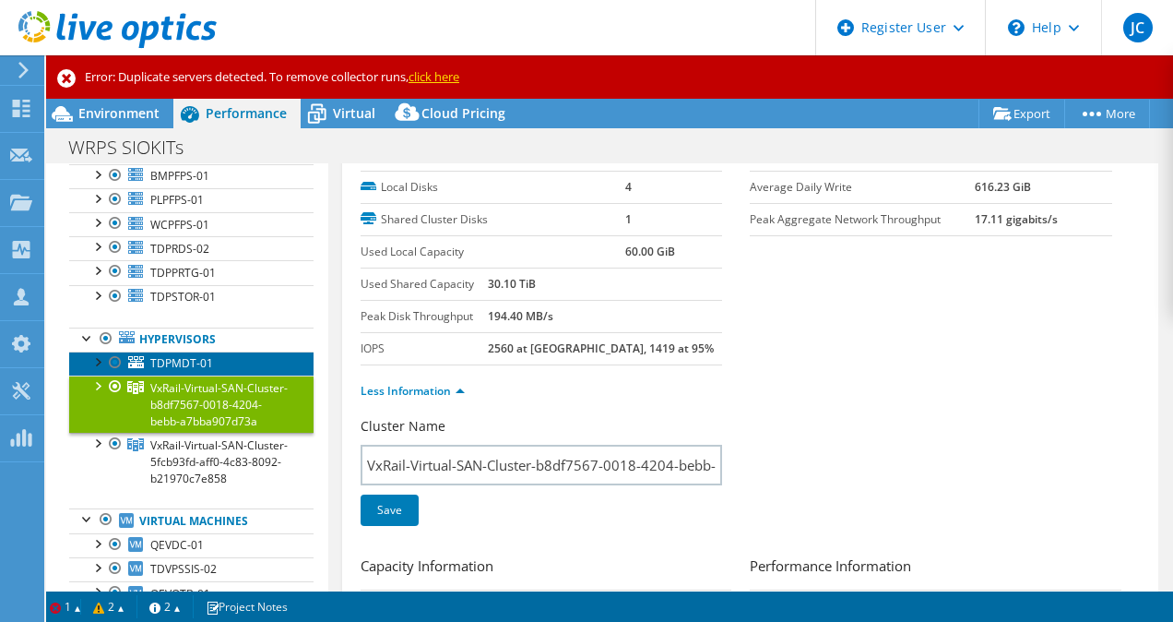
click at [196, 371] on span "TDPMDT-01" at bounding box center [181, 363] width 63 height 16
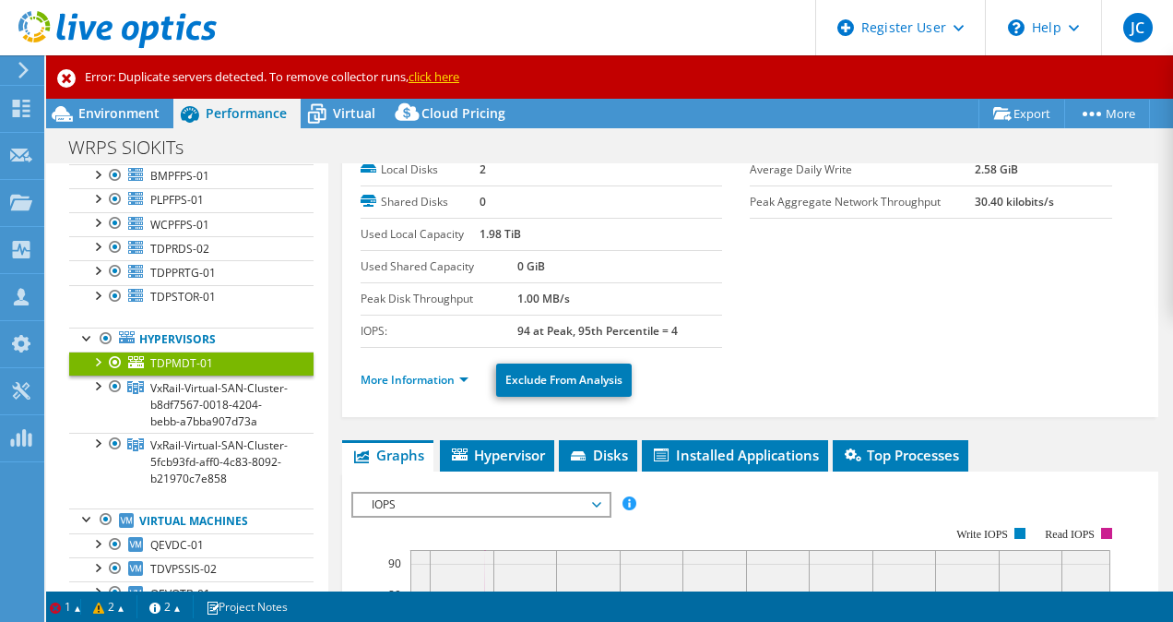
scroll to position [98, 0]
click at [446, 378] on link "More Information" at bounding box center [415, 379] width 108 height 16
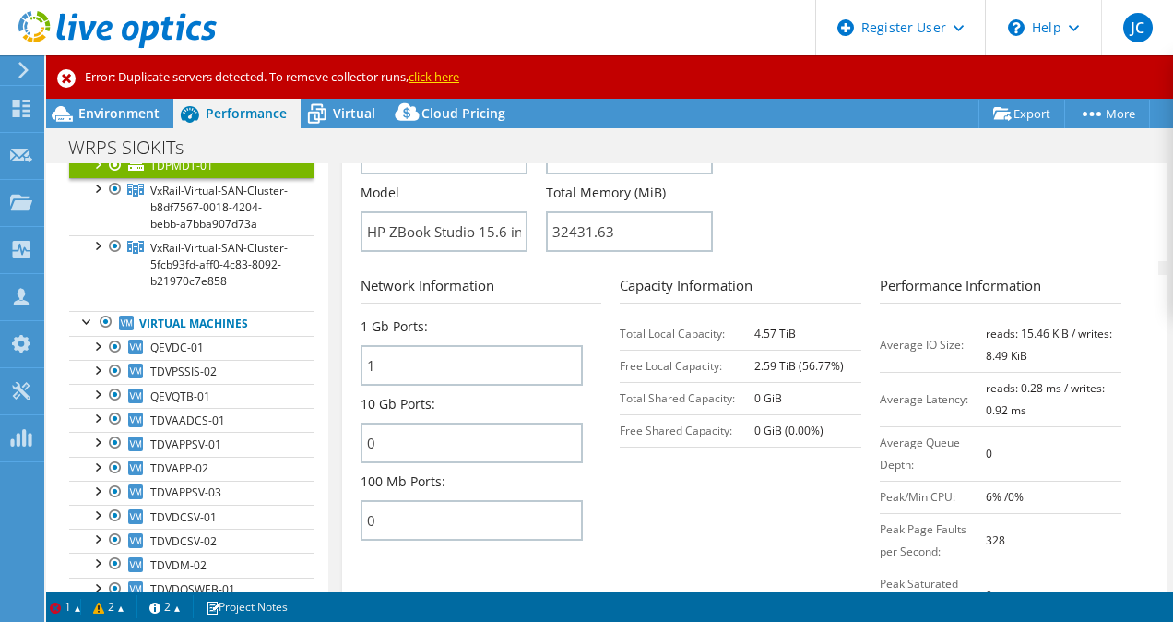
scroll to position [0, 0]
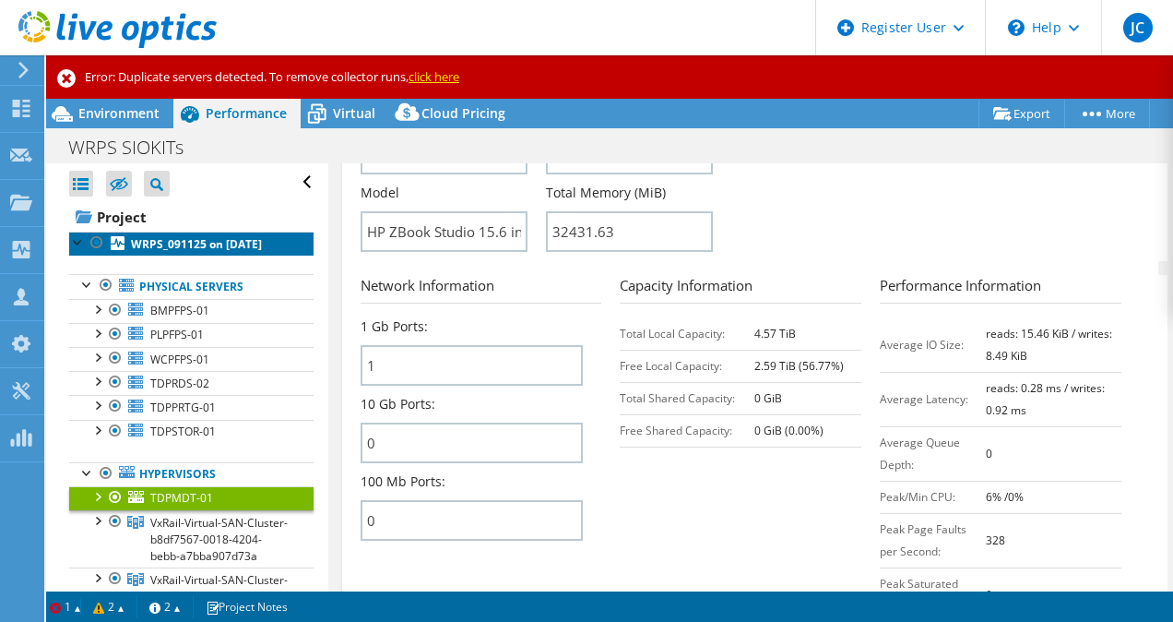
click at [232, 244] on link "WRPS_091125 on [DATE]" at bounding box center [191, 244] width 244 height 24
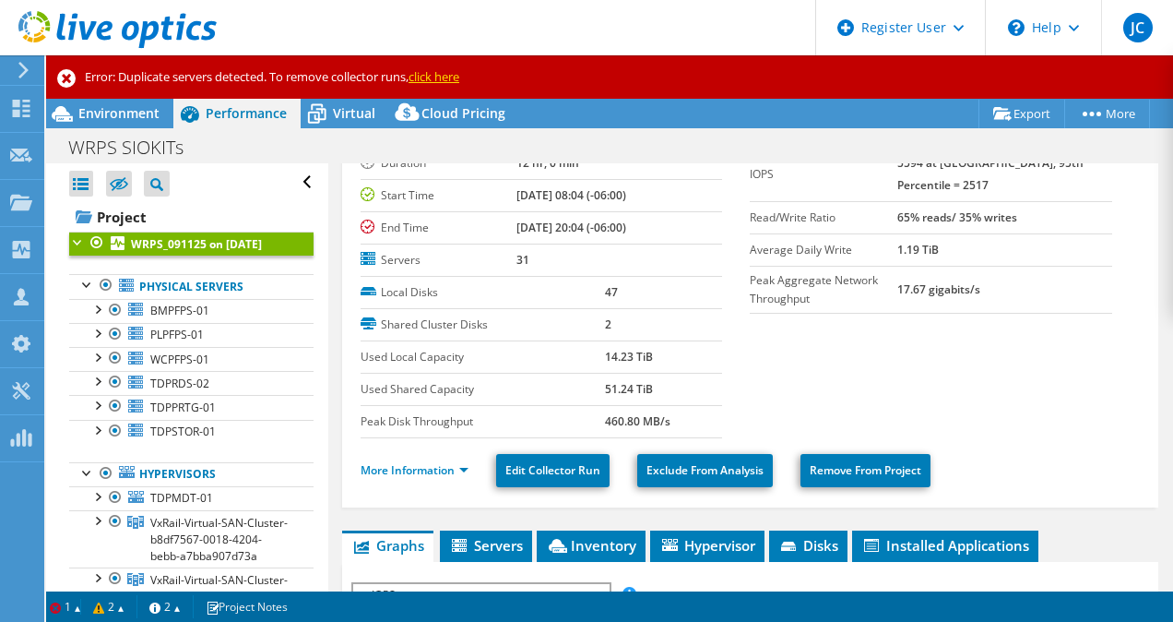
scroll to position [77, 0]
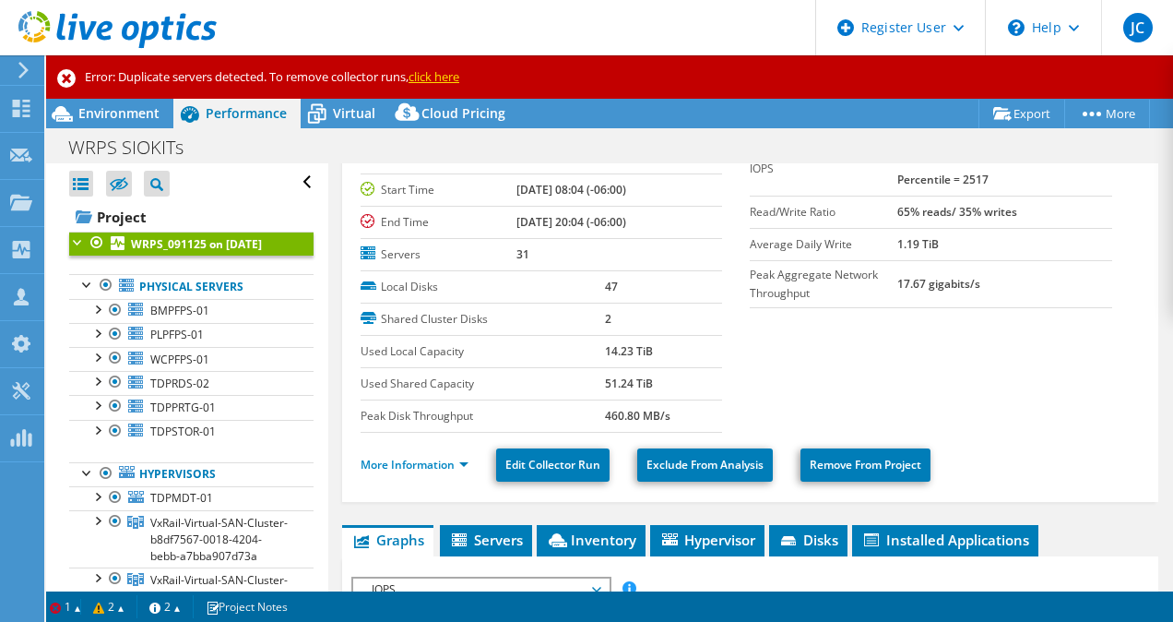
click at [599, 530] on span "Inventory" at bounding box center [591, 539] width 90 height 18
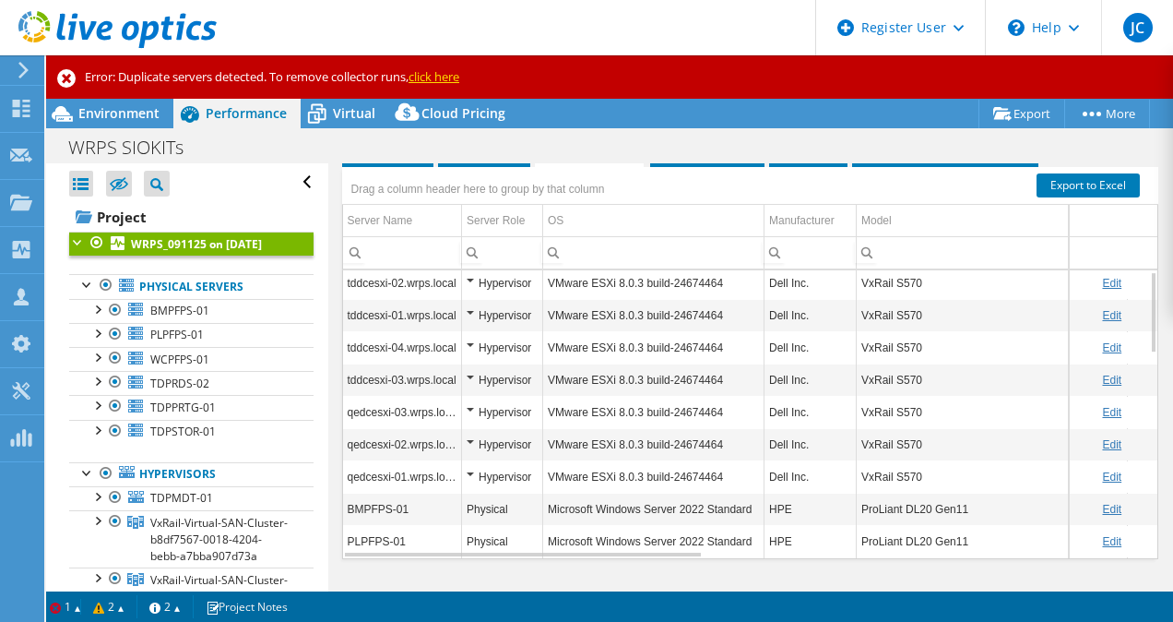
scroll to position [0, 0]
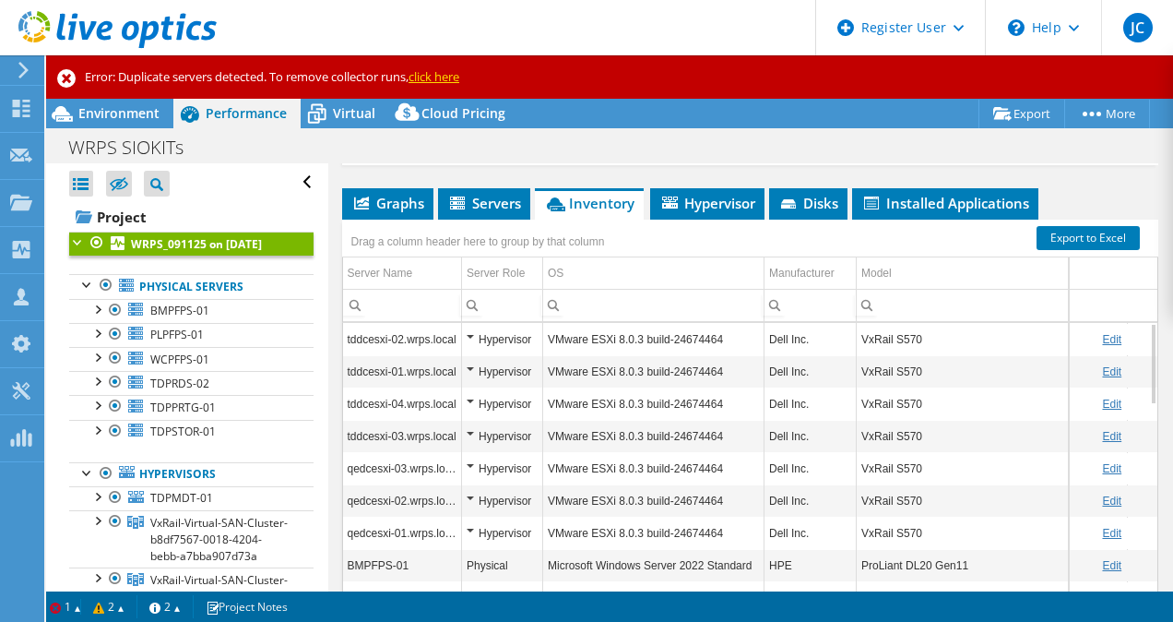
click at [553, 331] on td "VMware ESXi 8.0.3 build-24674464" at bounding box center [653, 340] width 221 height 32
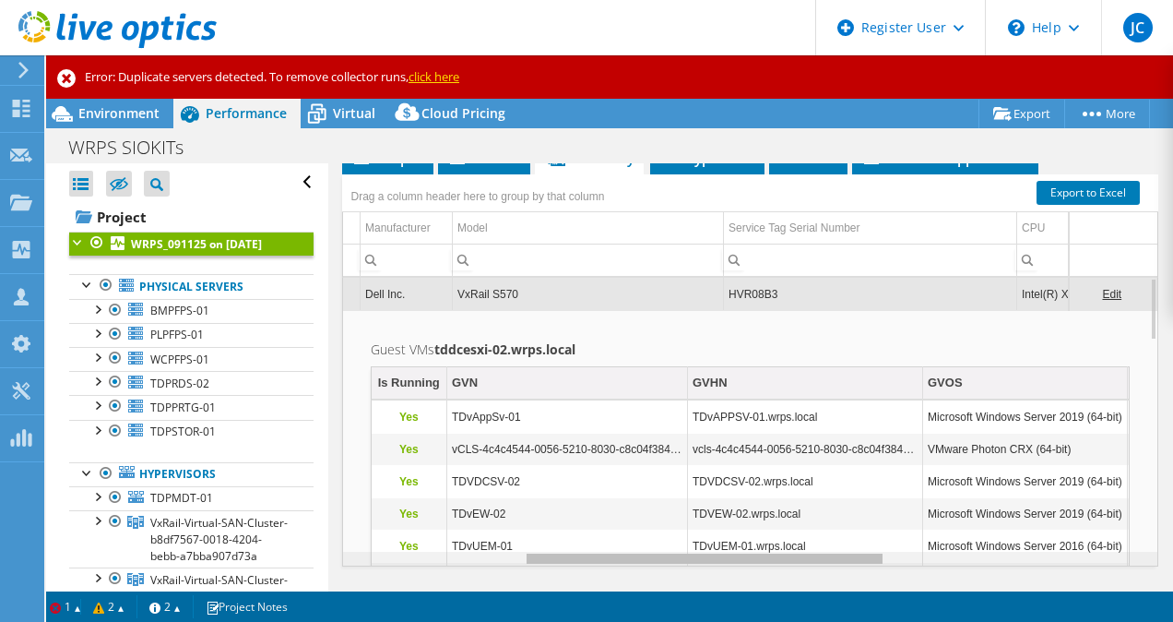
drag, startPoint x: 639, startPoint y: 559, endPoint x: 831, endPoint y: 555, distance: 191.9
click at [831, 555] on body "JC Dell User Jeremy Chan Jeremy.Chan@Dell.com Dell My Profile Log Out \n Help E…" at bounding box center [586, 311] width 1173 height 622
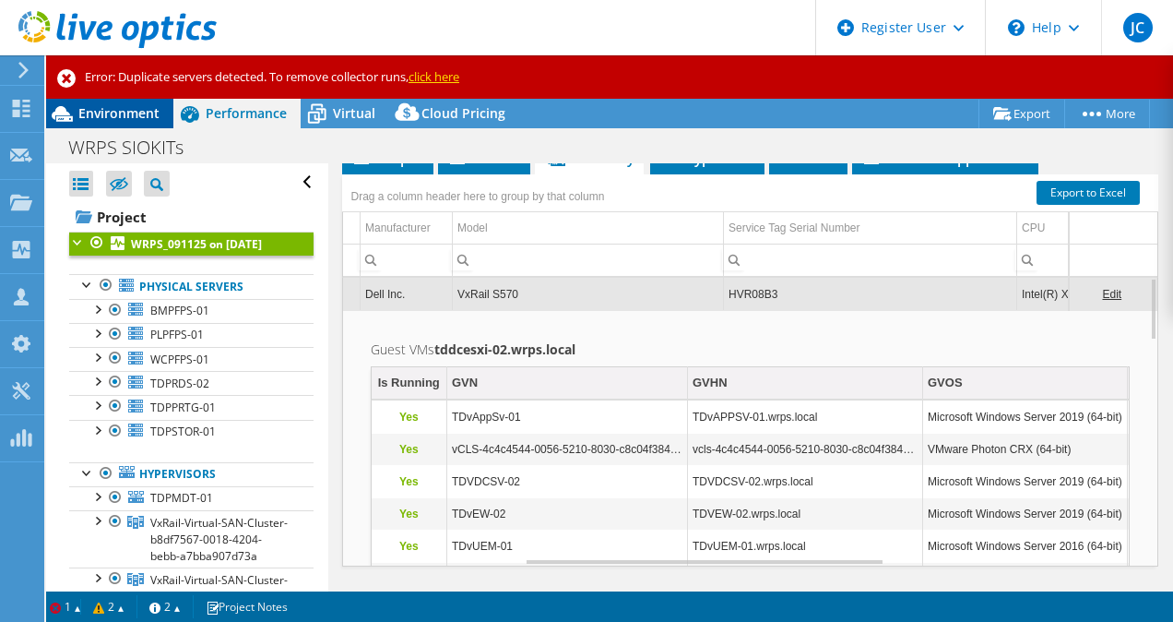
click at [135, 119] on span "Environment" at bounding box center [118, 113] width 81 height 18
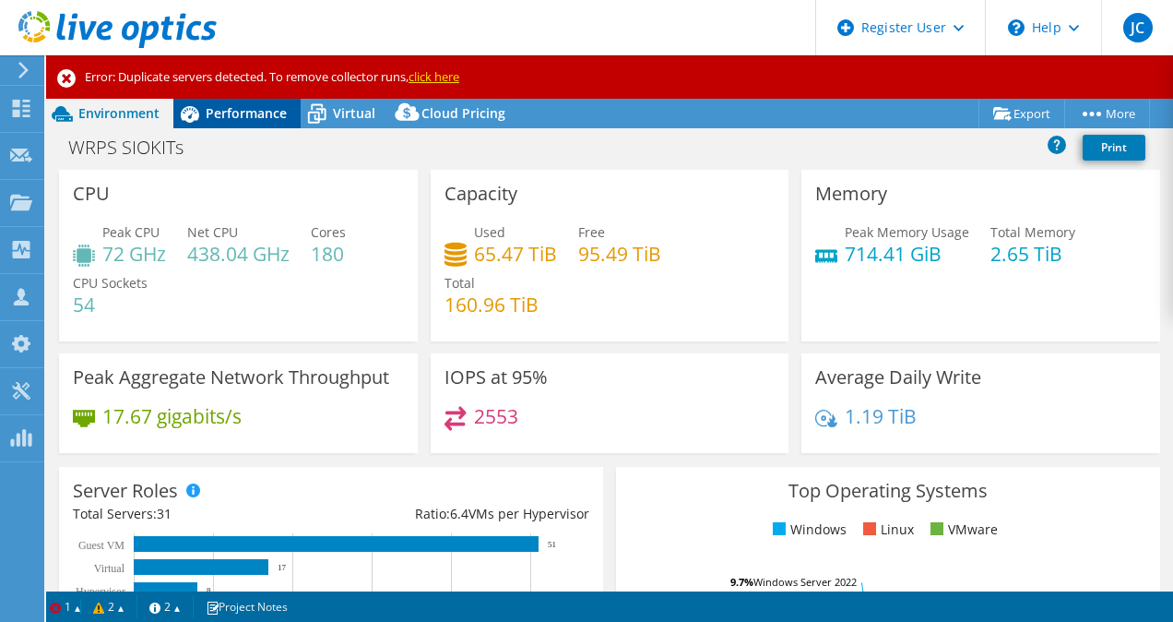
click at [213, 110] on span "Performance" at bounding box center [246, 113] width 81 height 18
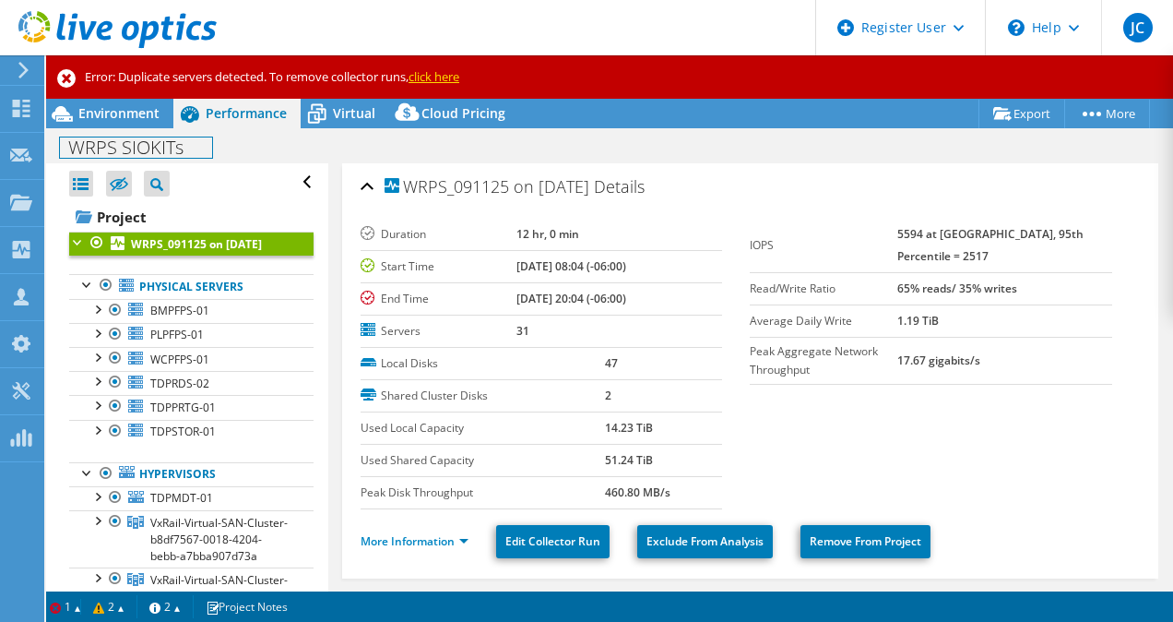
click at [105, 137] on h1 "WRPS SIOKITs" at bounding box center [136, 147] width 152 height 20
click at [127, 120] on span "Environment" at bounding box center [118, 113] width 81 height 18
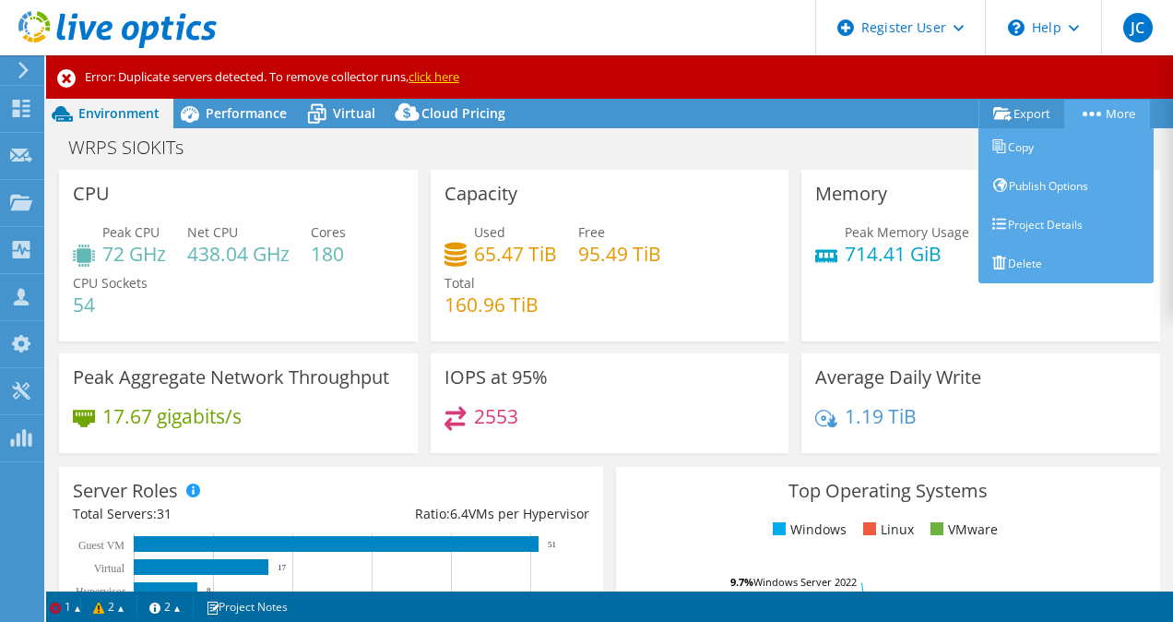
click at [1103, 123] on link "More" at bounding box center [1108, 114] width 86 height 29
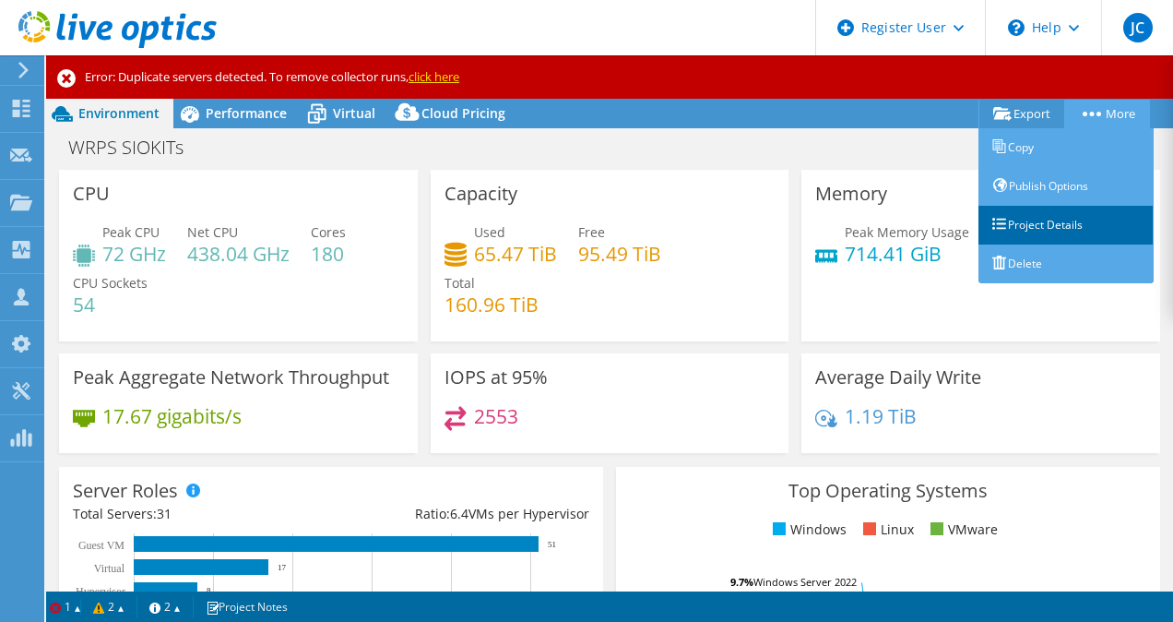
click at [1042, 227] on link "Project Details" at bounding box center [1066, 225] width 175 height 39
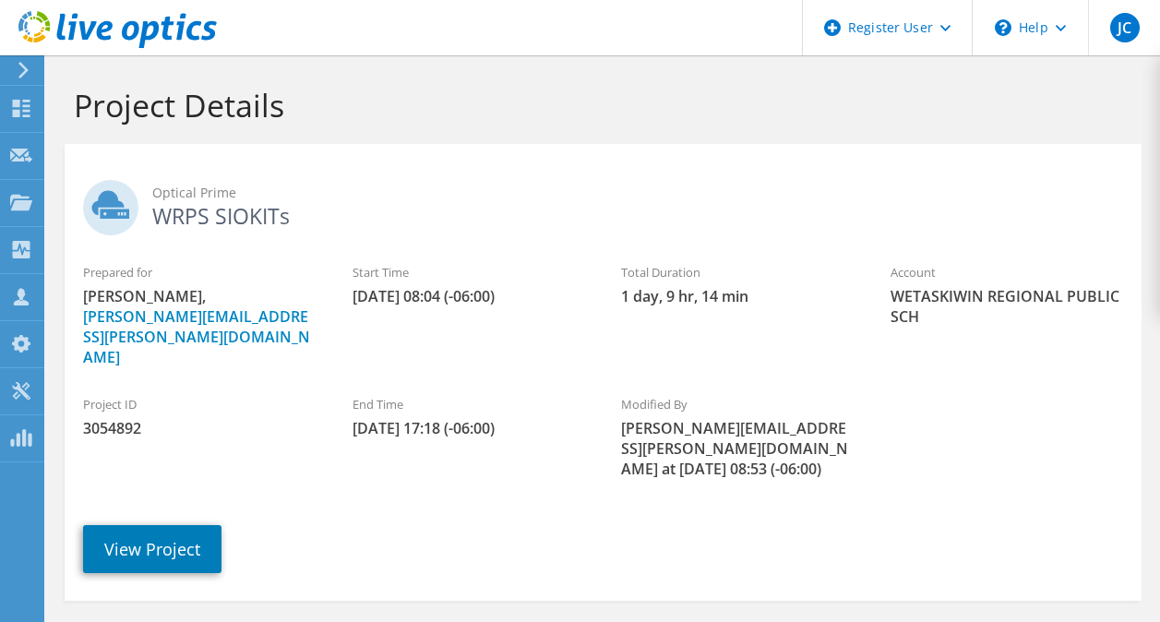
click at [94, 418] on span "3054892" at bounding box center [199, 428] width 232 height 20
copy span "3054892"
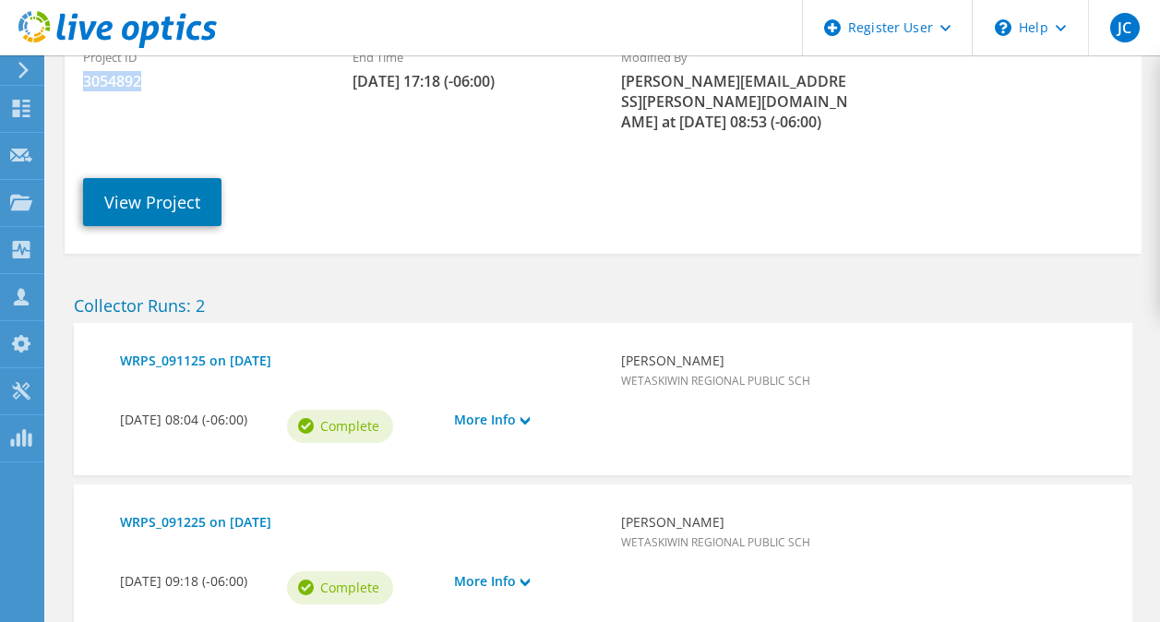
scroll to position [351, 0]
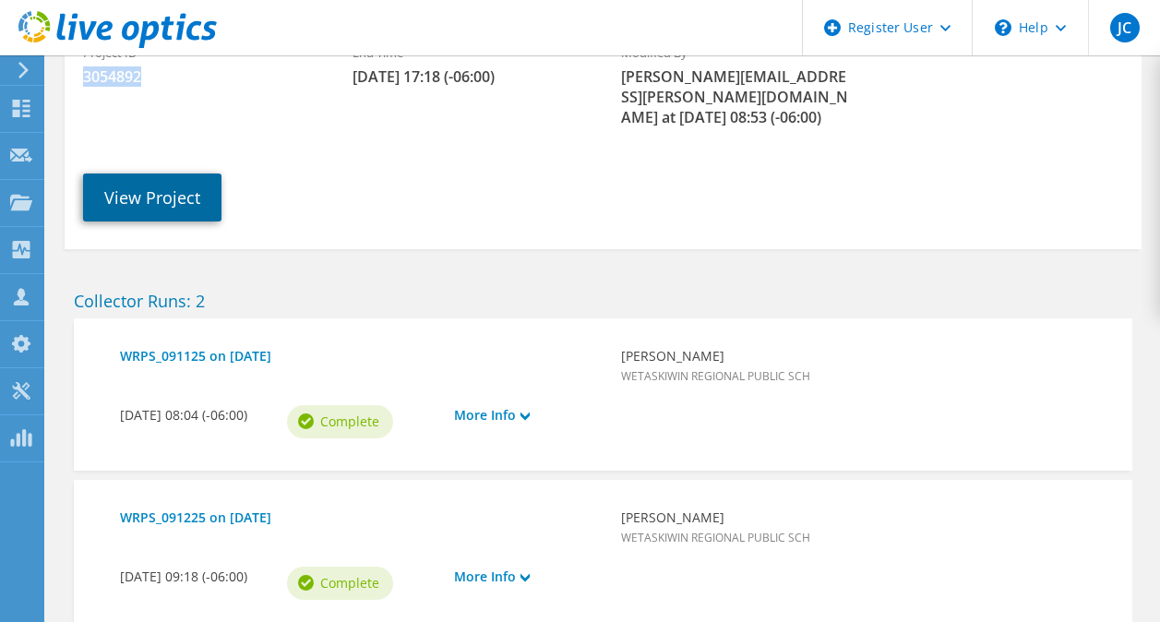
click at [133, 173] on link "View Project" at bounding box center [152, 197] width 138 height 48
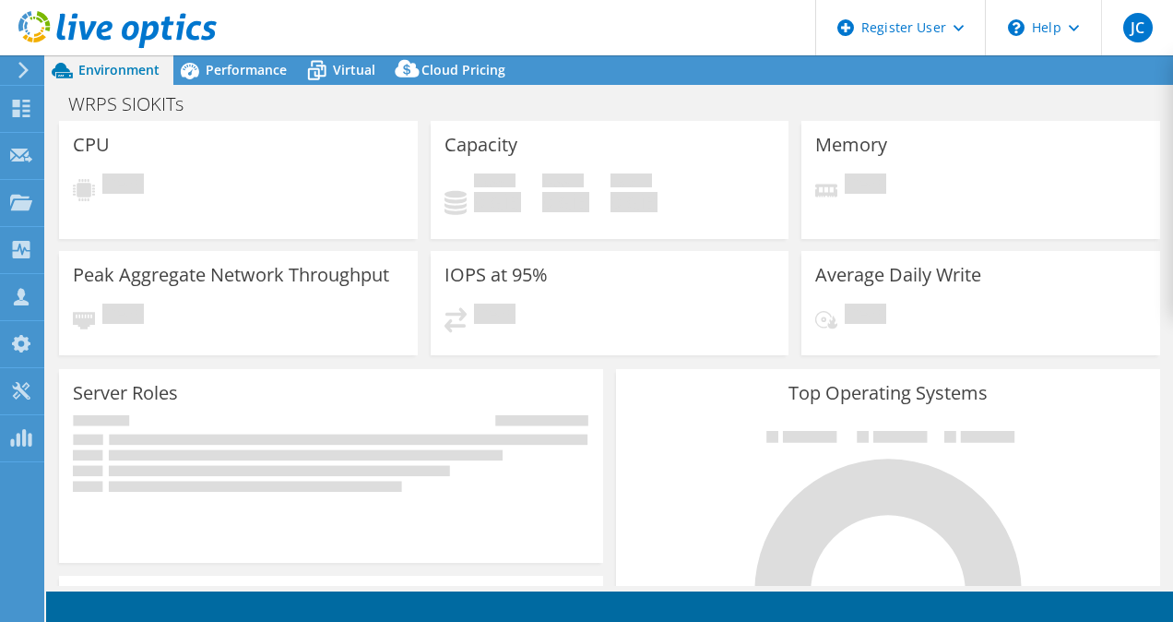
select select "USD"
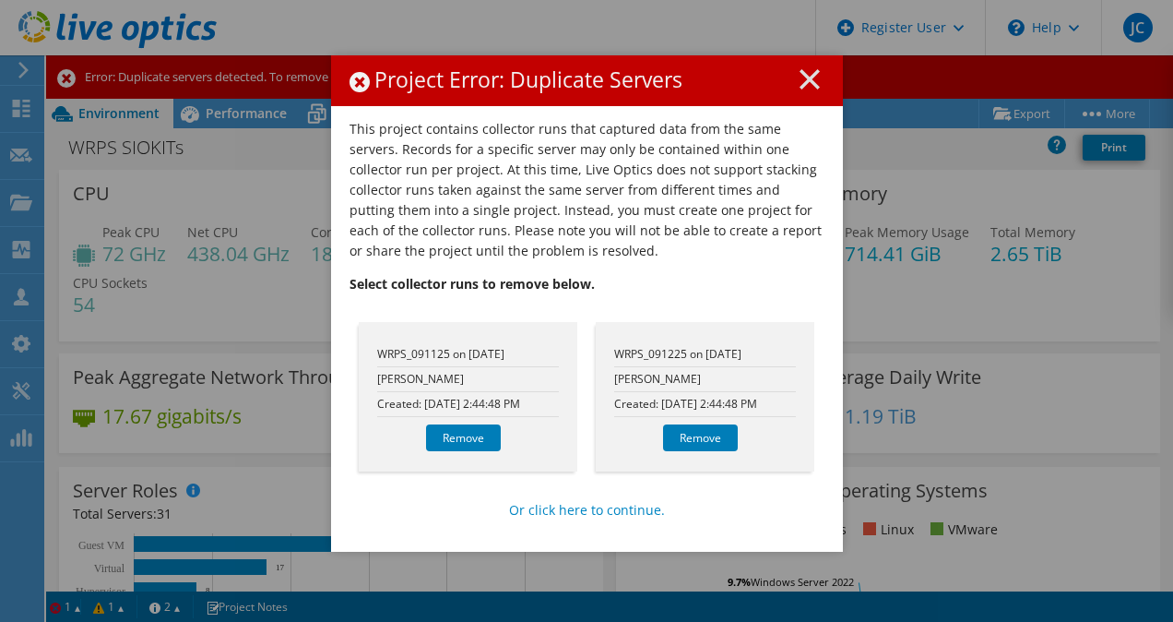
click at [800, 77] on icon at bounding box center [810, 79] width 20 height 20
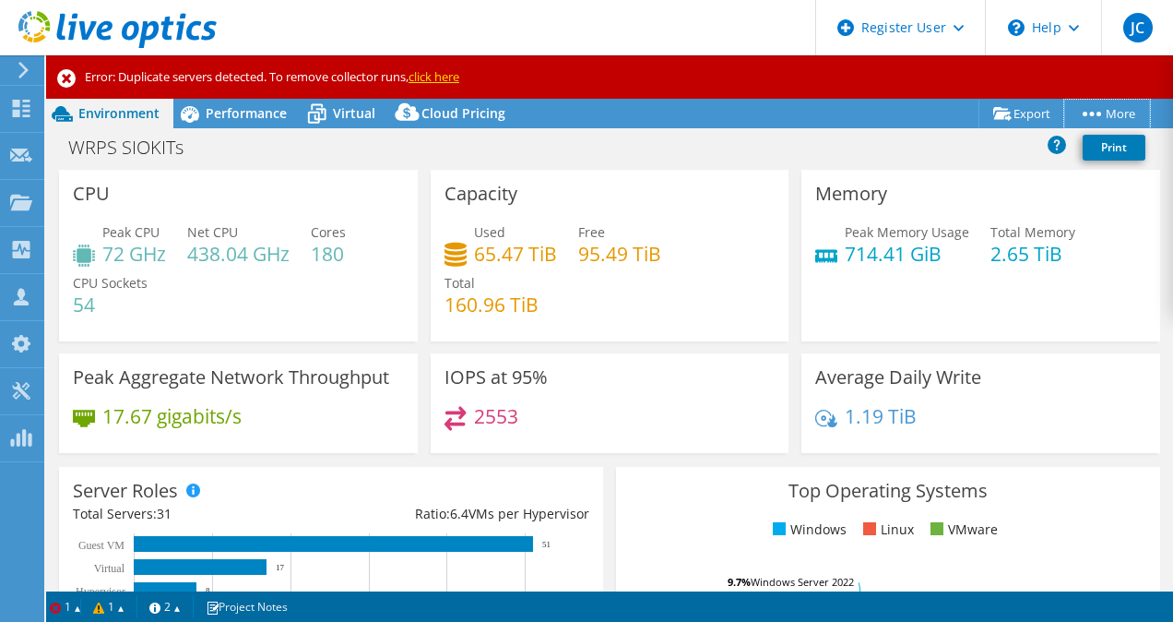
click at [1082, 108] on link "More" at bounding box center [1108, 114] width 86 height 29
click at [872, 107] on div "Project Actions Project Actions Export vSAN ReadyNode Sizer PSS Solution Request" at bounding box center [609, 114] width 1127 height 30
click at [791, 137] on div "WRPS SIOKITs Print" at bounding box center [609, 147] width 1127 height 34
click at [70, 79] on icon at bounding box center [66, 78] width 18 height 18
click at [422, 80] on link "click here" at bounding box center [434, 76] width 51 height 17
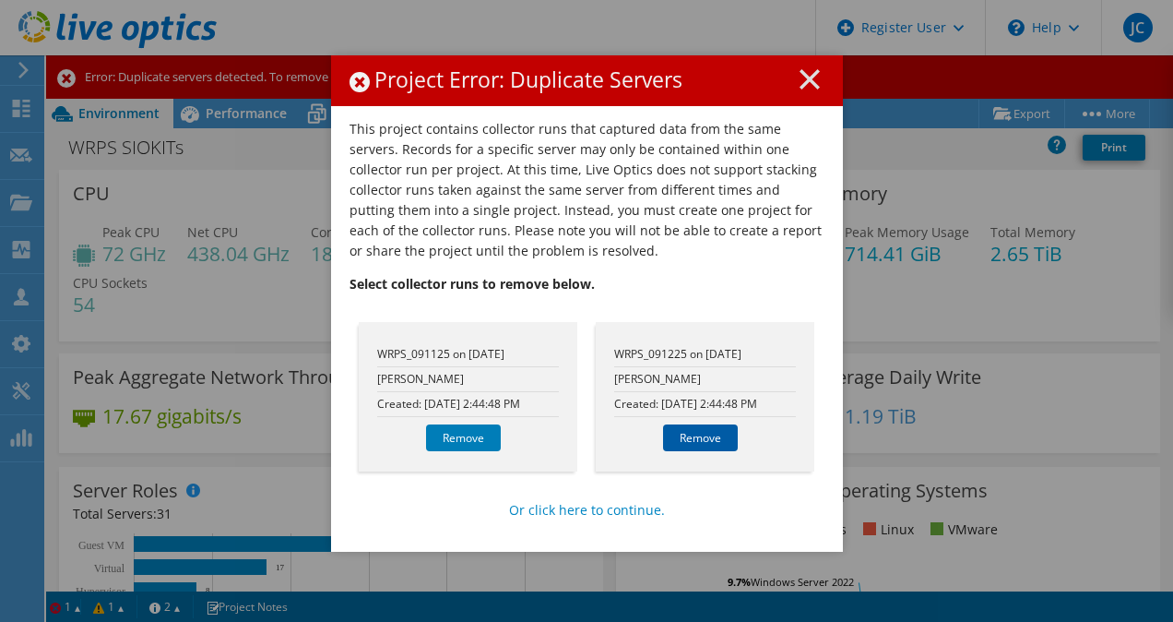
click at [723, 436] on link "Remove" at bounding box center [700, 437] width 75 height 27
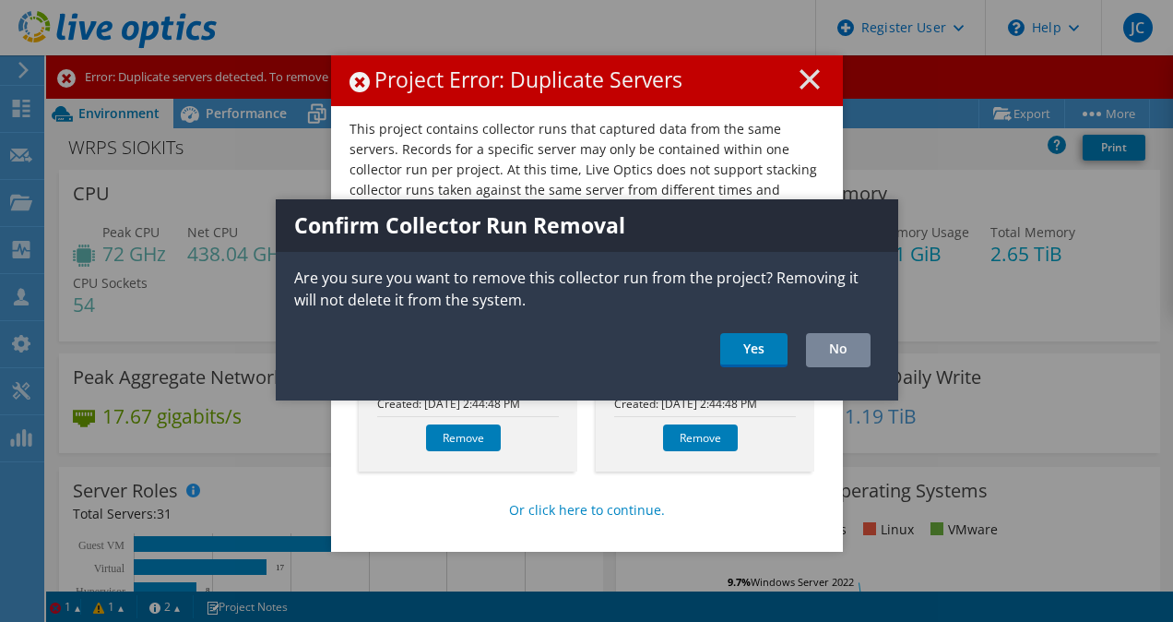
click at [824, 360] on link "No" at bounding box center [838, 350] width 65 height 34
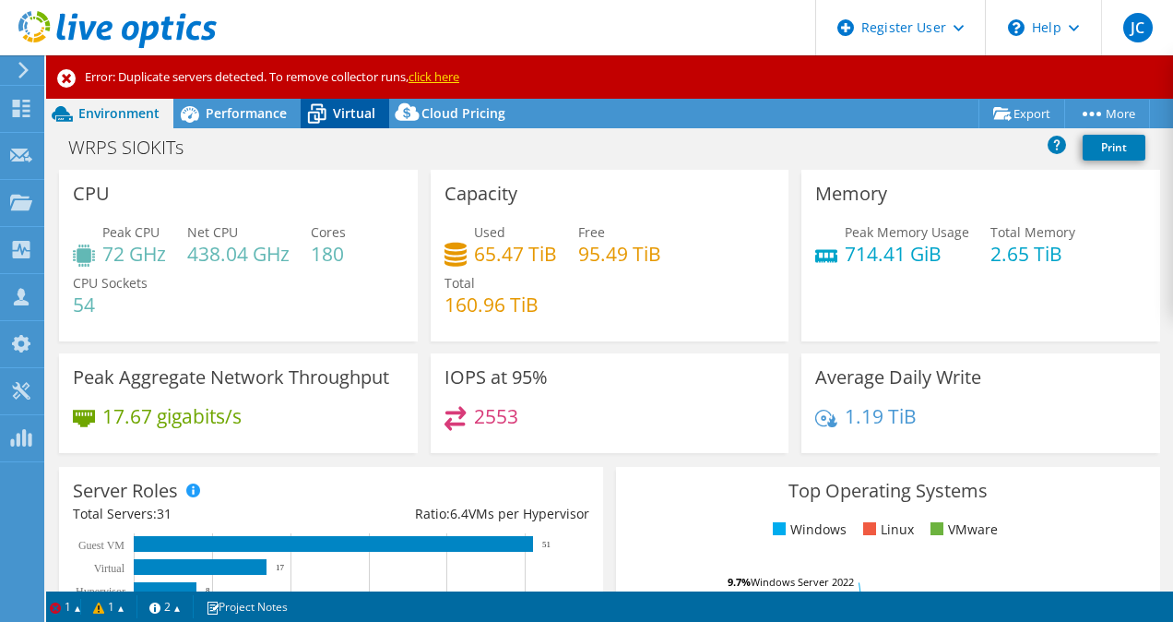
click at [339, 101] on div "Virtual" at bounding box center [345, 114] width 89 height 30
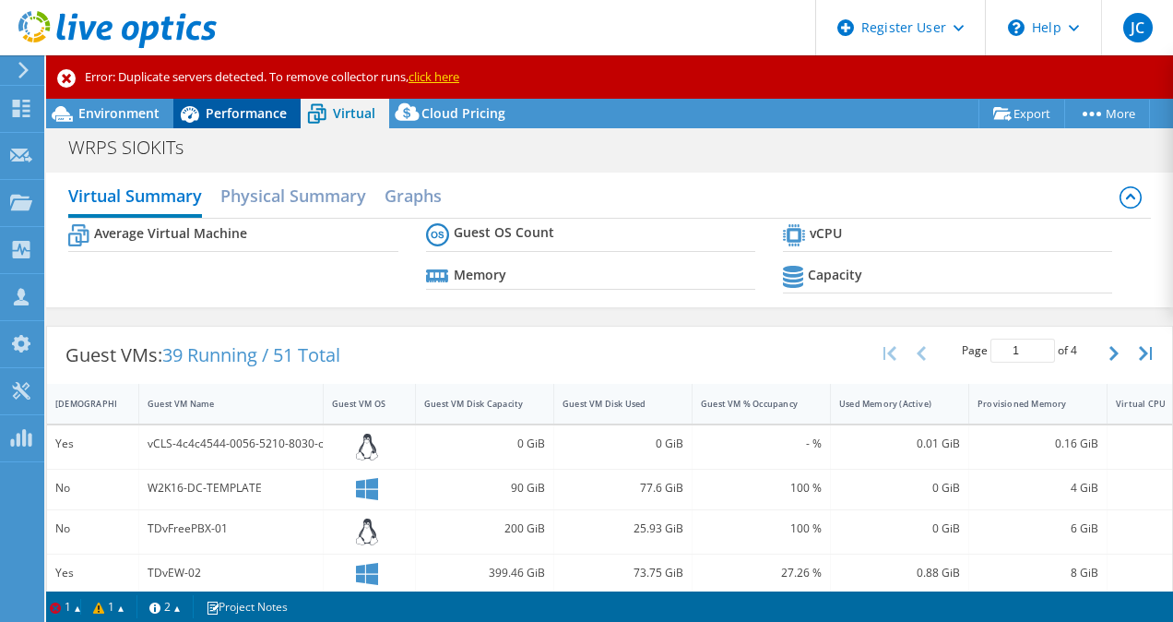
click at [261, 112] on span "Performance" at bounding box center [246, 113] width 81 height 18
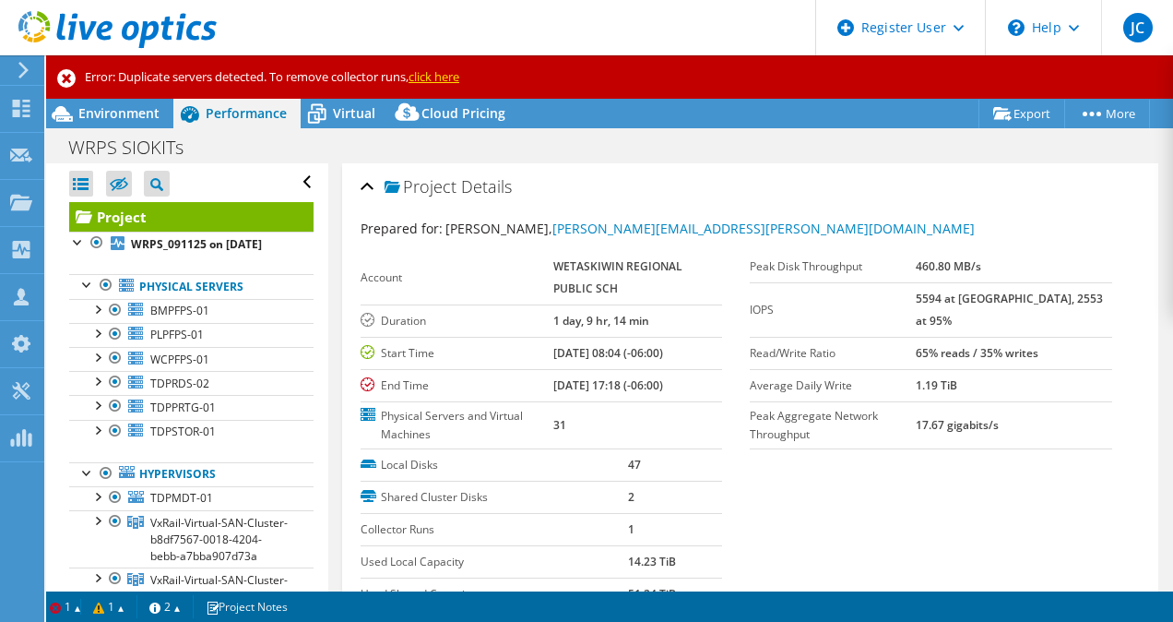
click at [1165, 115] on div "Project Actions Project Actions Export vSAN ReadyNode Sizer PSS Solution Request" at bounding box center [609, 114] width 1127 height 30
